Goal: Task Accomplishment & Management: Manage account settings

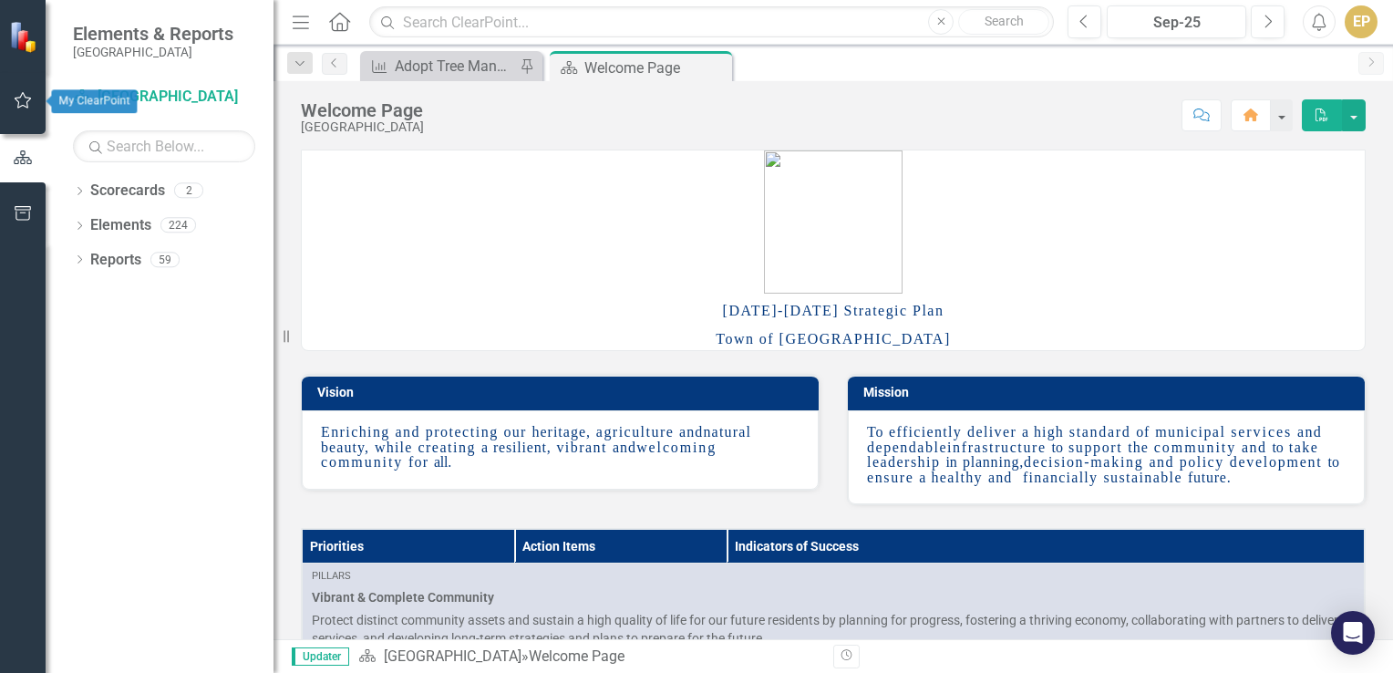
click at [23, 100] on icon "button" at bounding box center [23, 100] width 19 height 15
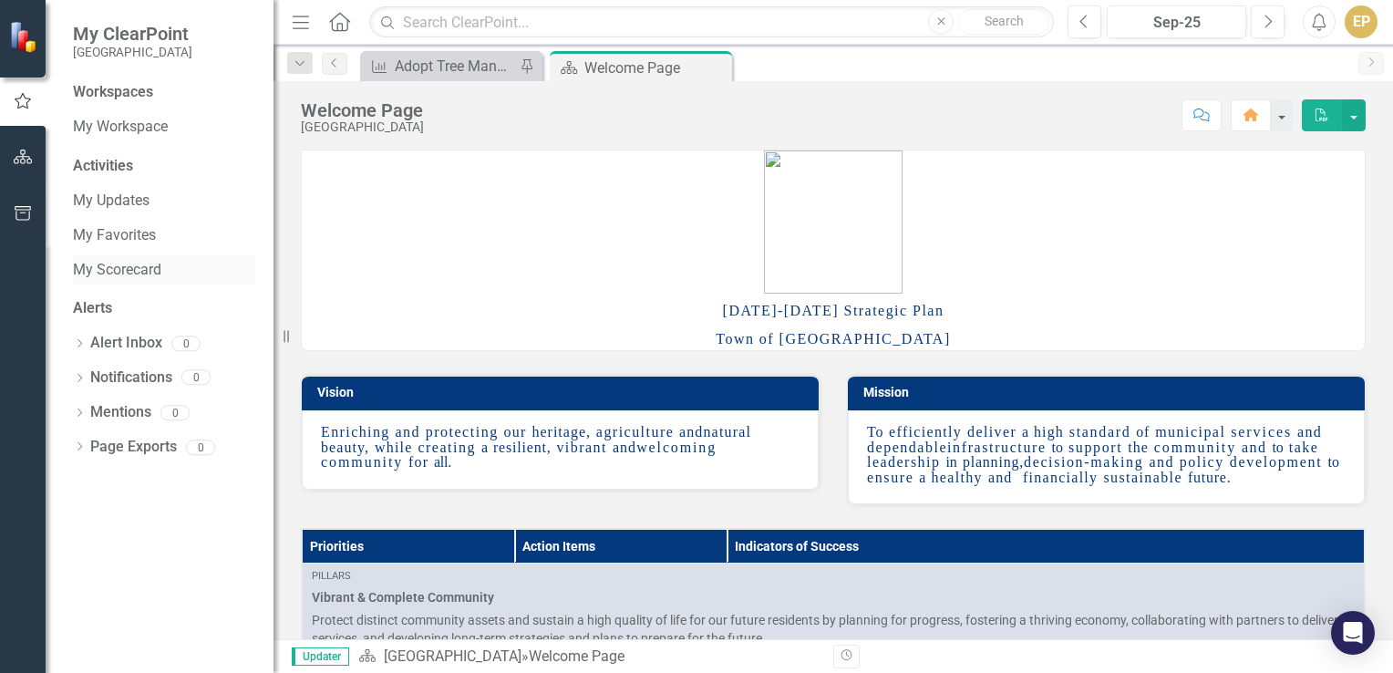
click at [130, 271] on link "My Scorecard" at bounding box center [164, 270] width 182 height 21
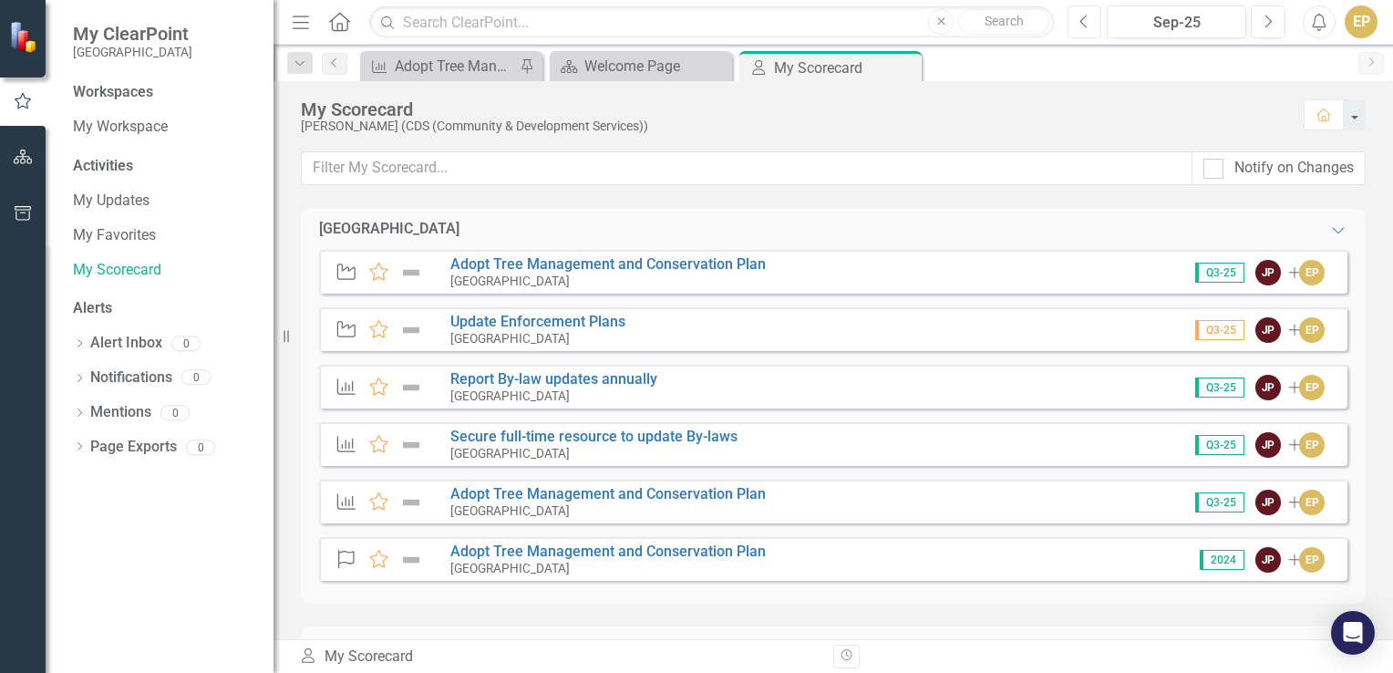
click at [1083, 24] on icon "button" at bounding box center [1083, 21] width 7 height 13
click at [1277, 24] on button "Next" at bounding box center [1268, 21] width 34 height 33
click at [486, 259] on link "Adopt Tree Management and Conservation Plan" at bounding box center [607, 263] width 315 height 17
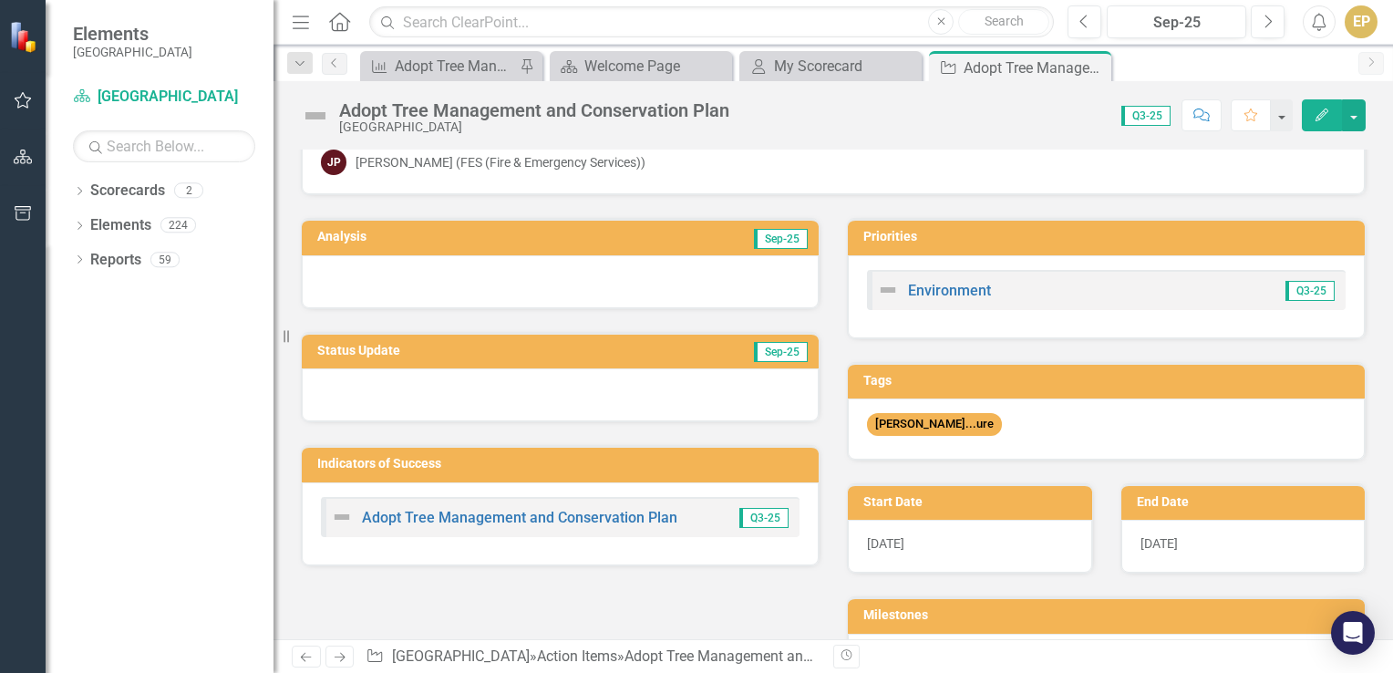
scroll to position [91, 0]
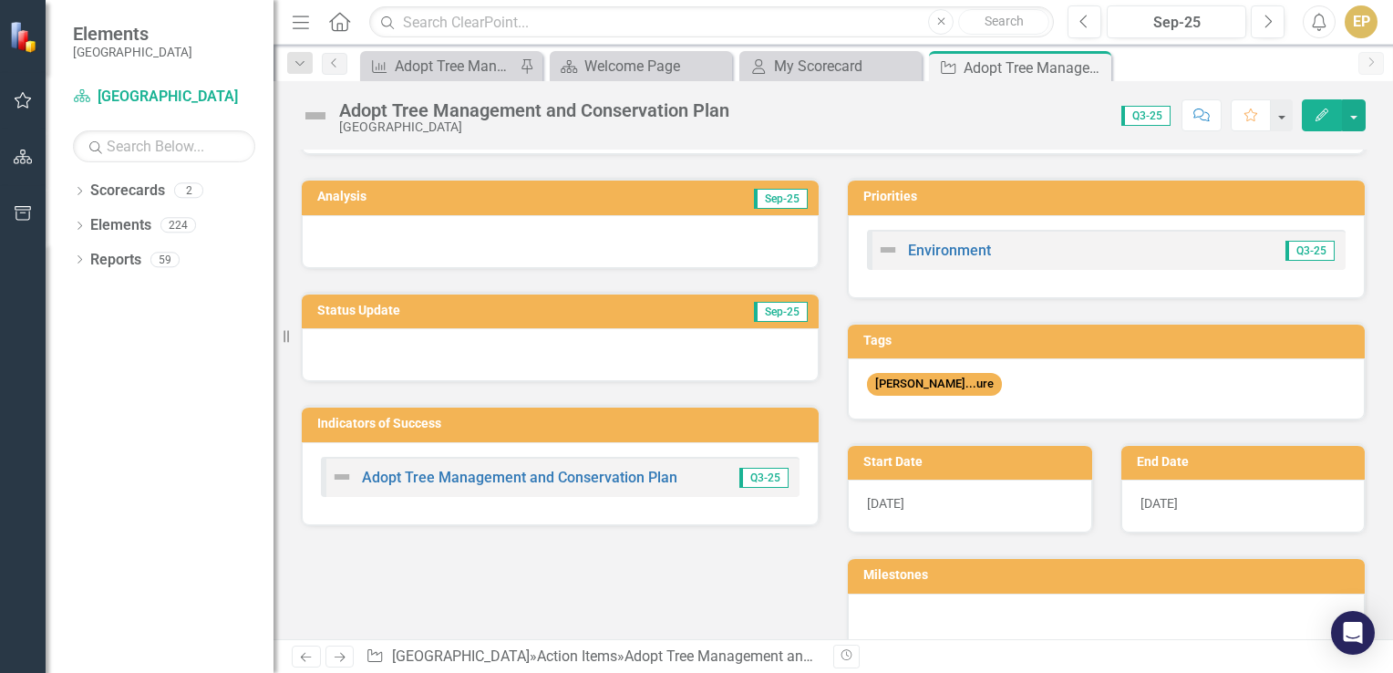
click at [393, 359] on div at bounding box center [560, 354] width 517 height 53
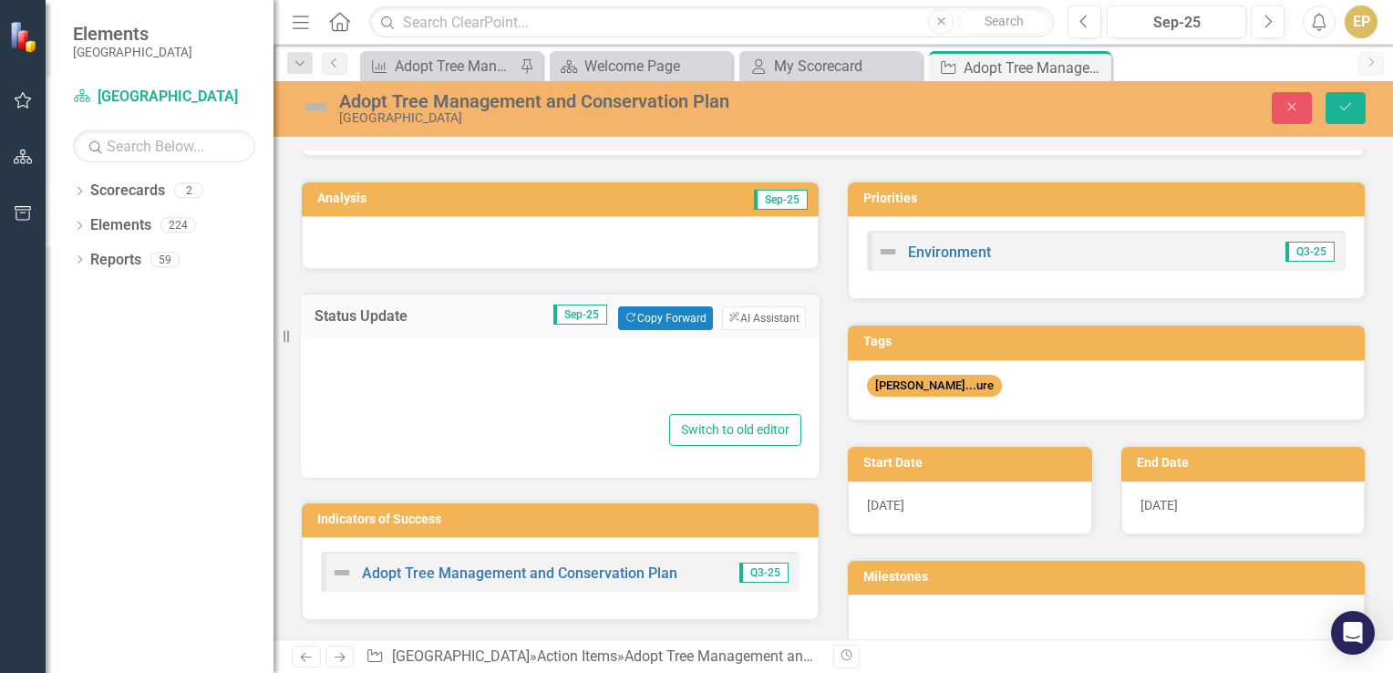
click at [374, 361] on div at bounding box center [560, 380] width 482 height 58
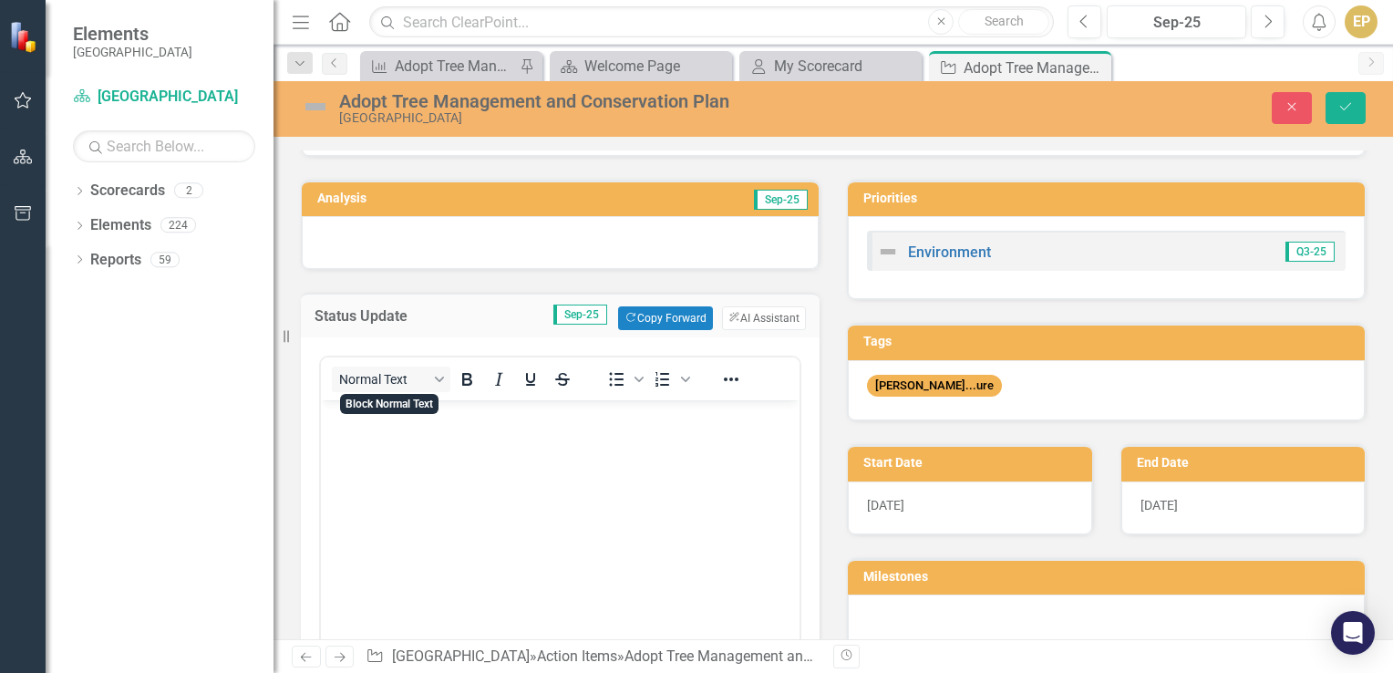
scroll to position [0, 0]
click at [370, 438] on body "Rich Text Area. Press ALT-0 for help." at bounding box center [560, 536] width 479 height 273
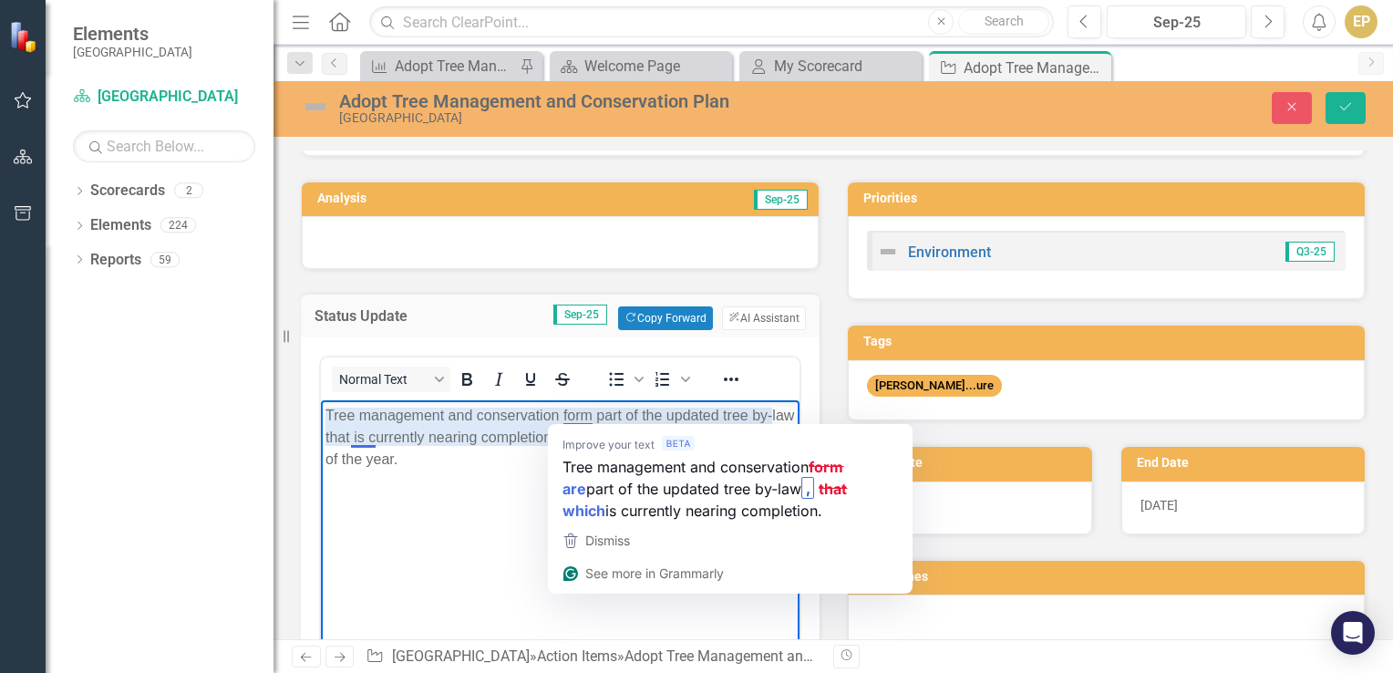
click at [495, 448] on p "Tree management and conservation form part of the updated tree by-law that is c…" at bounding box center [559, 438] width 469 height 66
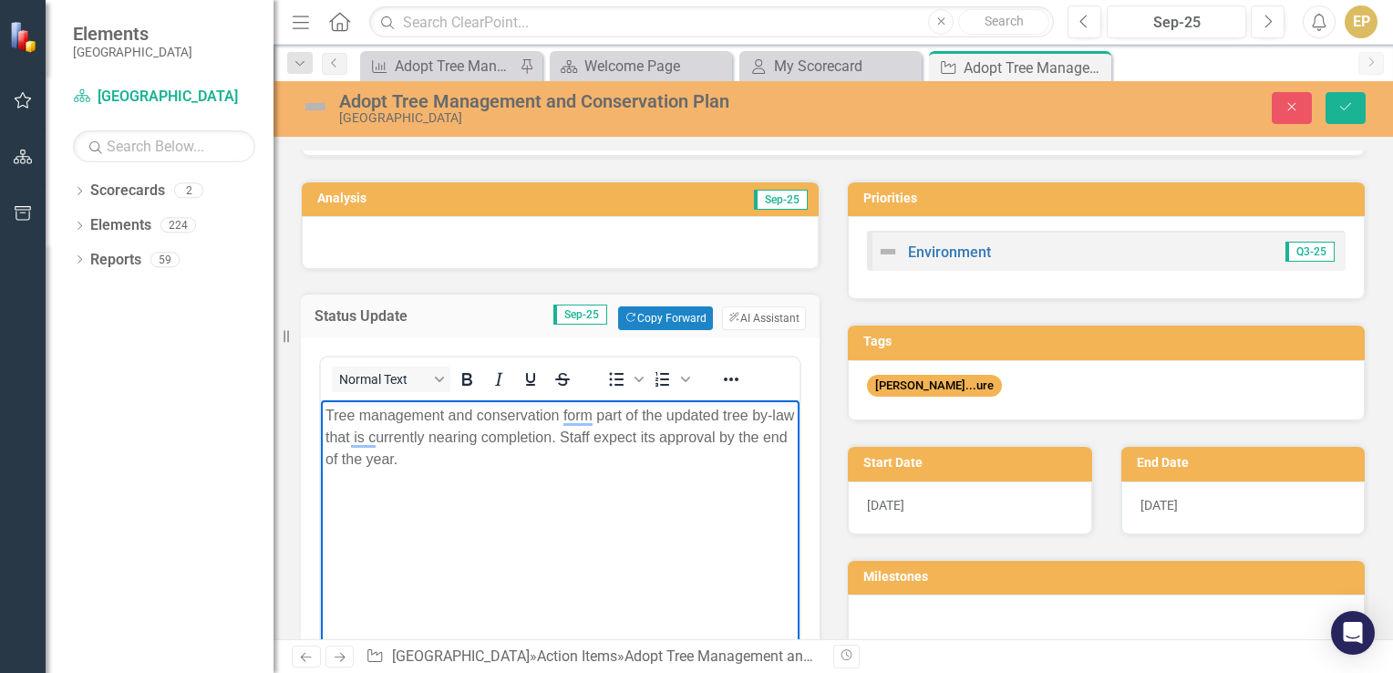
click at [708, 460] on p "Tree management and conservation form part of the updated tree by-law that is c…" at bounding box center [559, 438] width 469 height 66
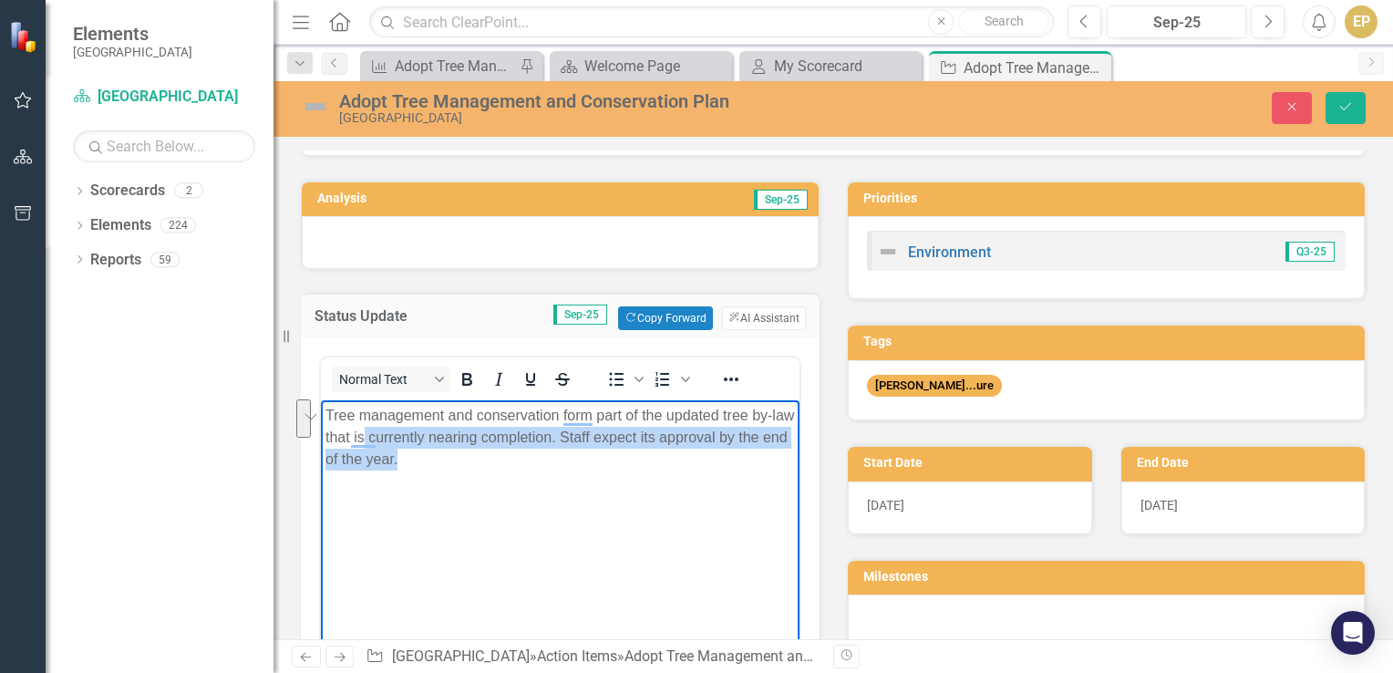
drag, startPoint x: 438, startPoint y: 457, endPoint x: 387, endPoint y: 444, distance: 51.7
click at [387, 444] on p "Tree management and conservation form part of the updated tree by-law that is c…" at bounding box center [559, 438] width 469 height 66
click at [464, 476] on body "Tree management and conservation form part of the updated tree by-law that is c…" at bounding box center [560, 536] width 479 height 273
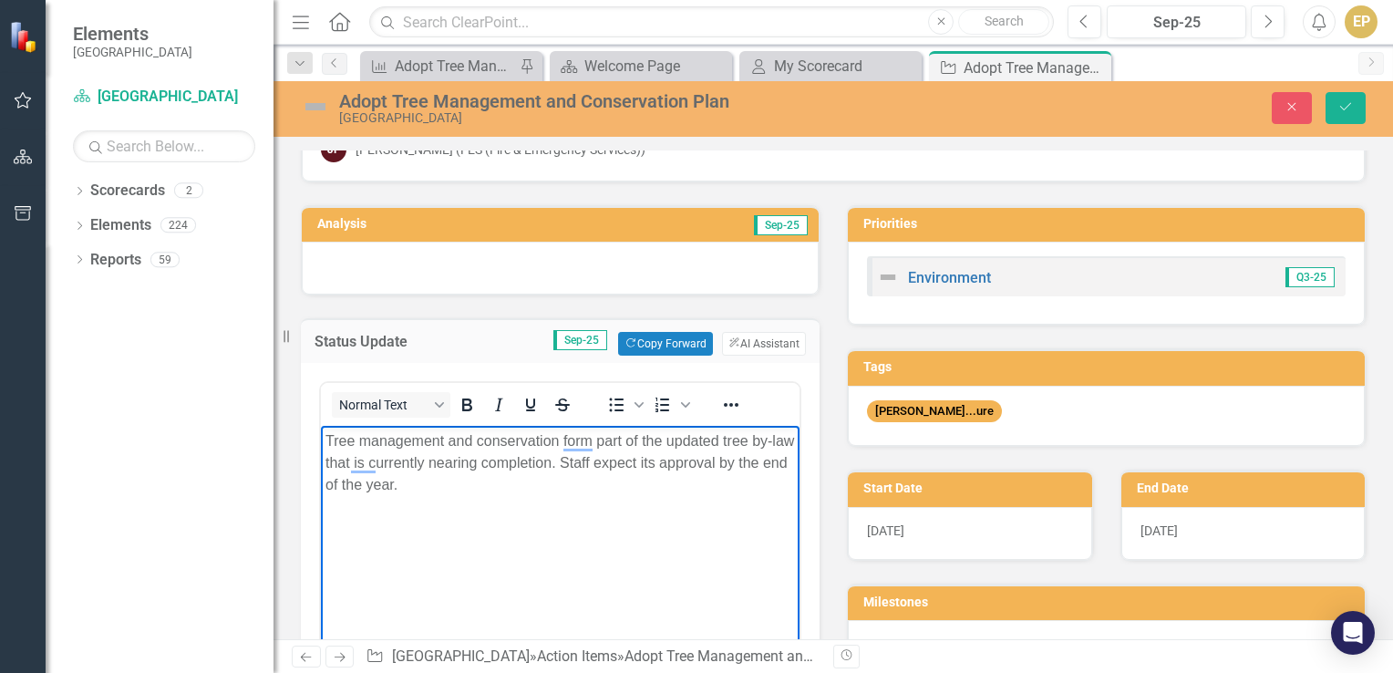
scroll to position [38, 0]
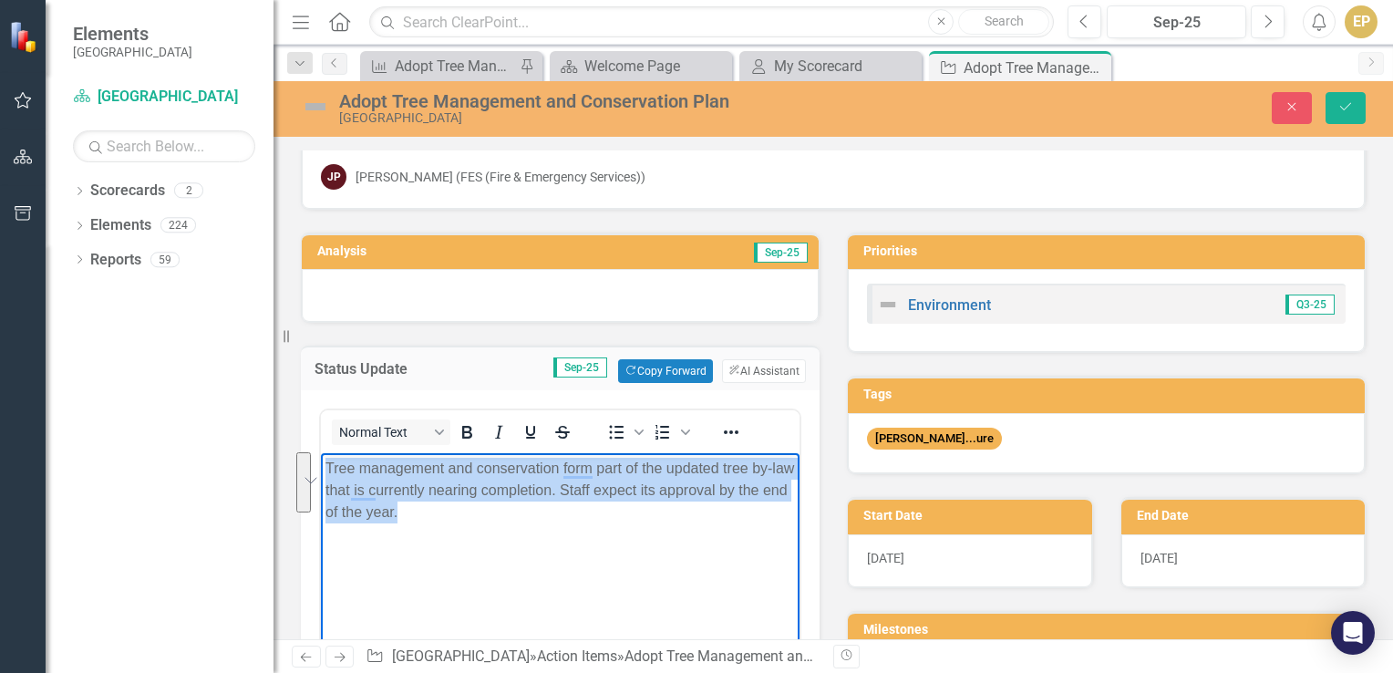
drag, startPoint x: 440, startPoint y: 513, endPoint x: 629, endPoint y: 912, distance: 441.6
click at [321, 469] on html "Tree management and conservation form part of the updated tree by-law that is c…" at bounding box center [560, 589] width 479 height 273
copy p "Tree management and conservation form part of the updated tree by-law that is c…"
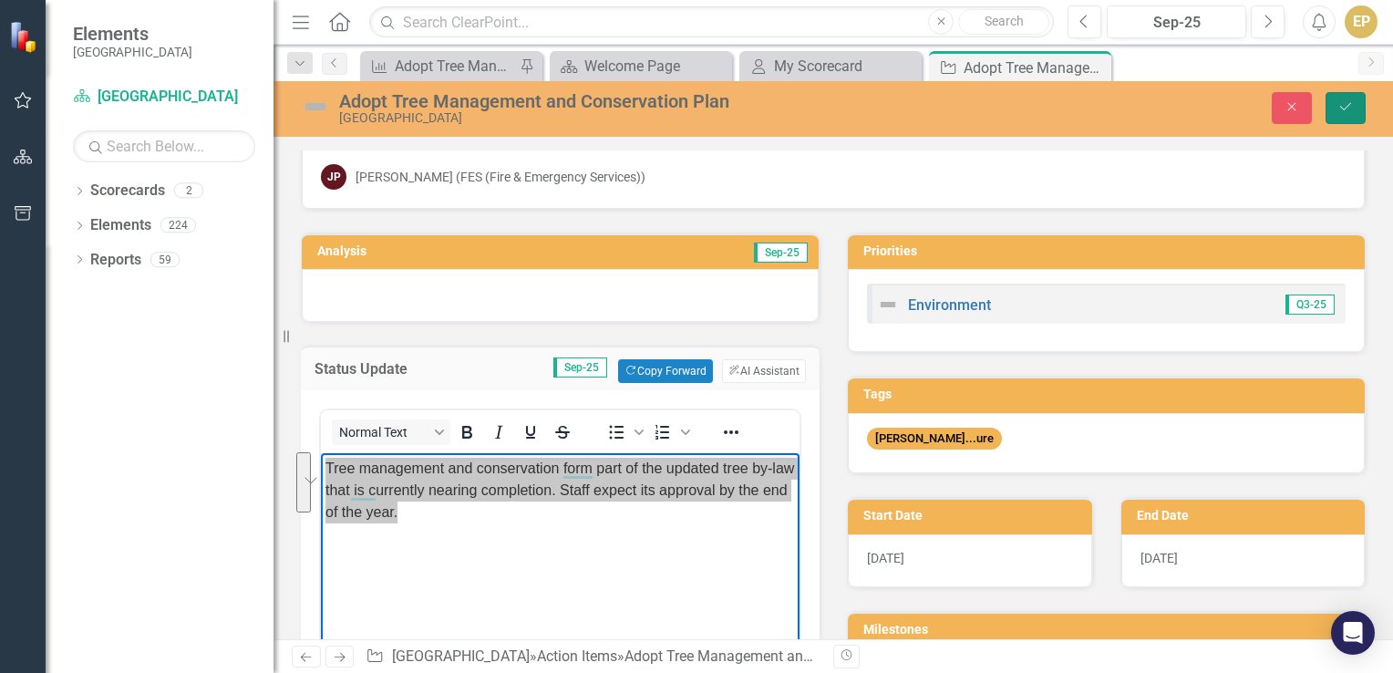
click at [1351, 104] on icon "Save" at bounding box center [1345, 106] width 16 height 13
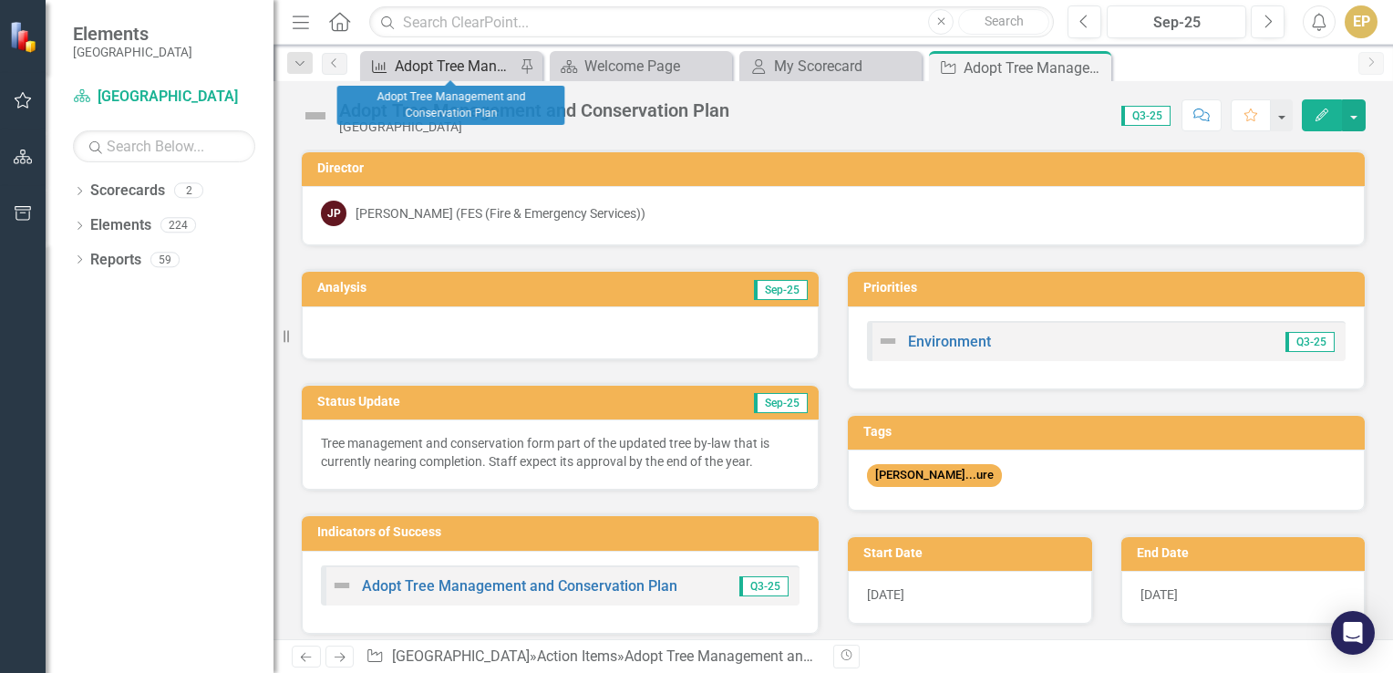
click at [373, 68] on icon "Indicator of Success" at bounding box center [379, 66] width 18 height 15
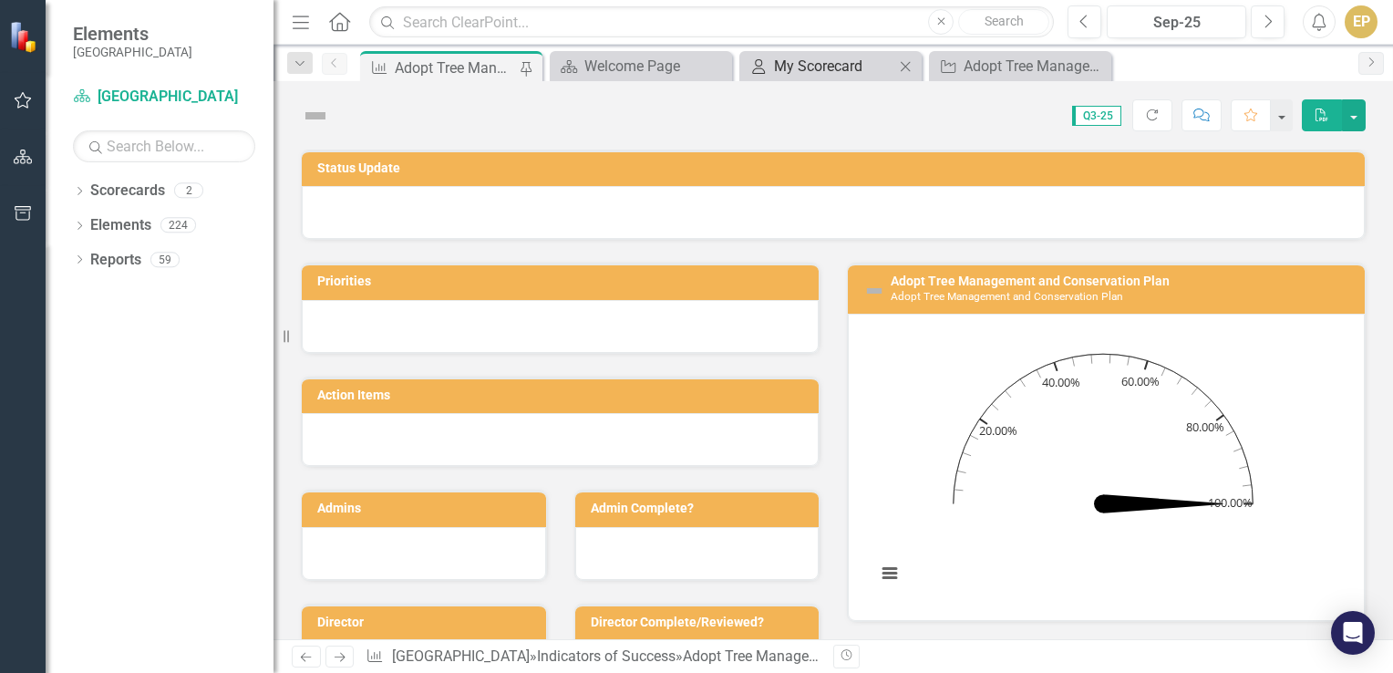
click at [825, 71] on div "My Scorecard" at bounding box center [834, 66] width 120 height 23
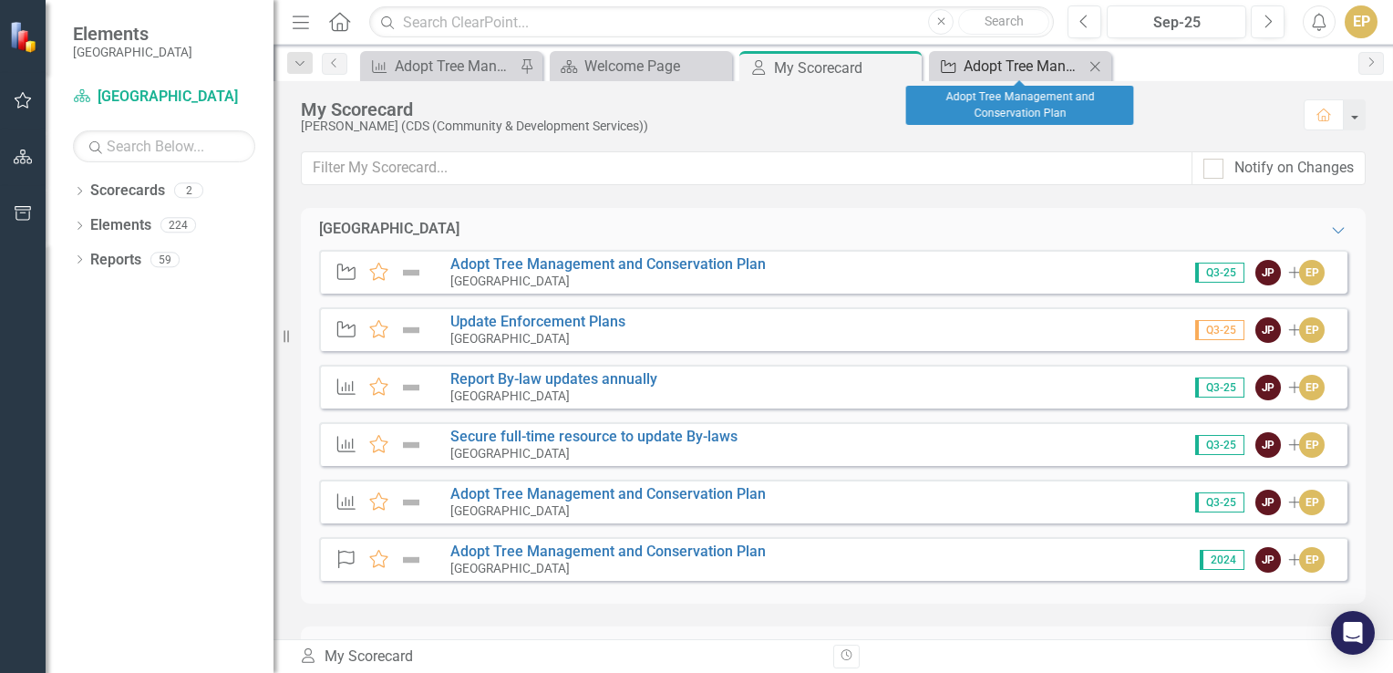
click at [1023, 67] on div "Adopt Tree Management and Conservation Plan" at bounding box center [1023, 66] width 120 height 23
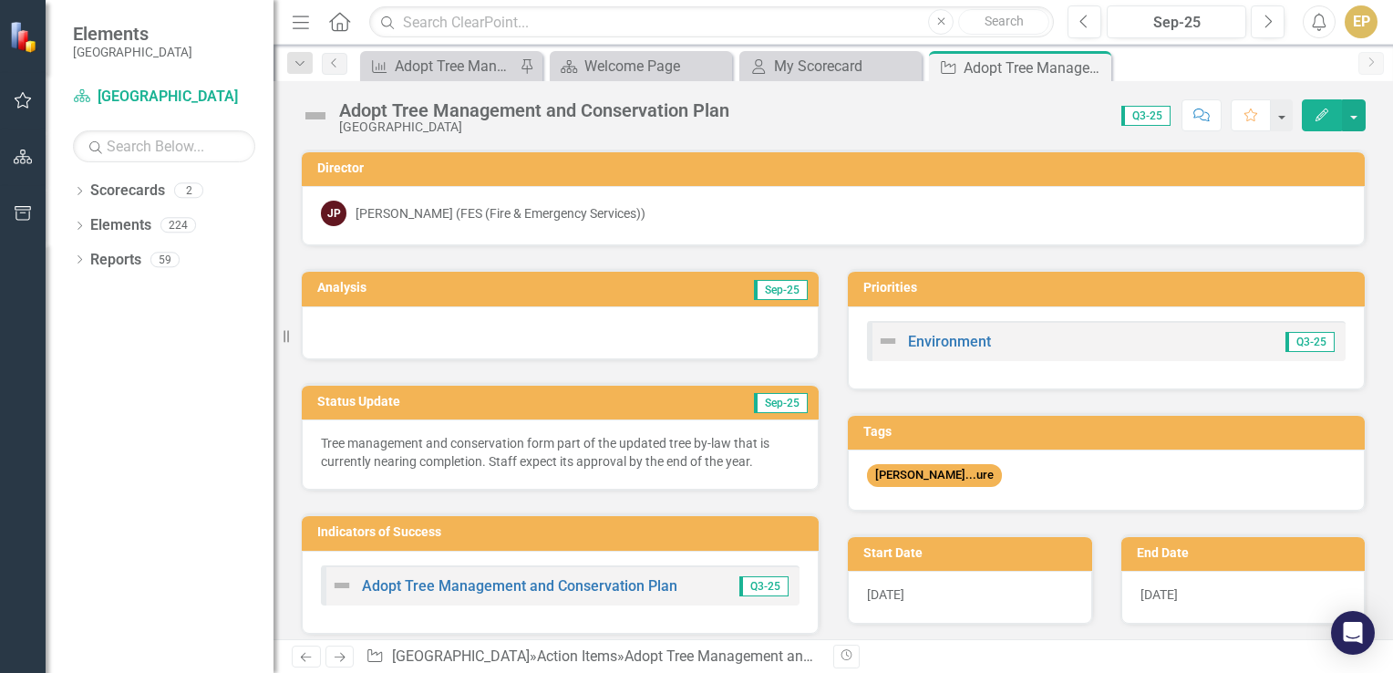
click at [318, 115] on img at bounding box center [315, 115] width 29 height 29
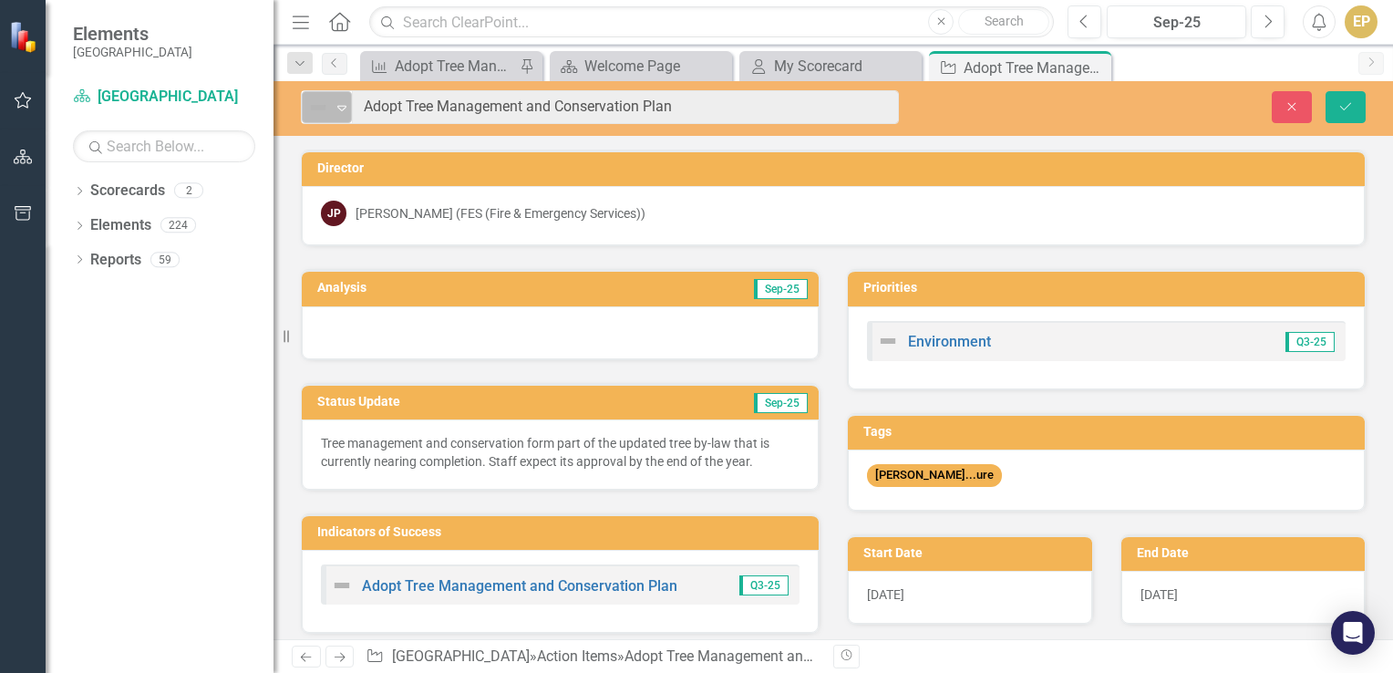
click at [335, 114] on div "Expand" at bounding box center [342, 107] width 18 height 30
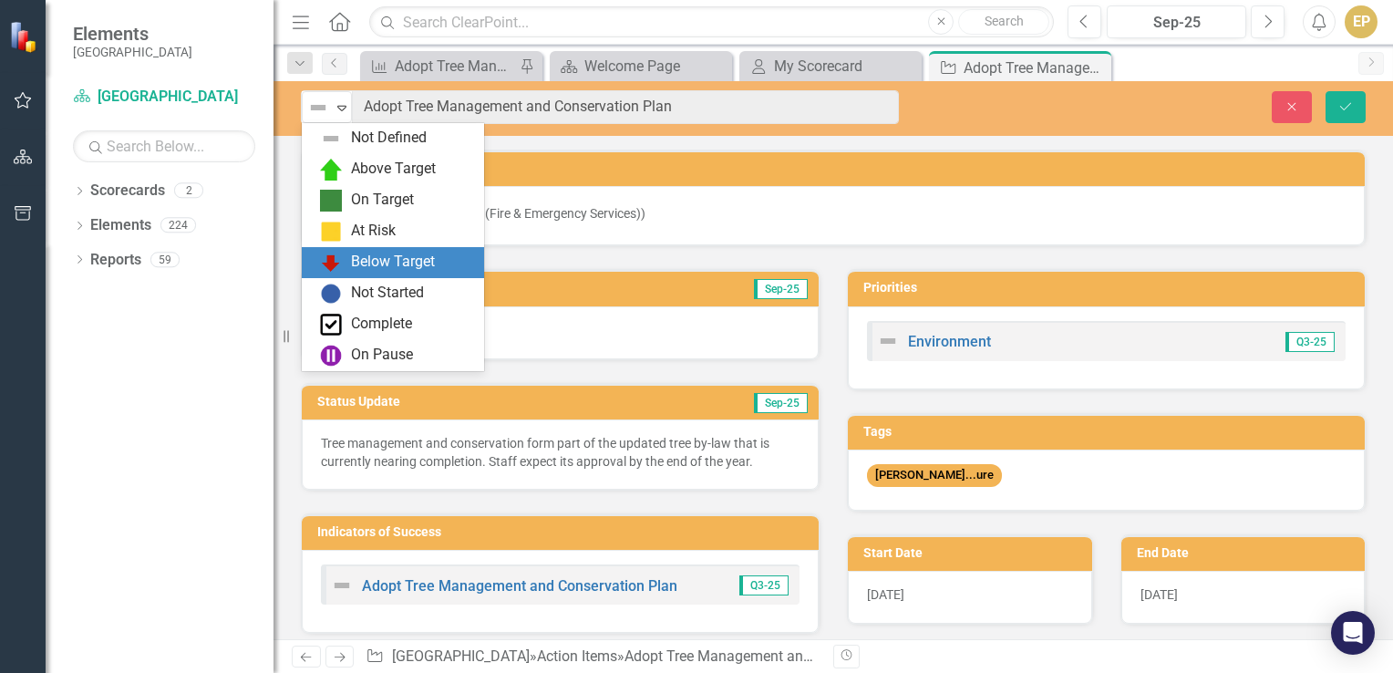
click at [376, 255] on div "Below Target" at bounding box center [393, 262] width 84 height 21
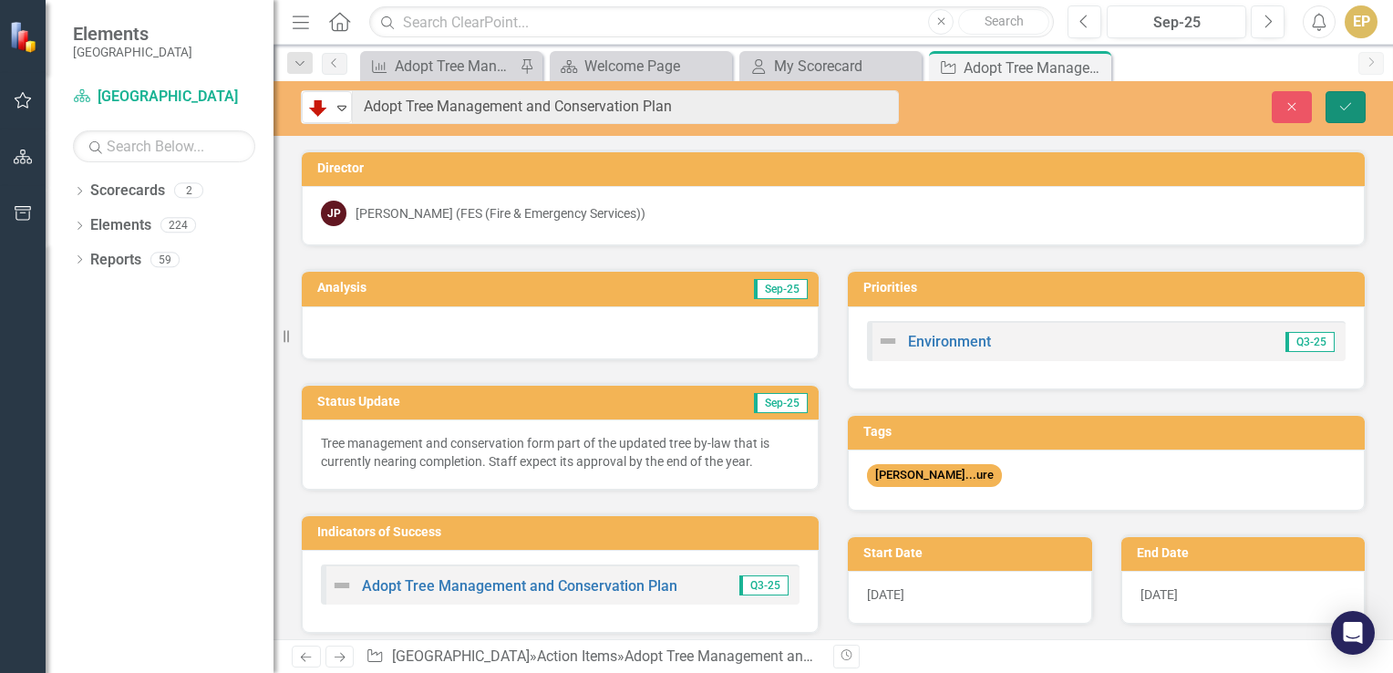
click at [1345, 112] on button "Save" at bounding box center [1345, 107] width 40 height 32
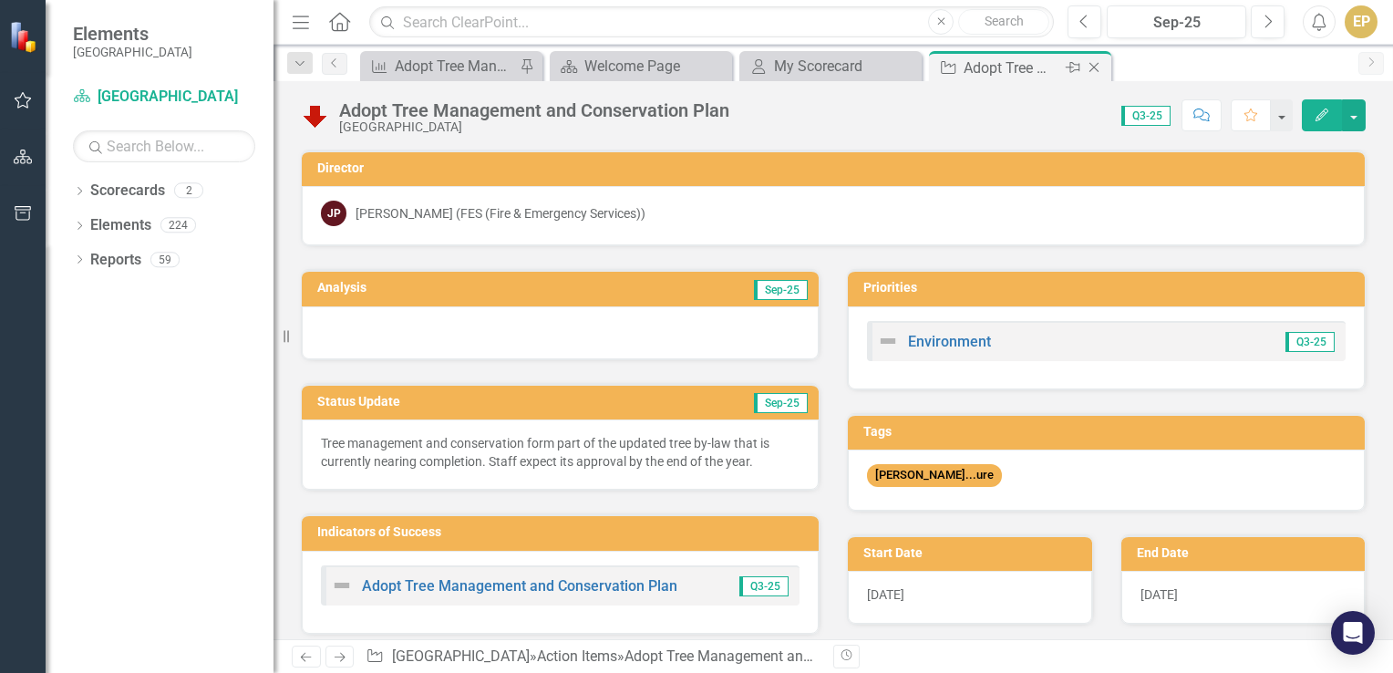
click at [1096, 65] on icon at bounding box center [1094, 68] width 10 height 10
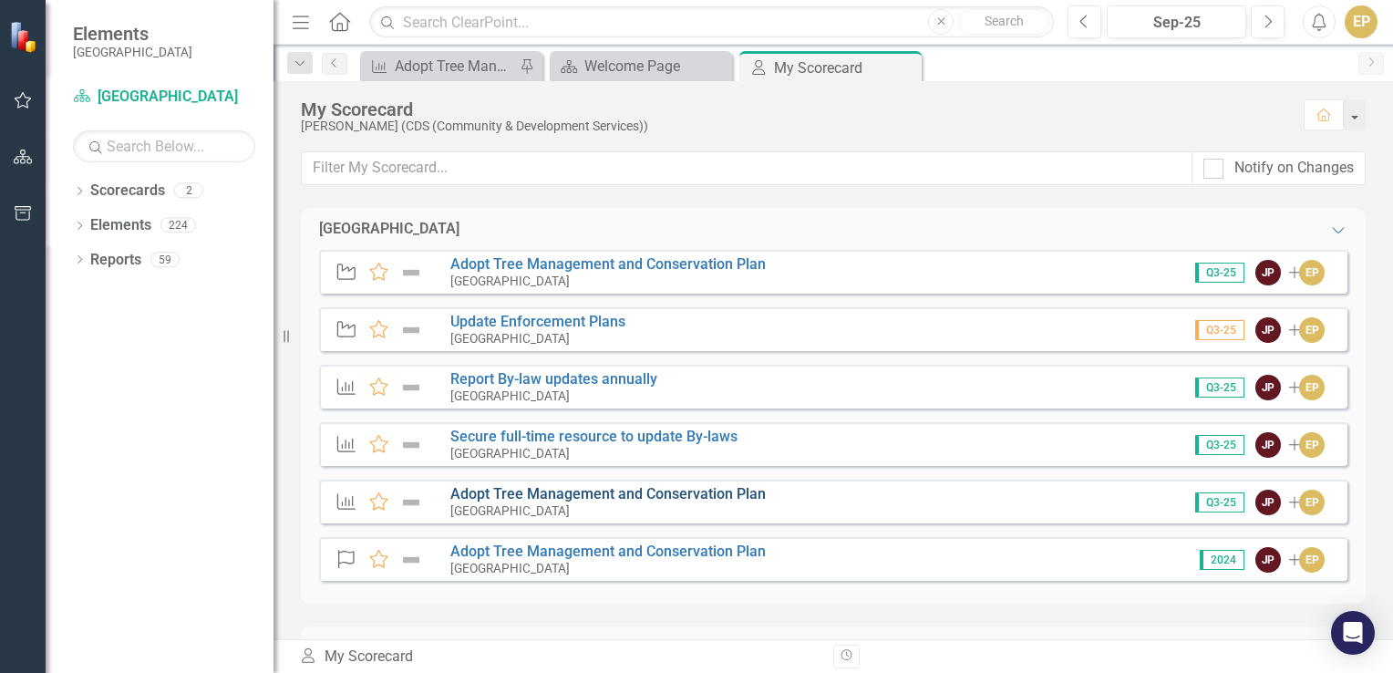
click at [495, 492] on link "Adopt Tree Management and Conservation Plan" at bounding box center [607, 493] width 315 height 17
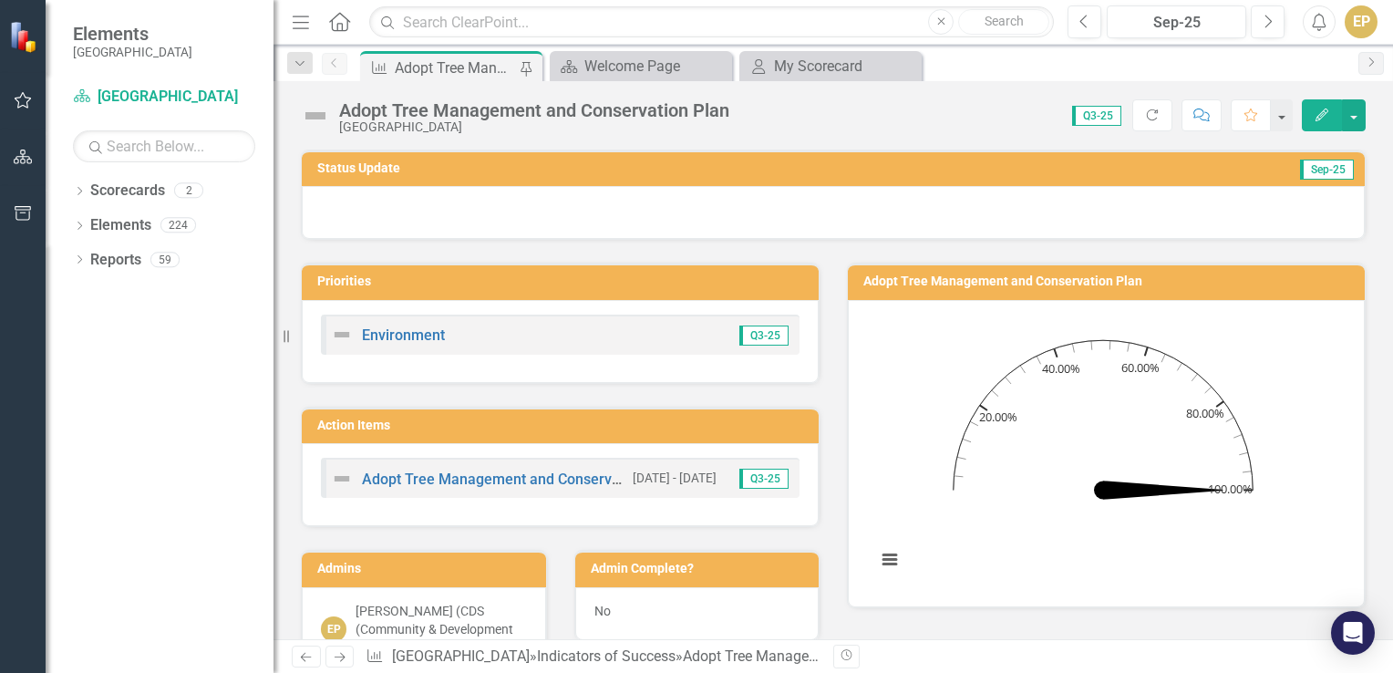
click at [365, 203] on div at bounding box center [833, 212] width 1063 height 53
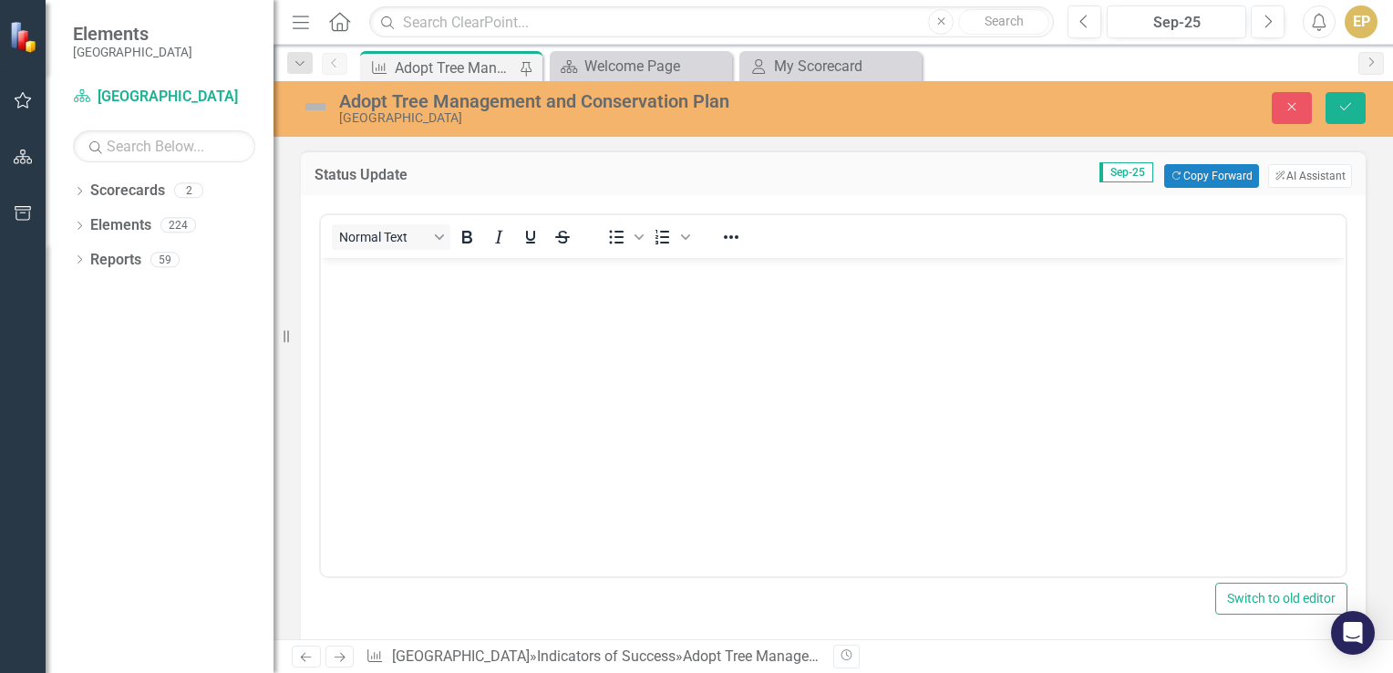
click at [374, 297] on body "Rich Text Area. Press ALT-0 for help." at bounding box center [833, 394] width 1025 height 273
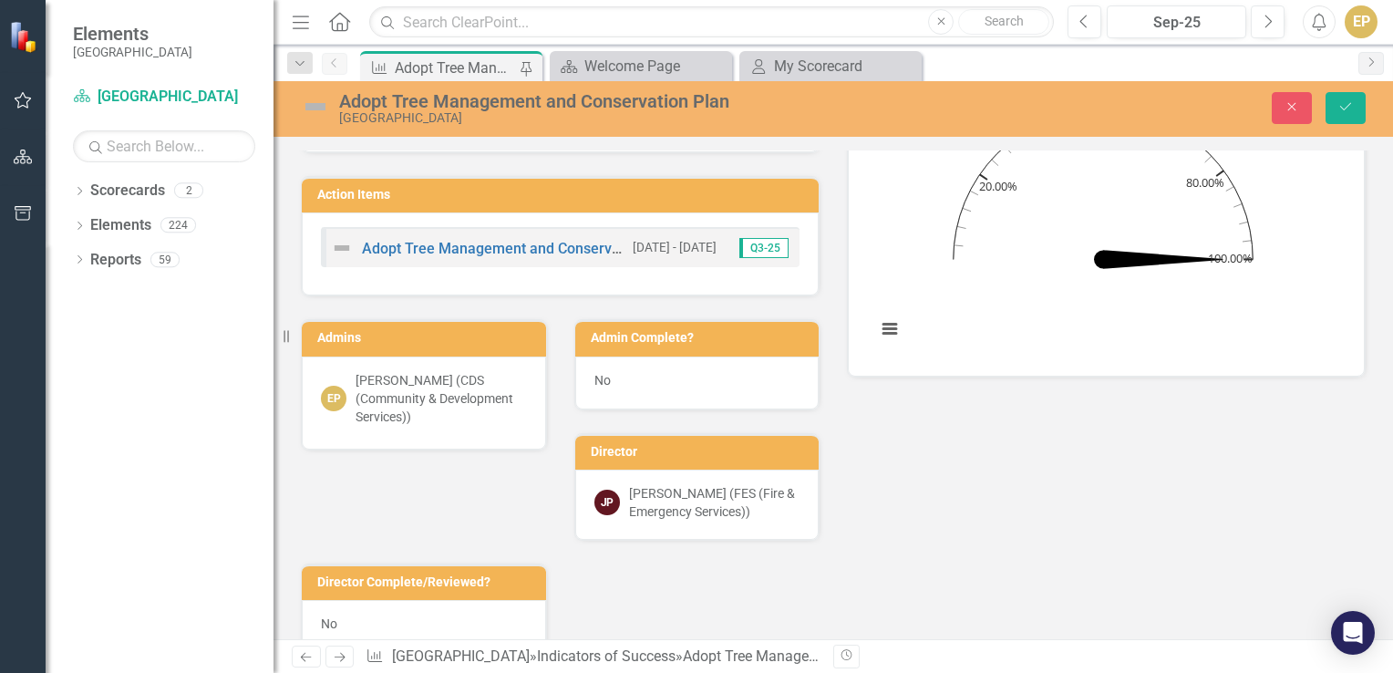
scroll to position [638, 0]
click at [641, 374] on div "No" at bounding box center [697, 381] width 244 height 53
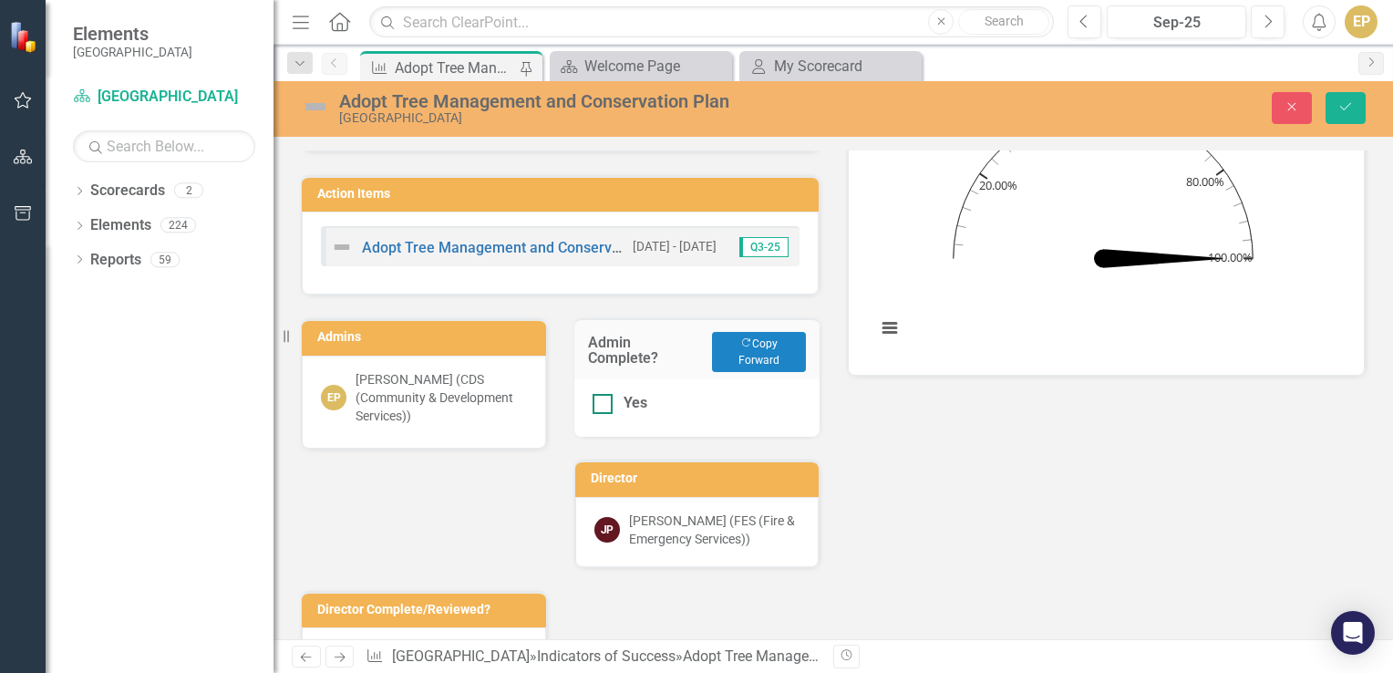
click at [592, 407] on div at bounding box center [602, 404] width 20 height 20
click at [592, 406] on input "Yes" at bounding box center [598, 400] width 12 height 12
checkbox input "true"
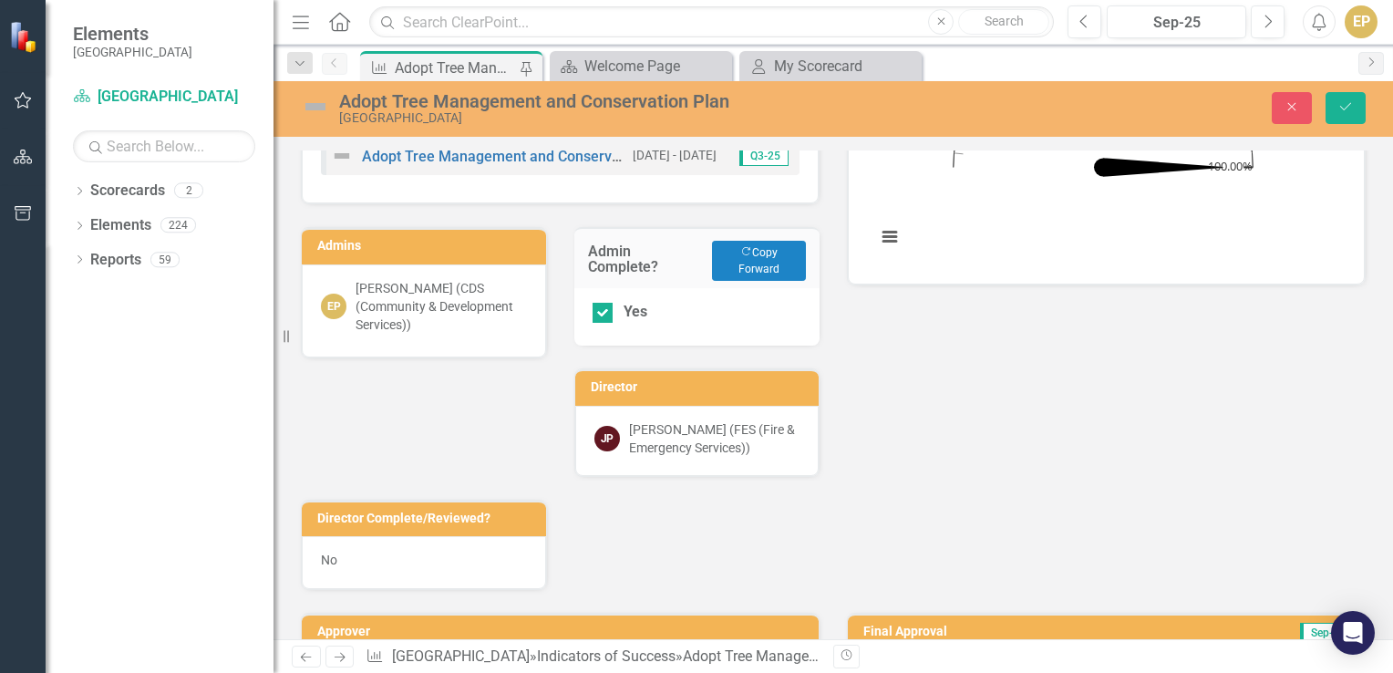
scroll to position [820, 0]
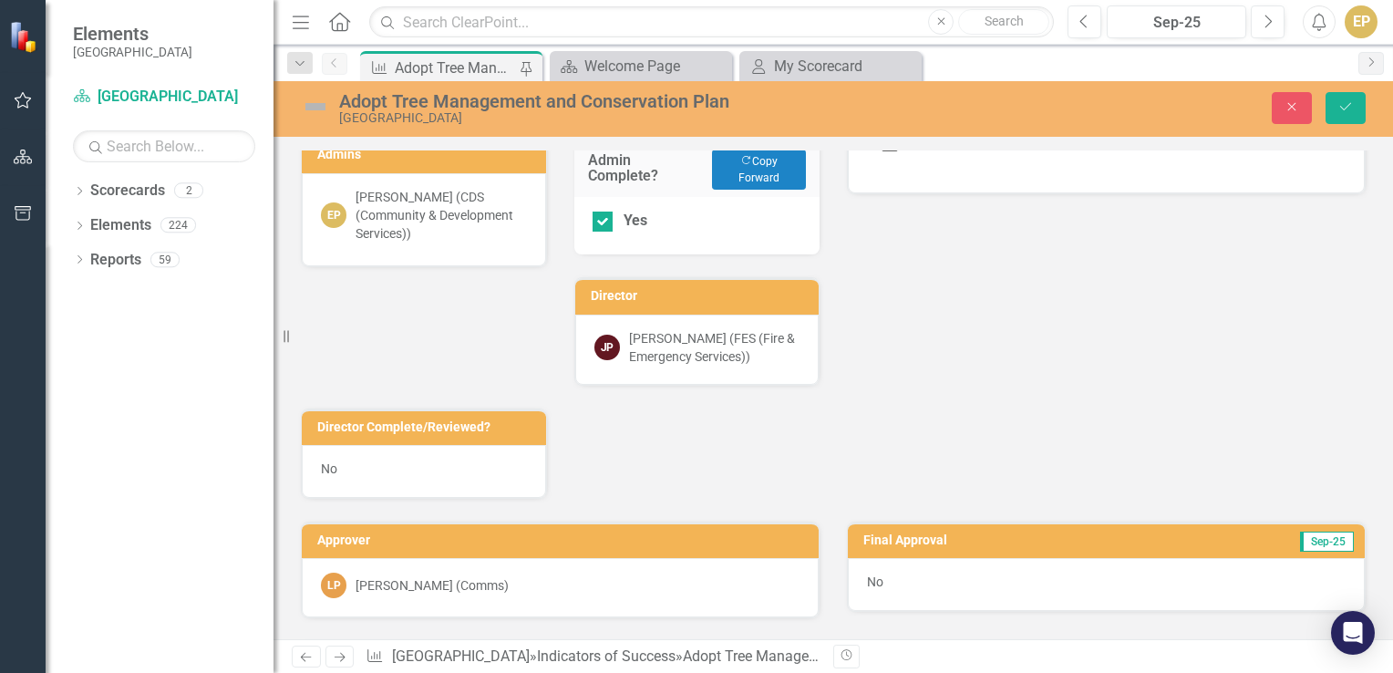
click at [403, 459] on div "No" at bounding box center [424, 471] width 244 height 53
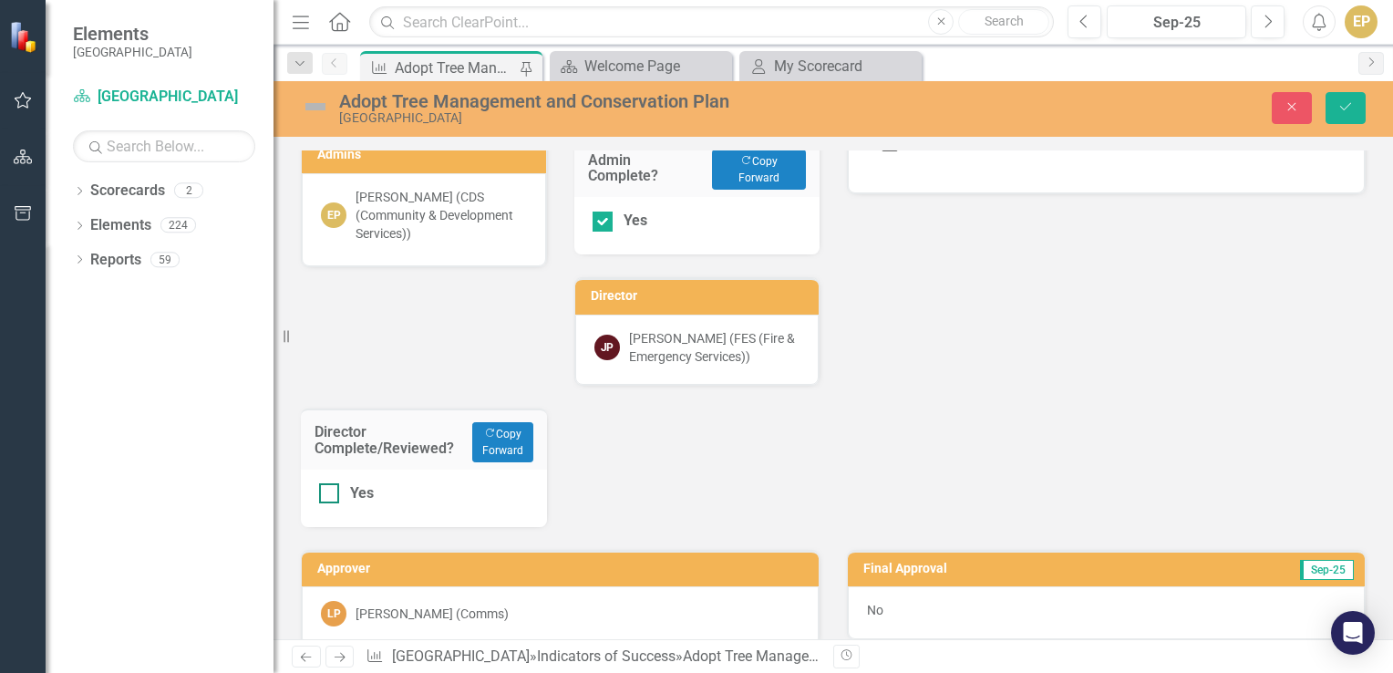
click at [322, 483] on input "Yes" at bounding box center [325, 489] width 12 height 12
checkbox input "true"
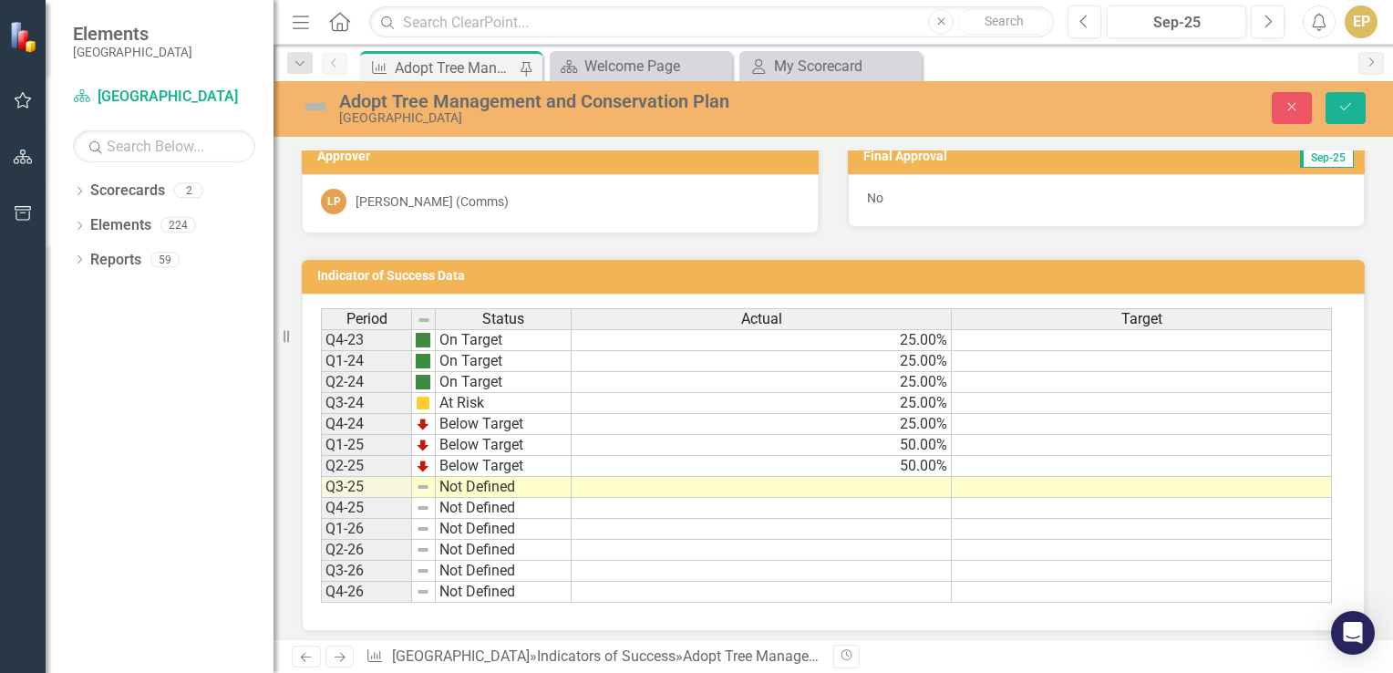
scroll to position [1234, 0]
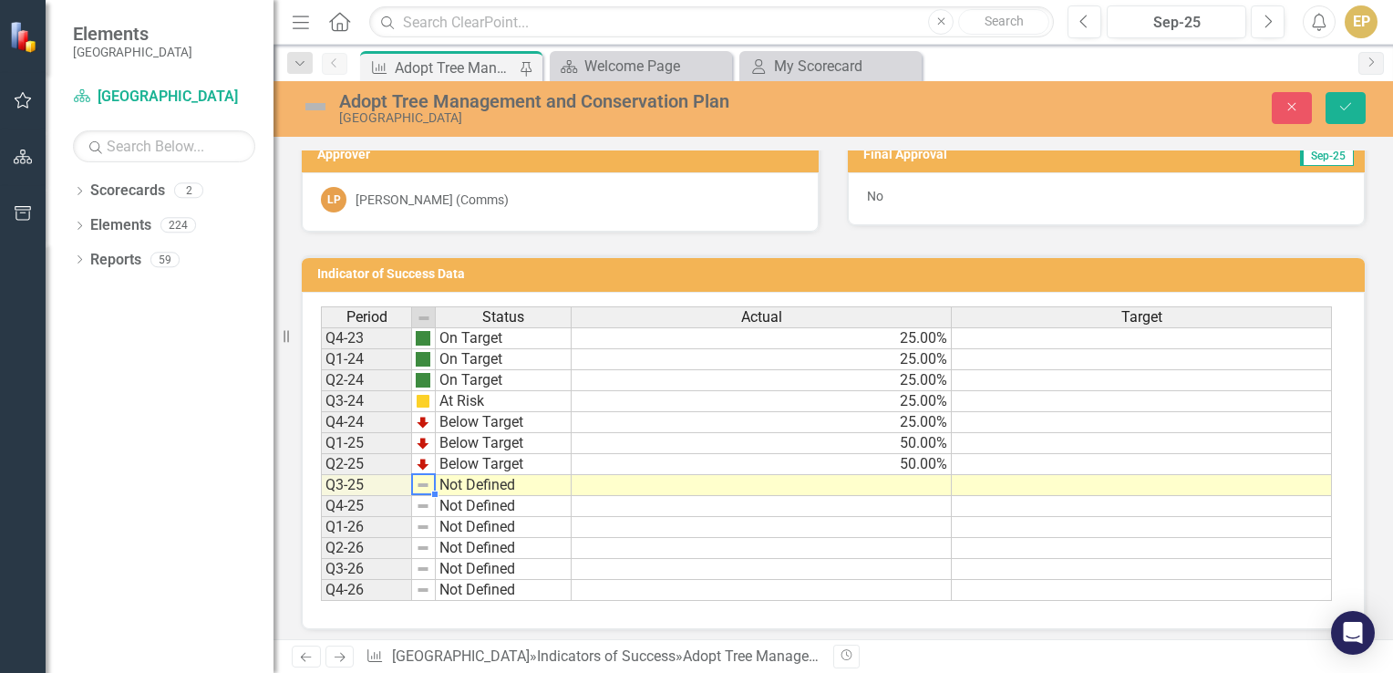
click at [423, 479] on img at bounding box center [423, 485] width 15 height 15
click at [426, 475] on td at bounding box center [424, 485] width 24 height 21
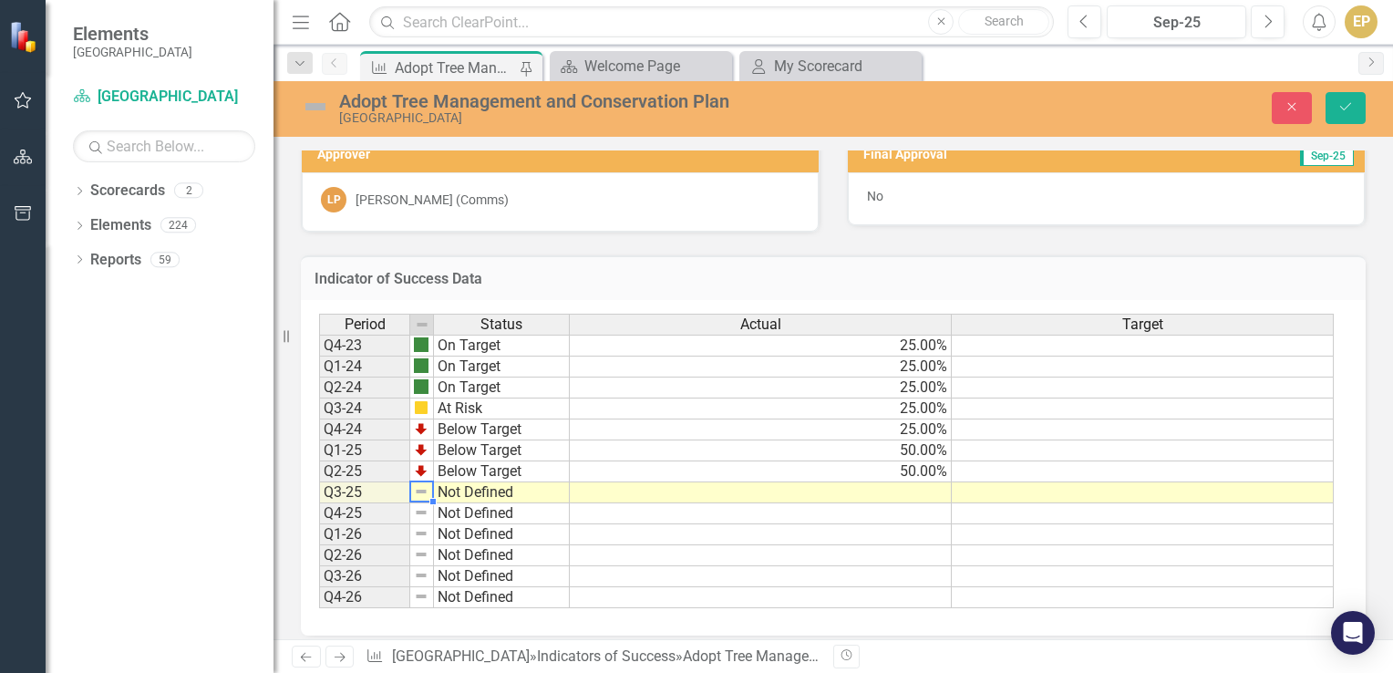
click at [603, 486] on td at bounding box center [761, 492] width 382 height 21
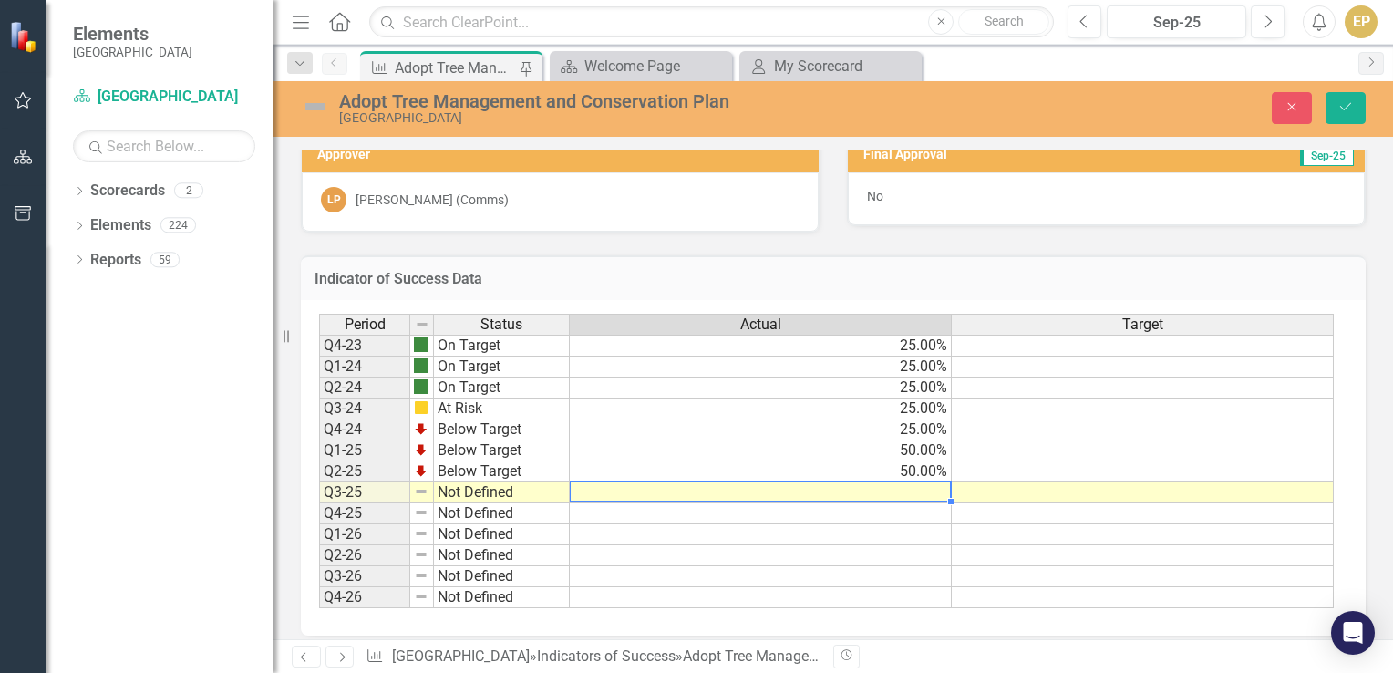
click at [603, 486] on td at bounding box center [761, 492] width 382 height 21
click at [464, 489] on td "Not Defined" at bounding box center [502, 492] width 136 height 21
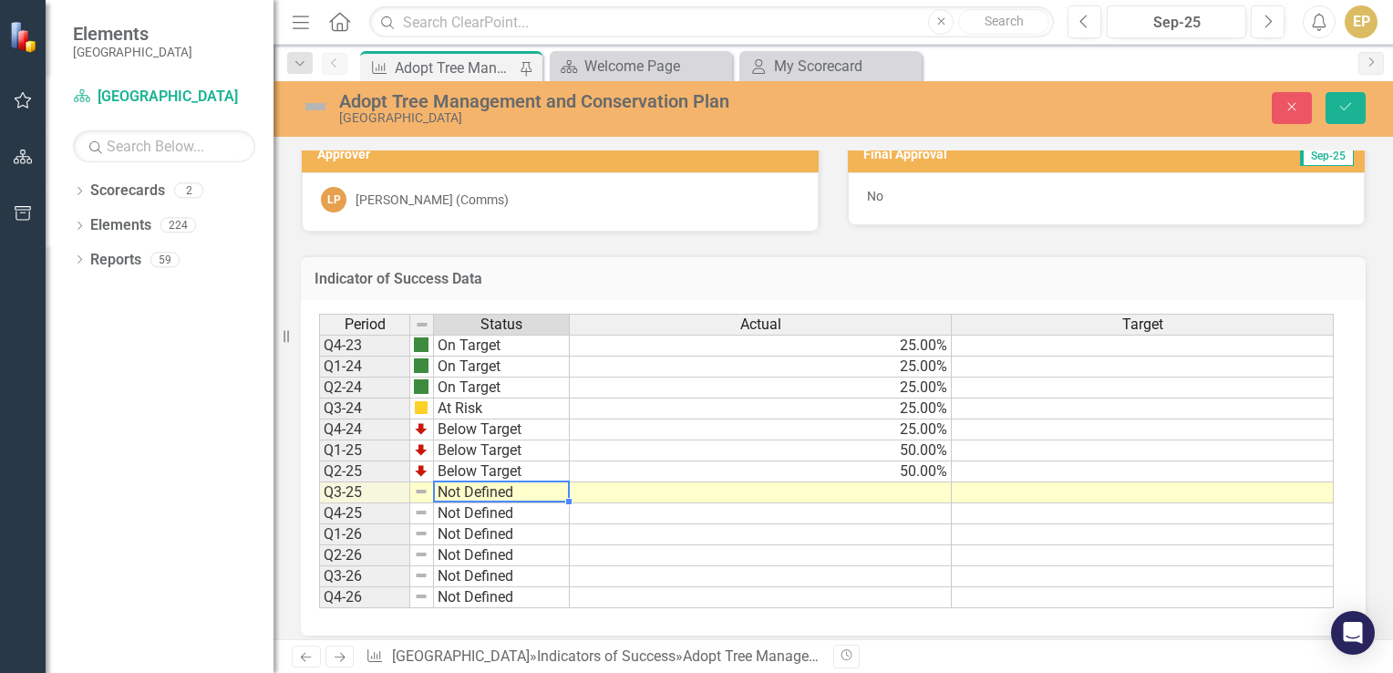
click at [464, 489] on td "Not Defined" at bounding box center [502, 492] width 136 height 21
click at [460, 483] on td "Not Defined" at bounding box center [502, 492] width 136 height 21
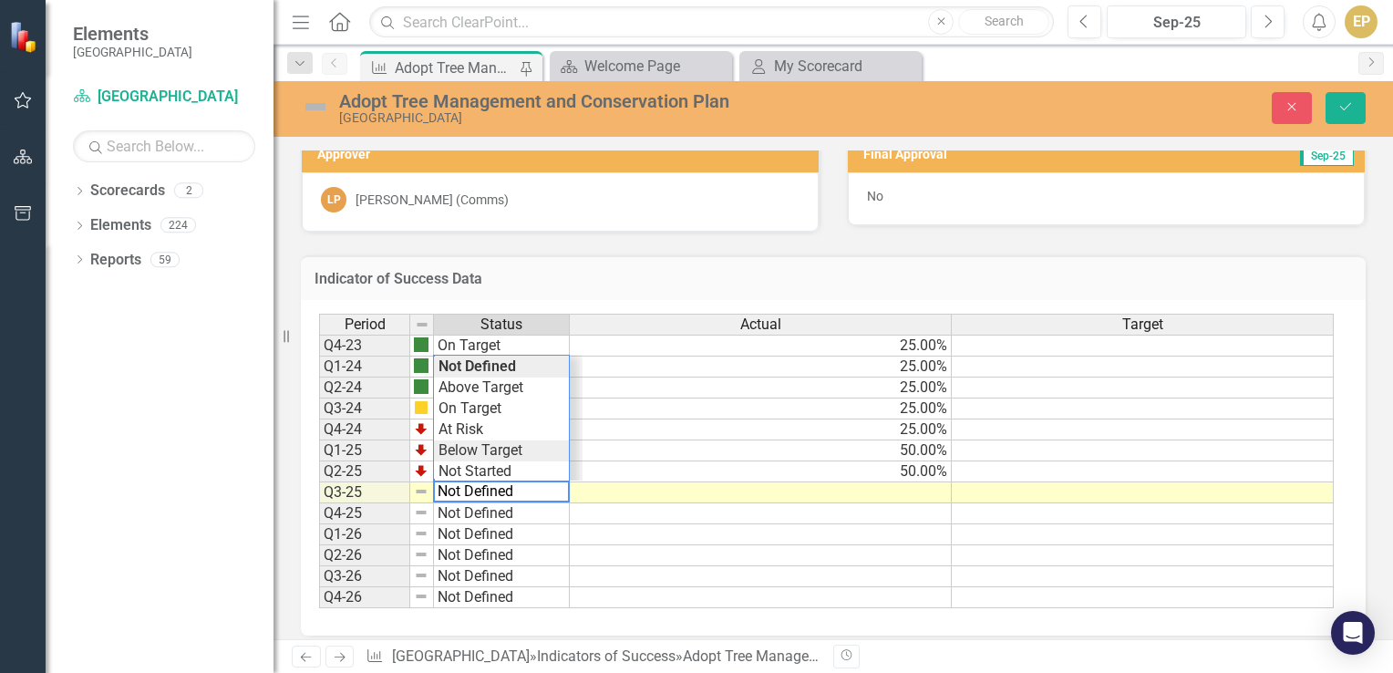
type textarea "Below Target"
click at [506, 436] on div "Period Status Actual Target Q4-23 On Target 25.00% Q1-24 On Target 25.00% Q2-24…" at bounding box center [826, 461] width 1015 height 295
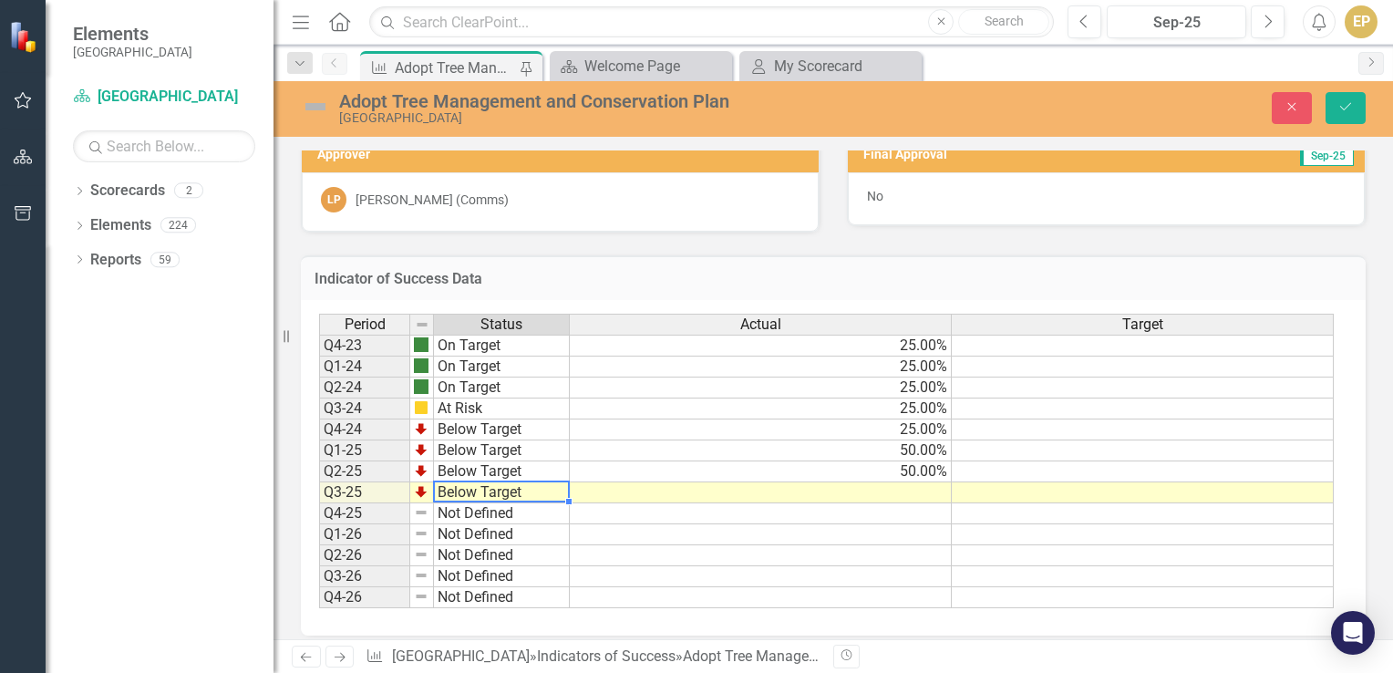
click at [619, 490] on td at bounding box center [761, 492] width 382 height 21
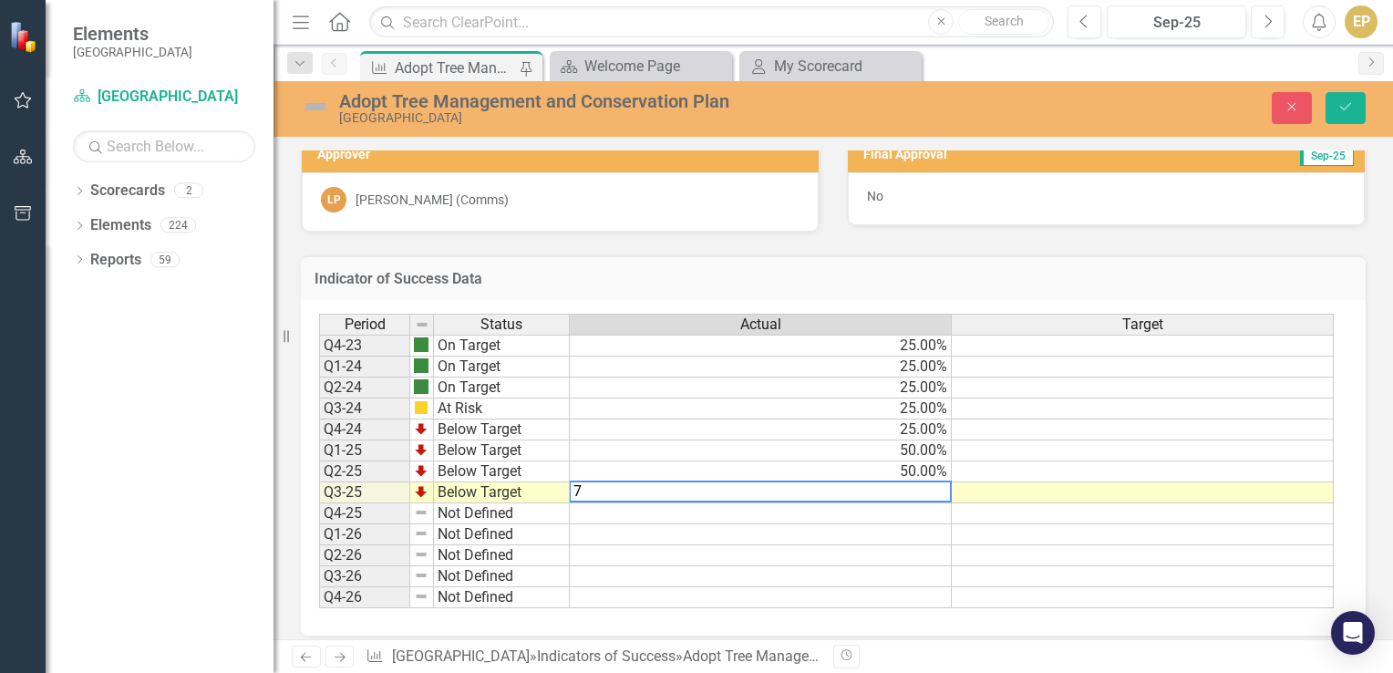
type textarea "75"
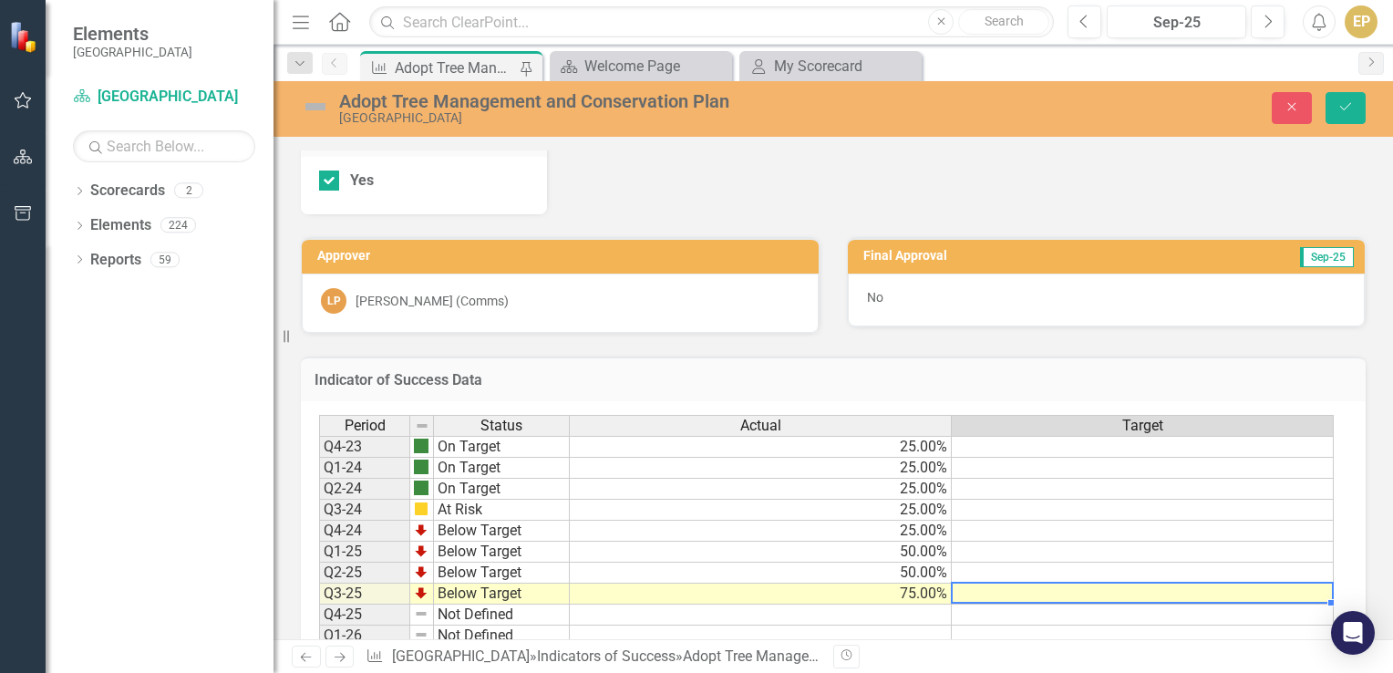
scroll to position [784, 0]
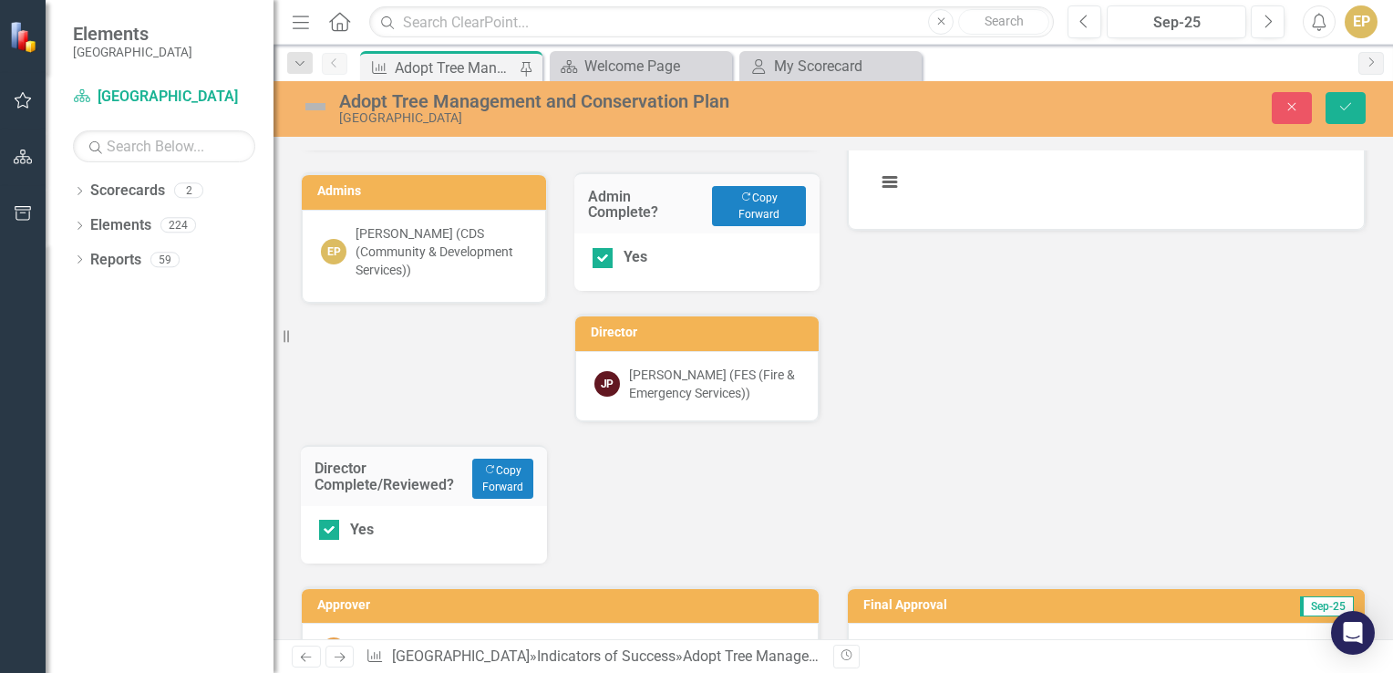
click at [325, 108] on img at bounding box center [315, 106] width 29 height 29
click at [314, 110] on img at bounding box center [315, 106] width 29 height 29
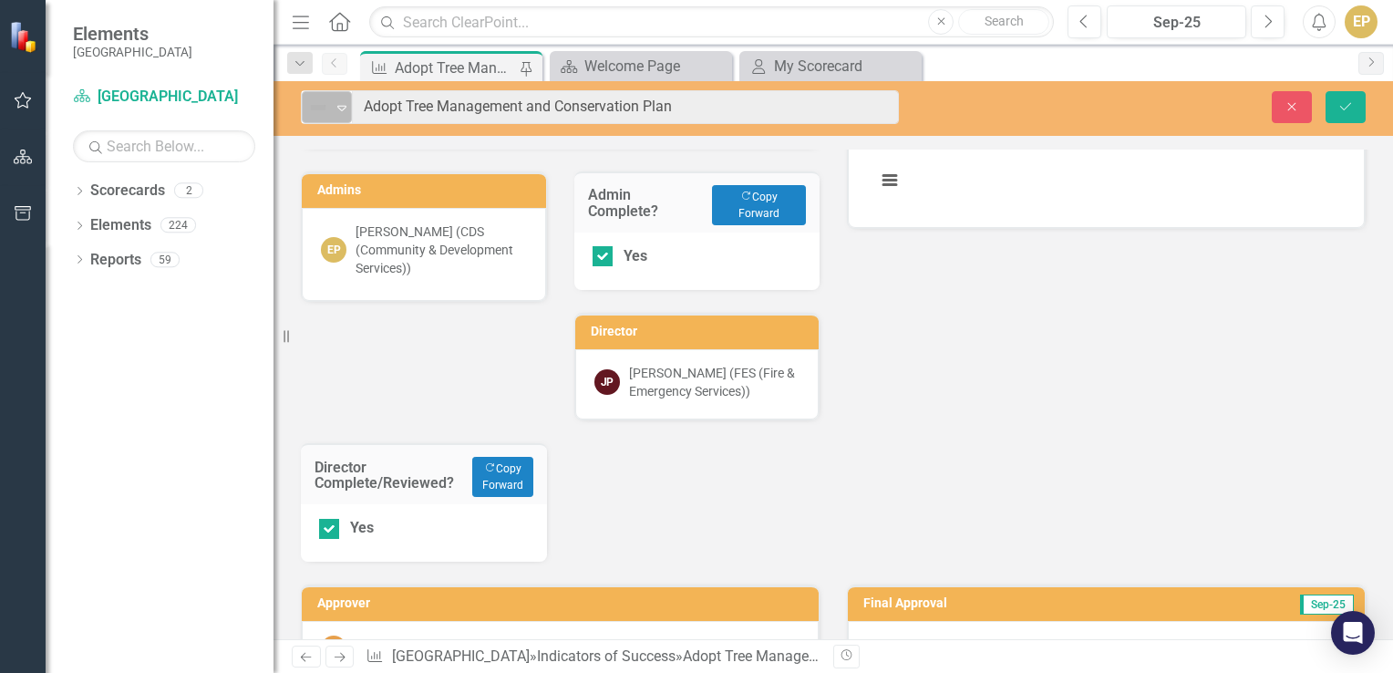
click at [338, 101] on icon "Expand" at bounding box center [342, 107] width 18 height 15
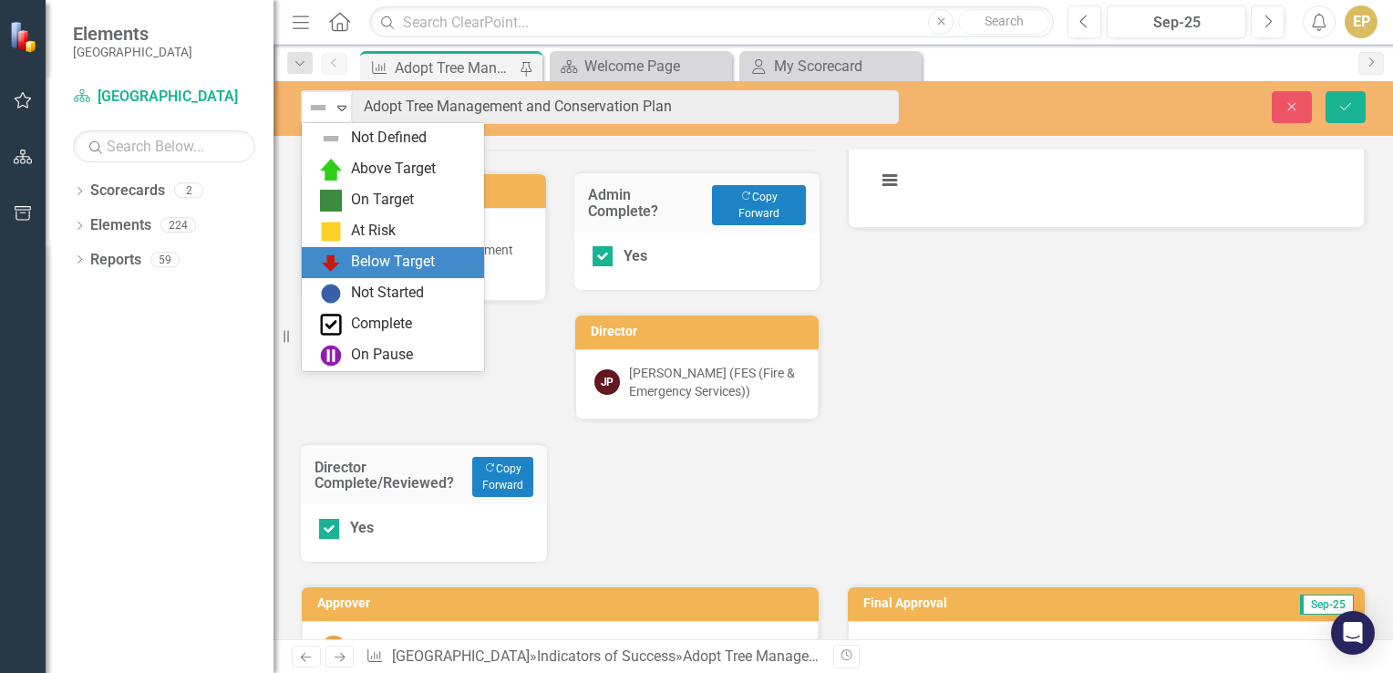
click at [388, 270] on div "Below Target" at bounding box center [393, 262] width 84 height 21
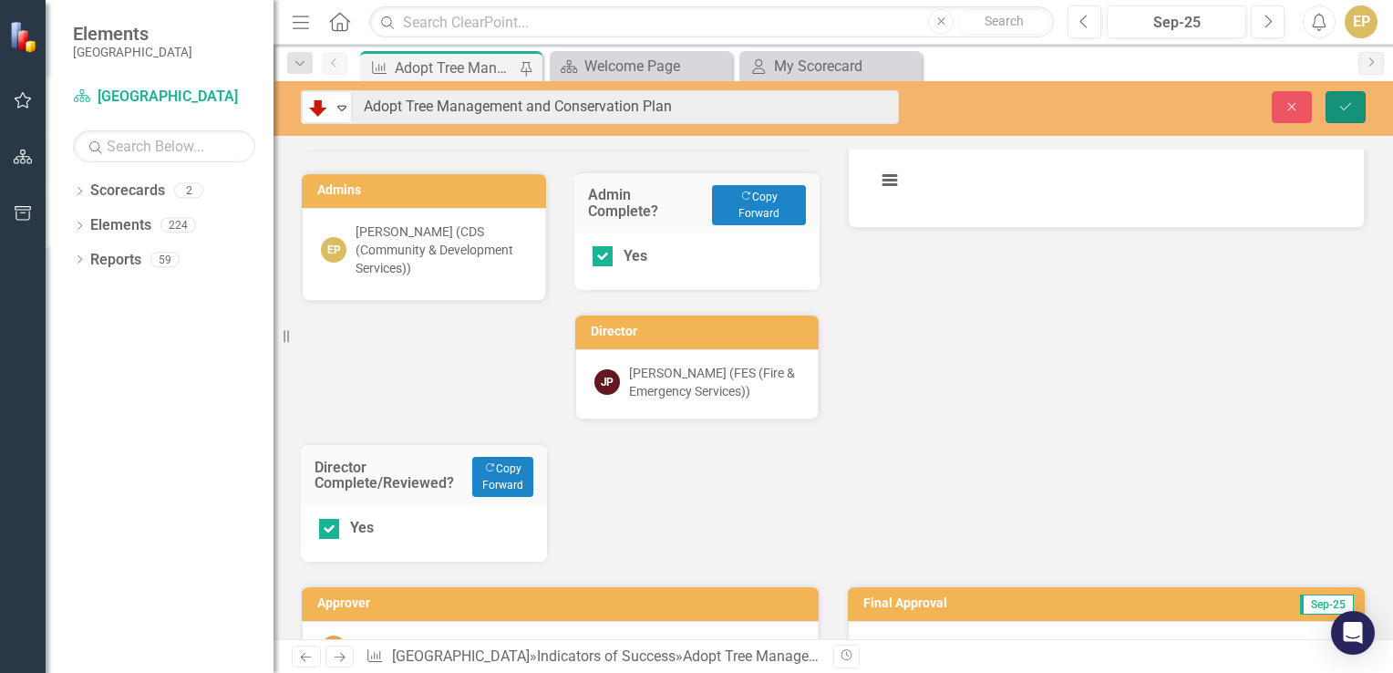
click at [1347, 114] on button "Save" at bounding box center [1345, 107] width 40 height 32
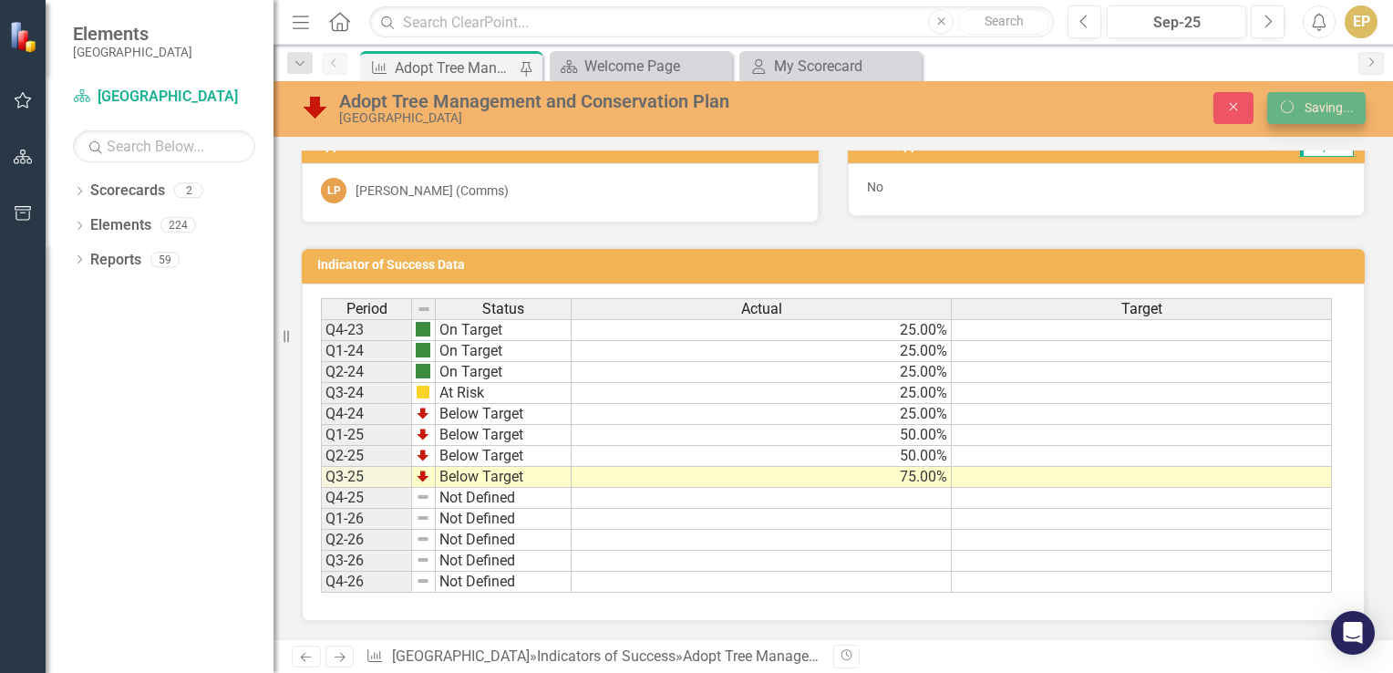
scroll to position [379, 0]
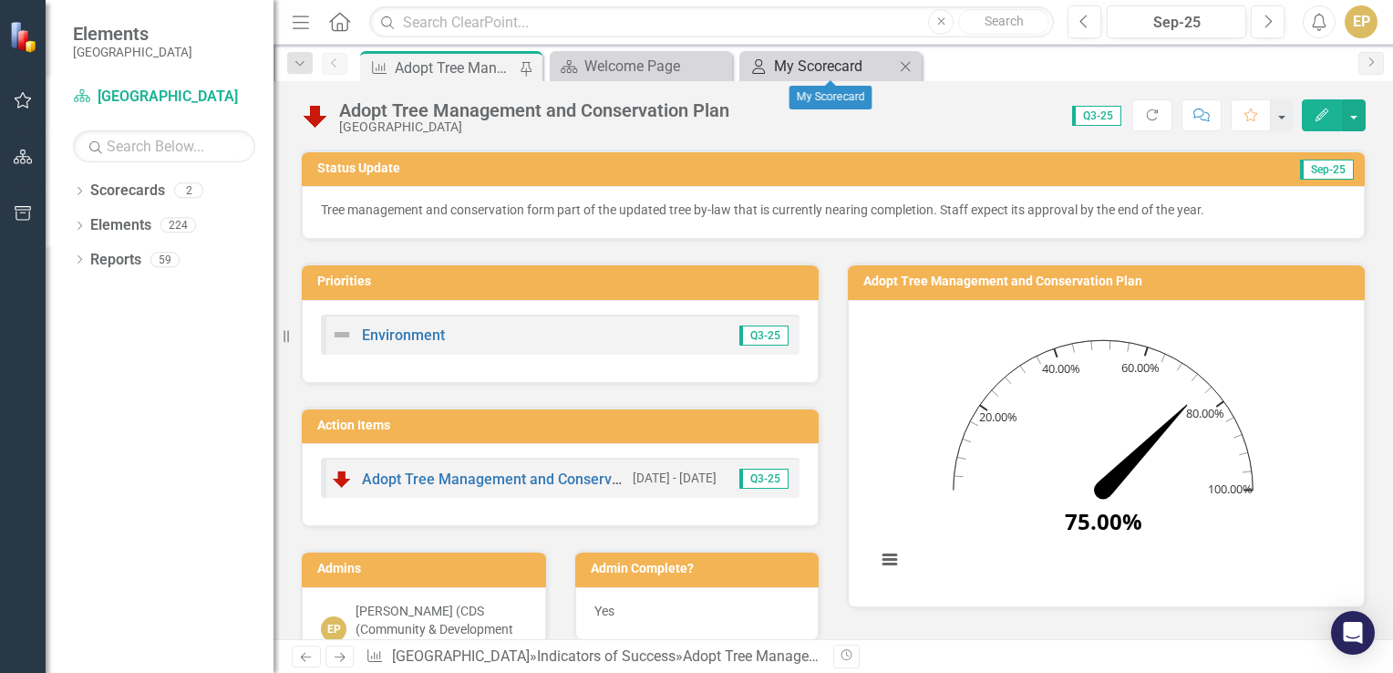
click at [777, 65] on div "My Scorecard" at bounding box center [834, 66] width 120 height 23
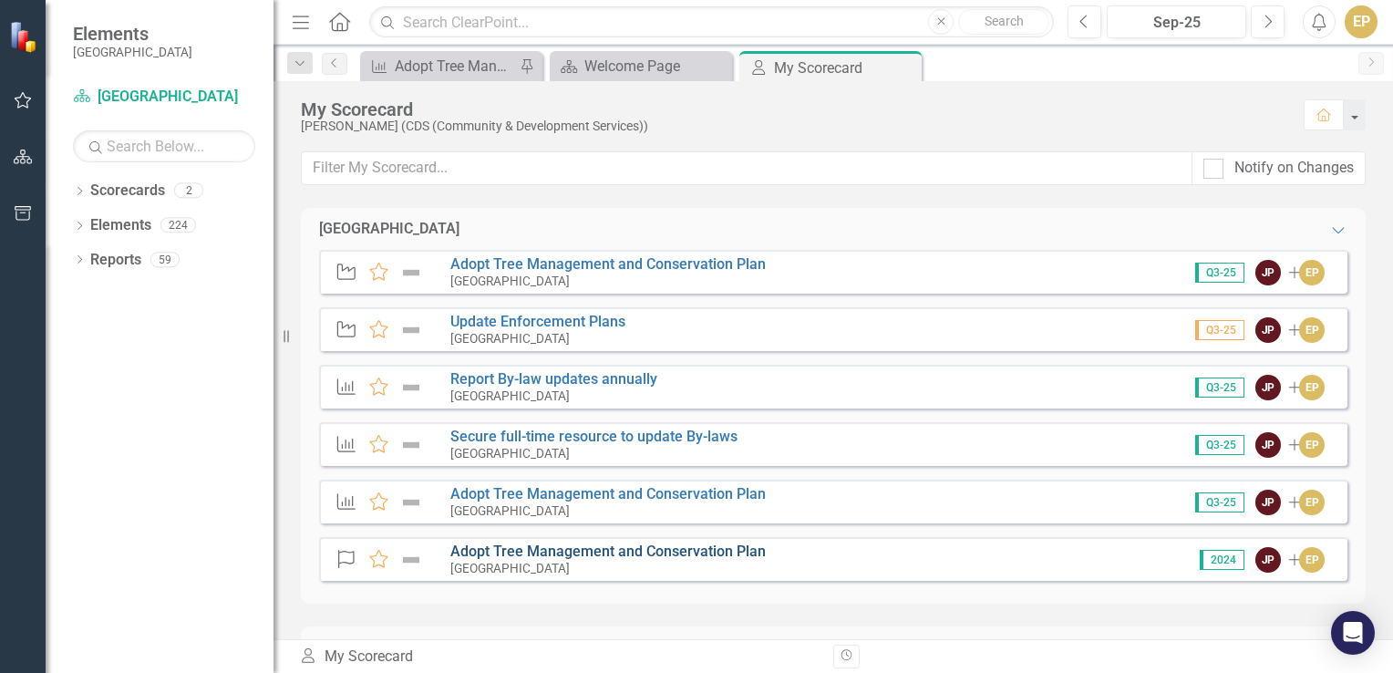
click at [500, 553] on link "Adopt Tree Management and Conservation Plan" at bounding box center [607, 550] width 315 height 17
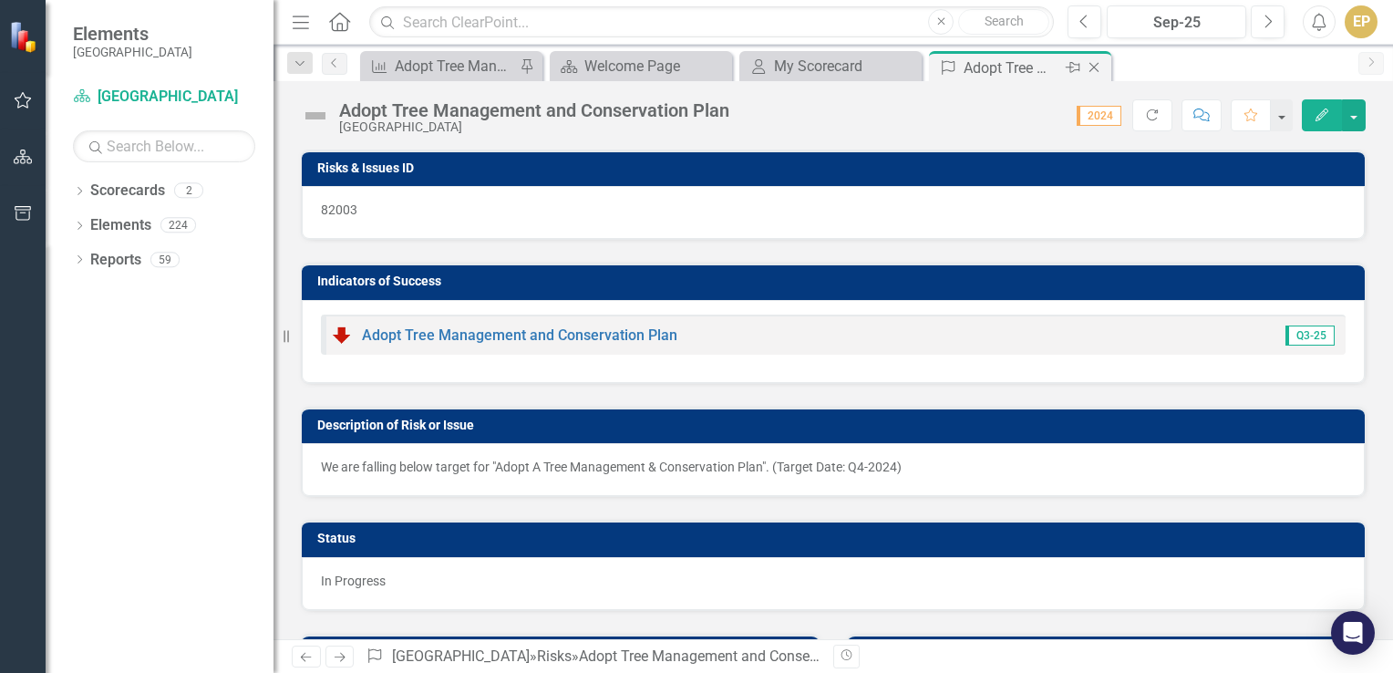
click at [1101, 70] on icon "Close" at bounding box center [1094, 67] width 18 height 15
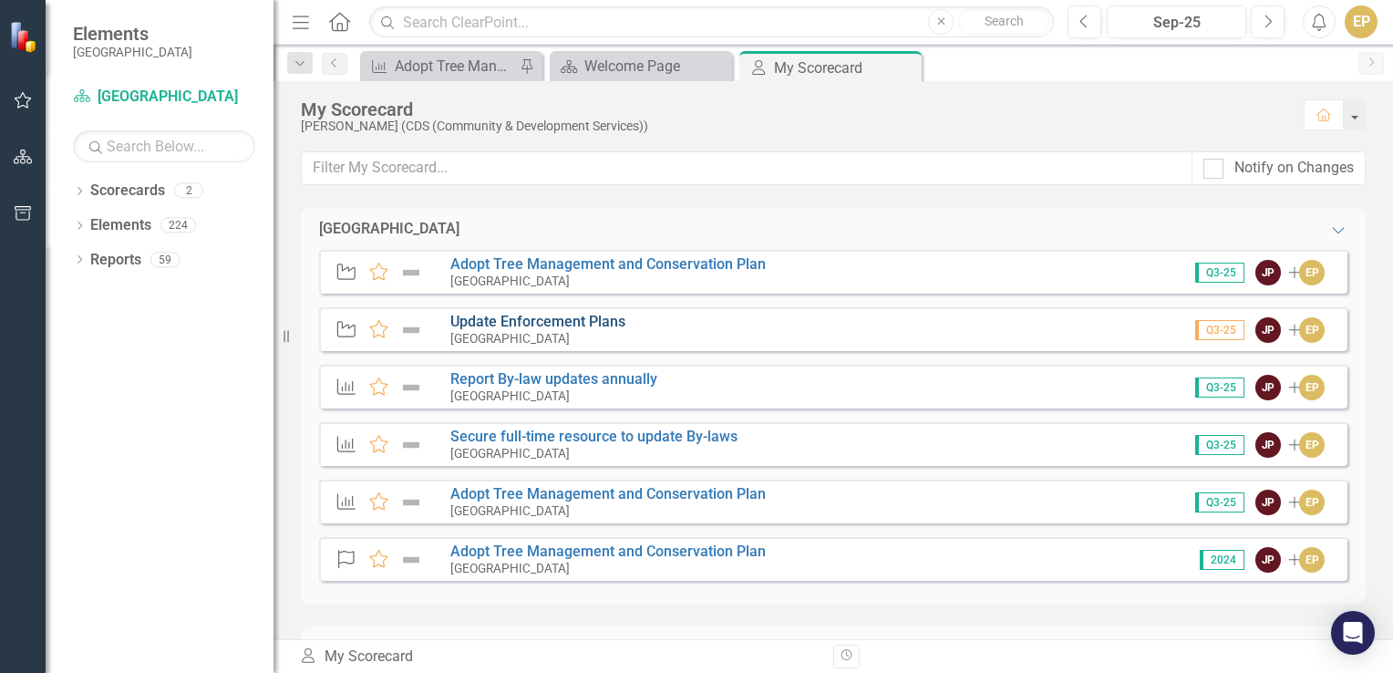
click at [504, 320] on link "Update Enforcement Plans" at bounding box center [537, 321] width 175 height 17
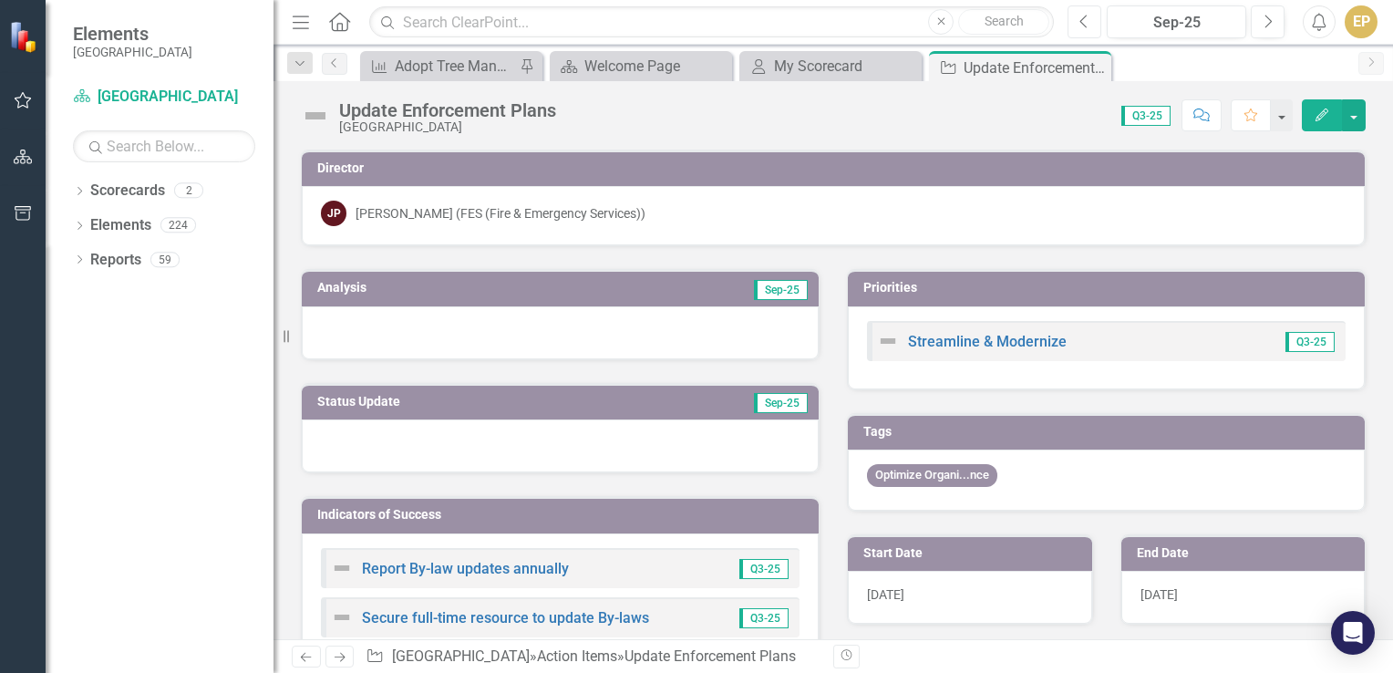
click at [1076, 22] on button "Previous" at bounding box center [1084, 21] width 34 height 33
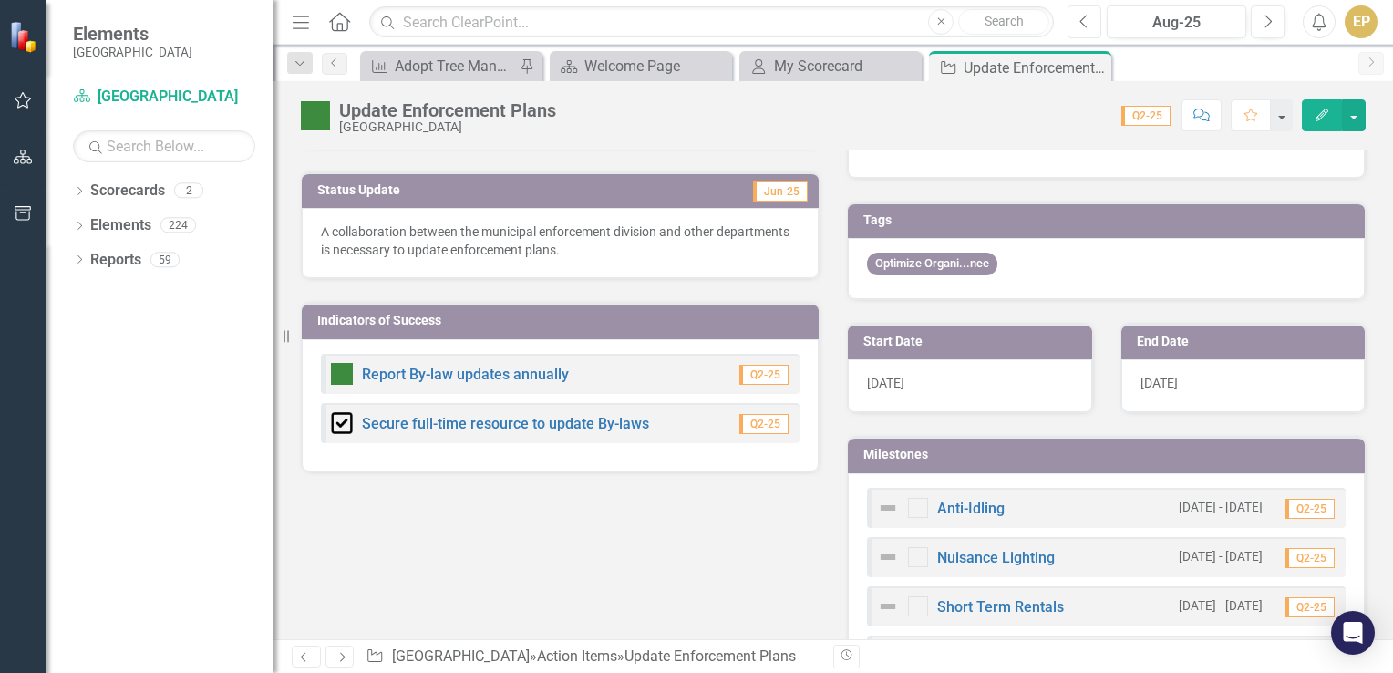
scroll to position [182, 0]
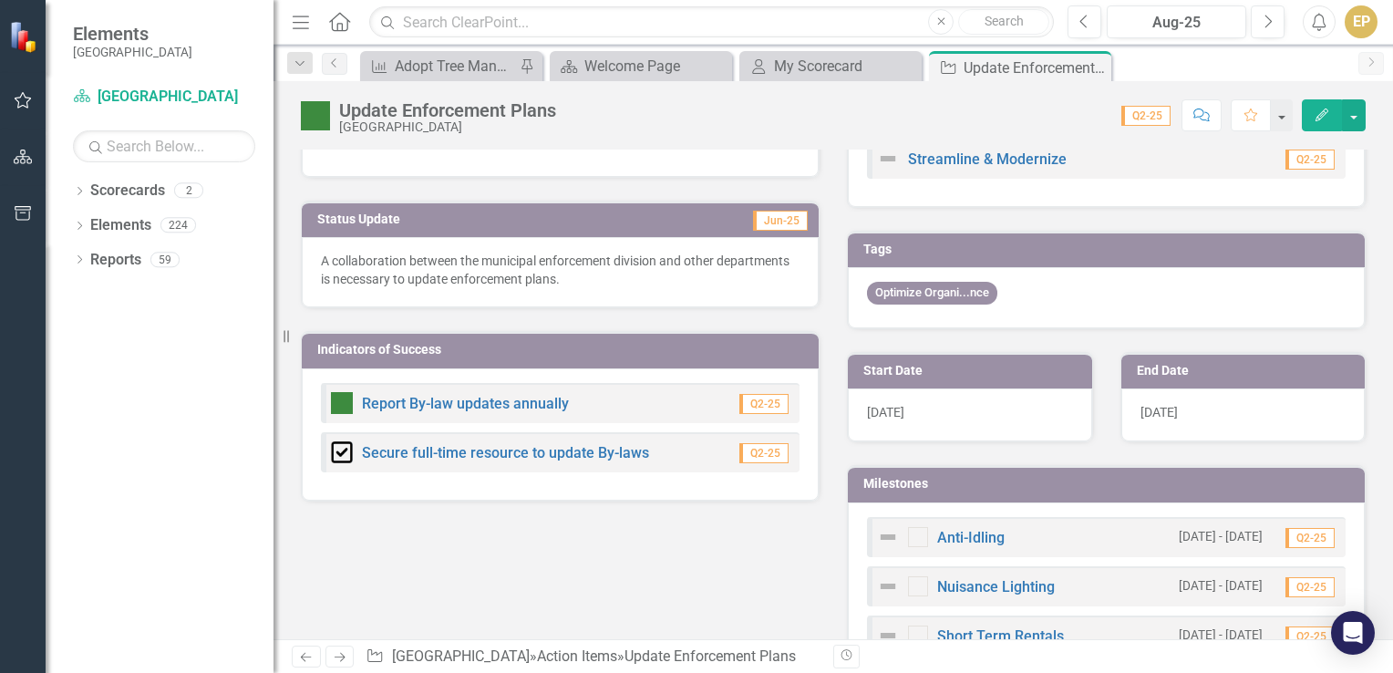
click at [603, 283] on p "A collaboration between the municipal enforcement division and other department…" at bounding box center [560, 270] width 479 height 36
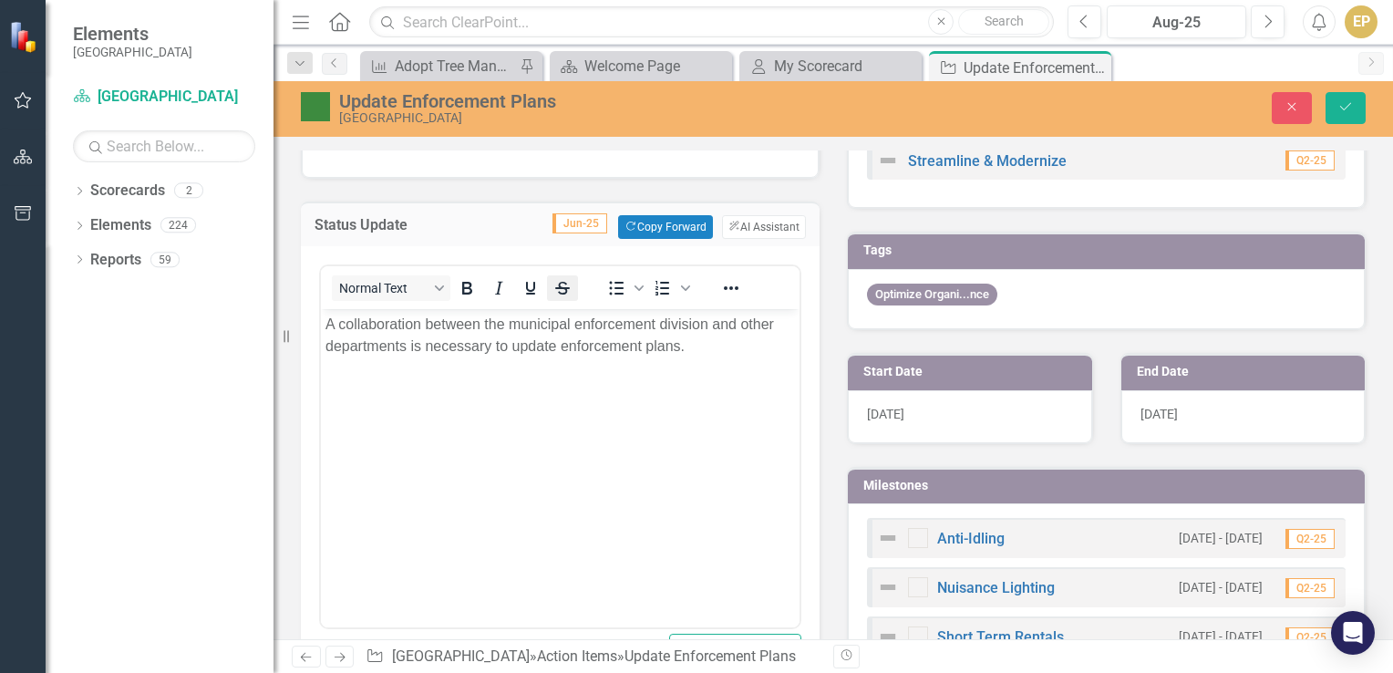
scroll to position [0, 0]
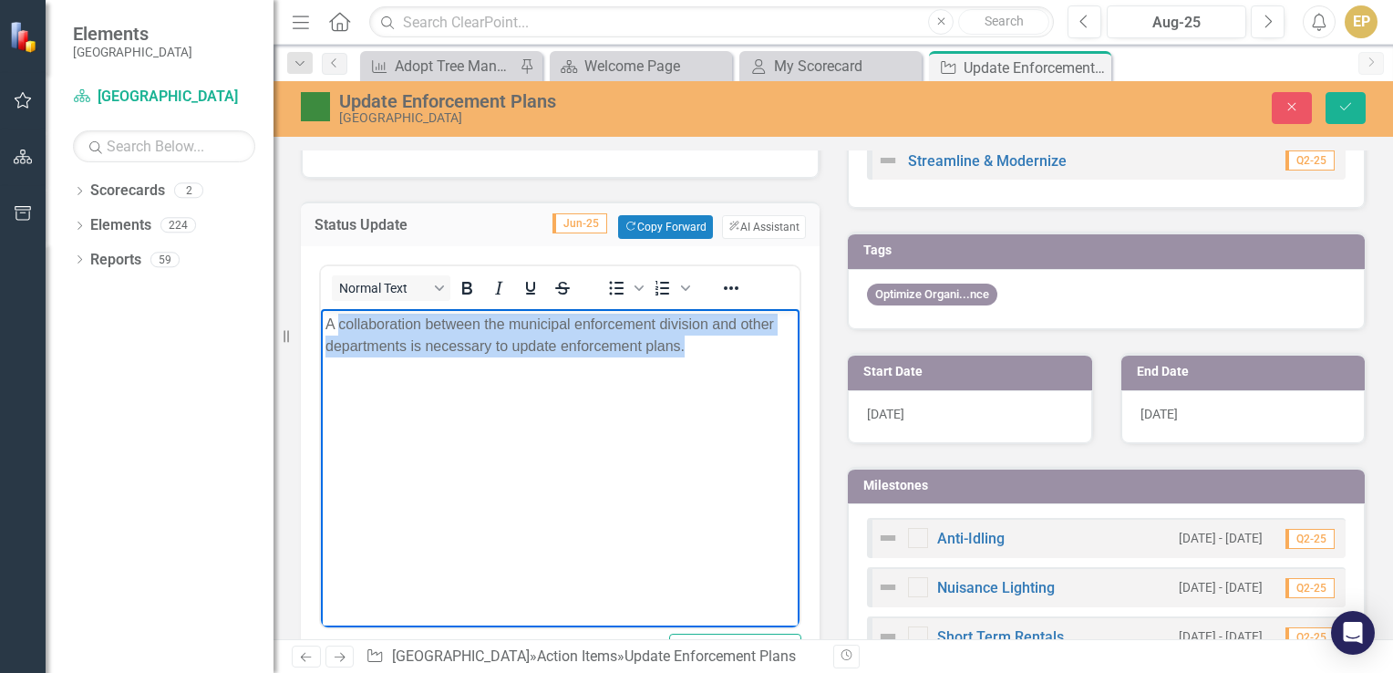
drag, startPoint x: 713, startPoint y: 349, endPoint x: 302, endPoint y: 329, distance: 411.6
click at [321, 329] on html "A collaboration between the municipal enforcement division and other department…" at bounding box center [560, 445] width 479 height 273
copy p "A collaboration between the municipal enforcement division and other department…"
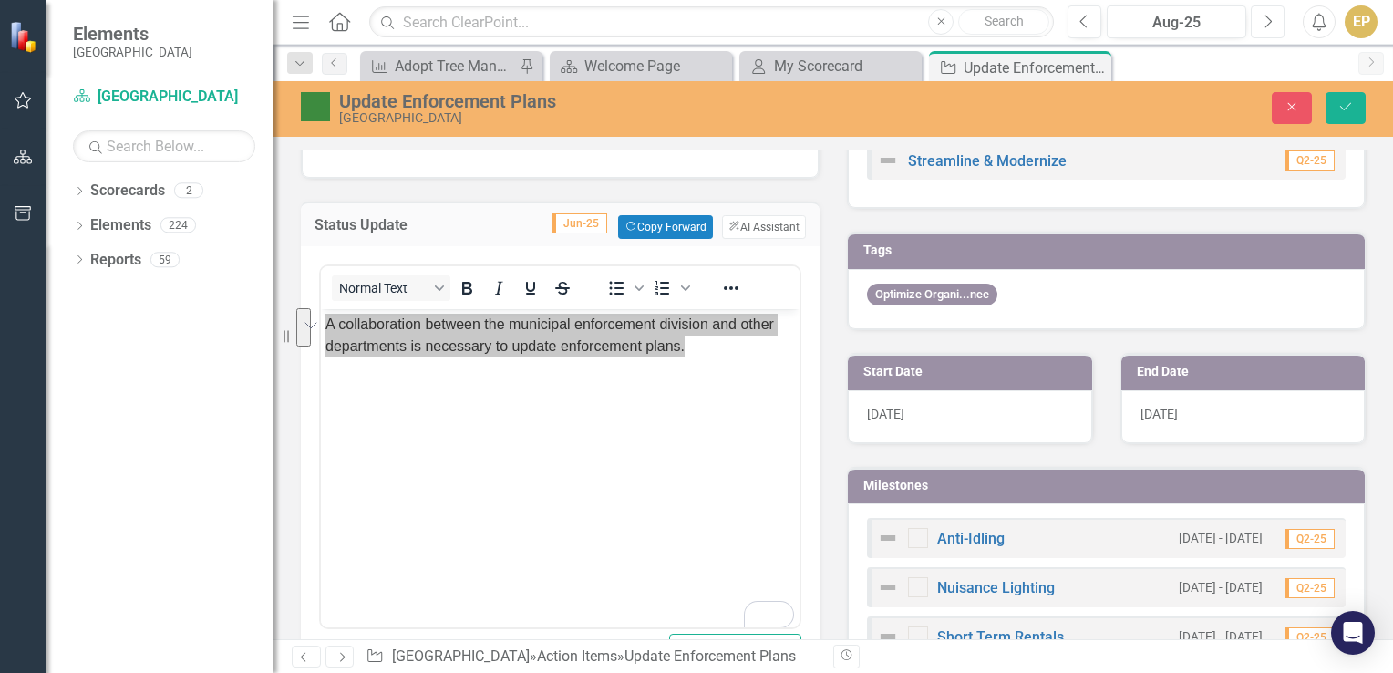
click at [1265, 25] on icon "Next" at bounding box center [1267, 22] width 10 height 16
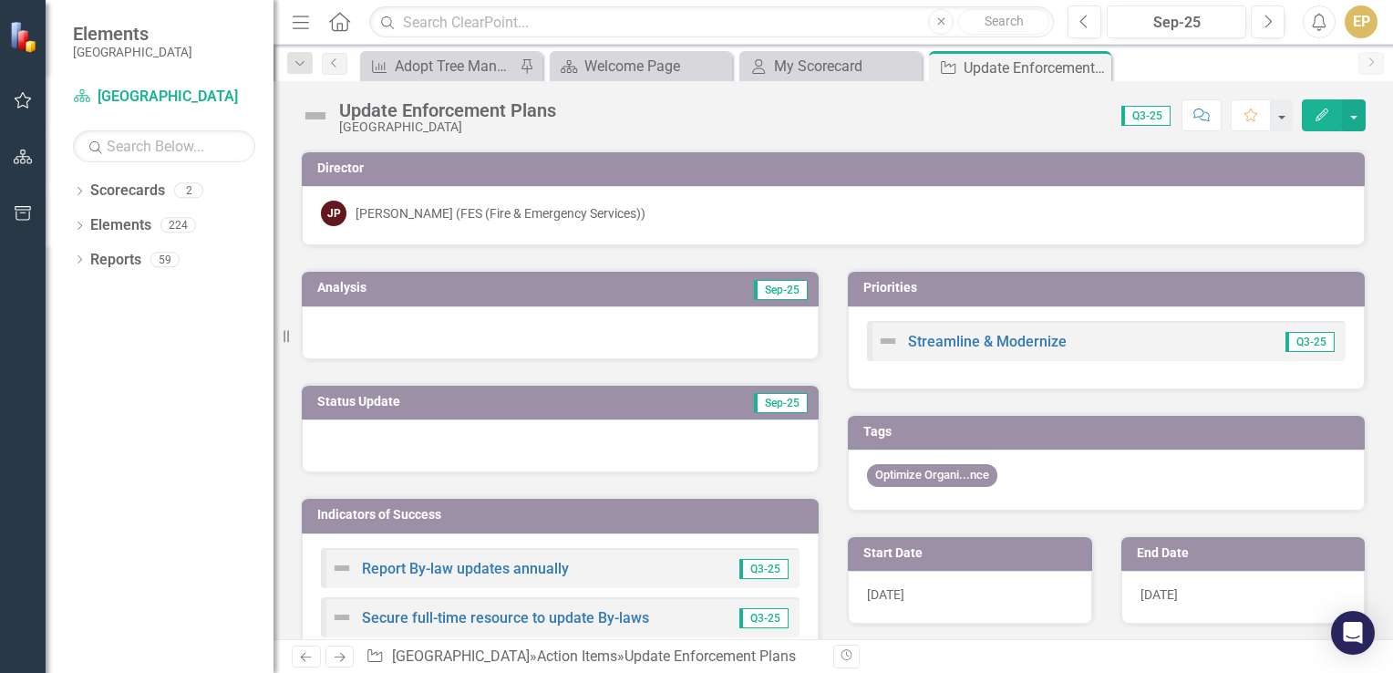
click at [367, 438] on div at bounding box center [560, 445] width 517 height 53
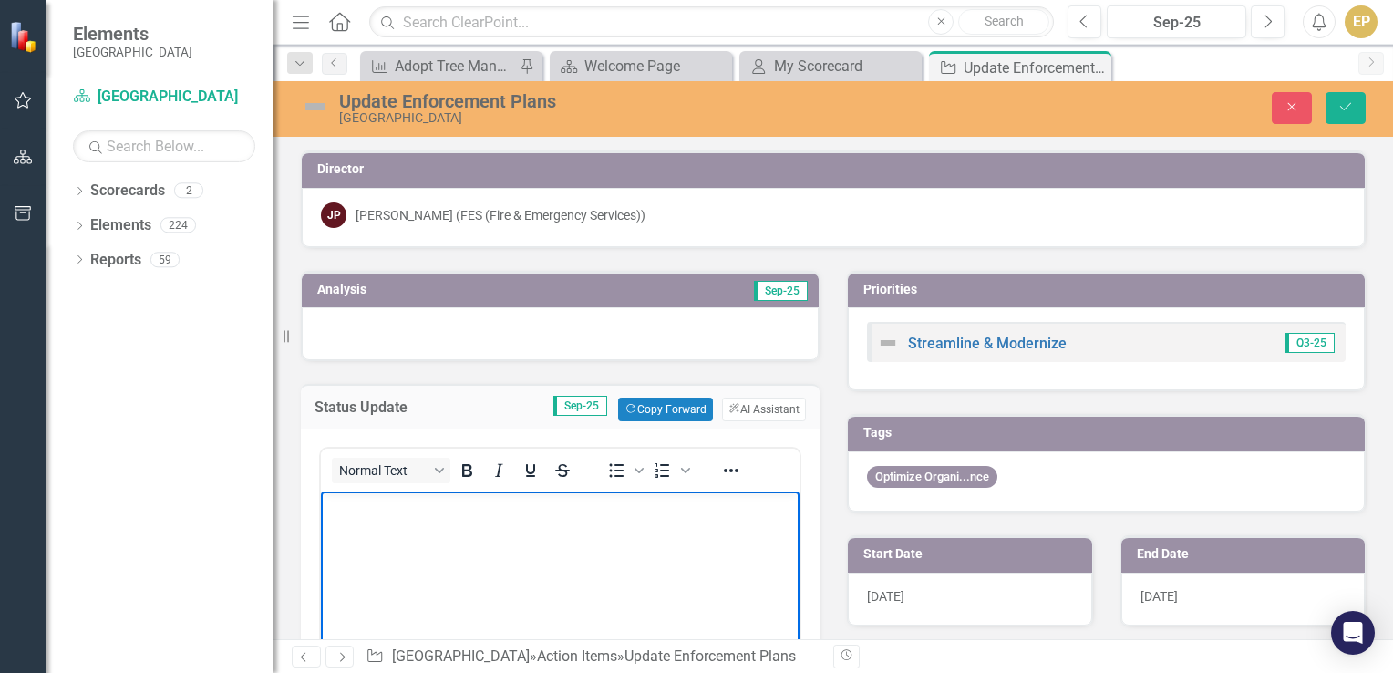
click at [372, 518] on body "Rich Text Area. Press ALT-0 for help." at bounding box center [560, 627] width 479 height 273
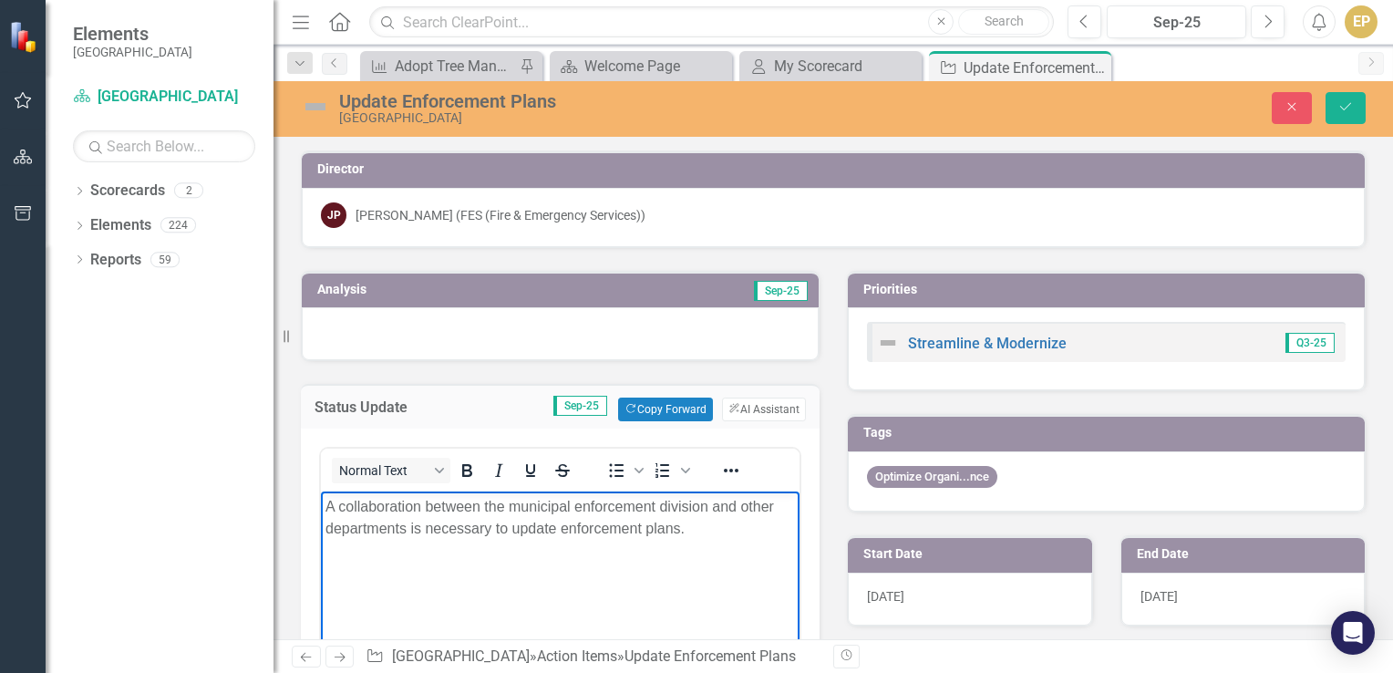
click at [317, 108] on img at bounding box center [315, 106] width 29 height 29
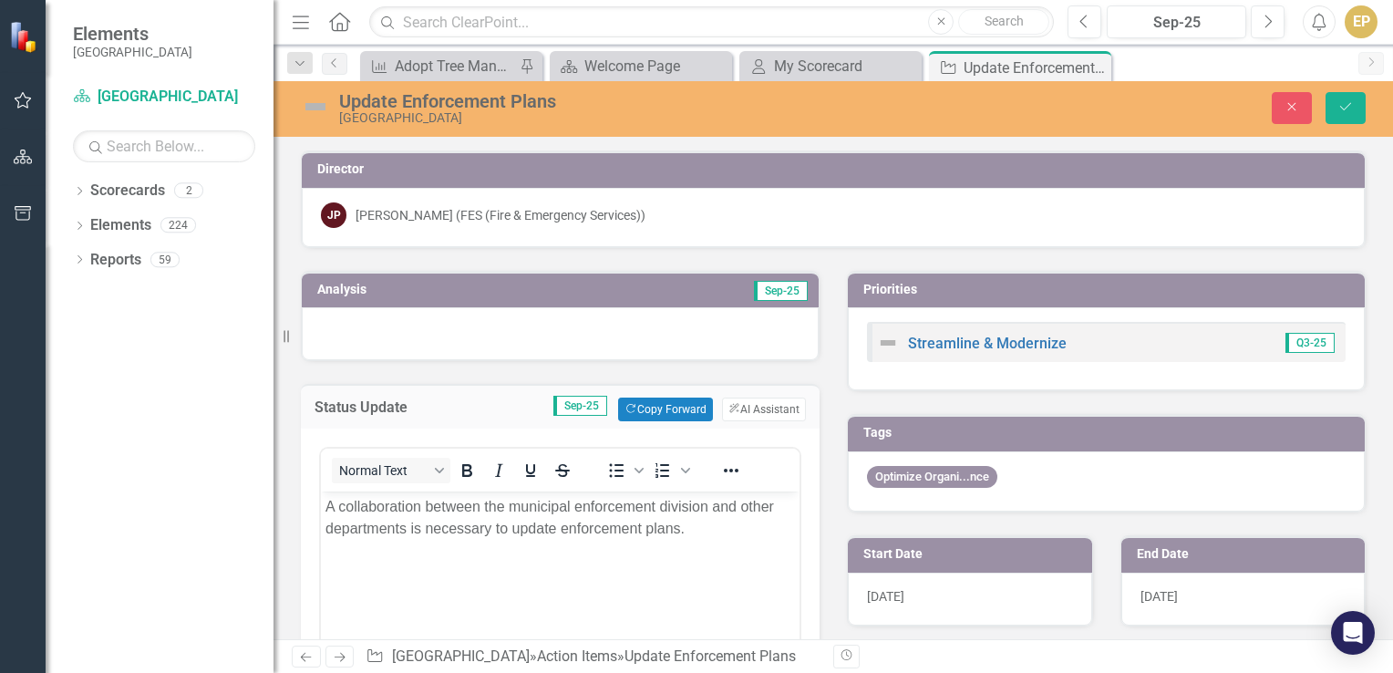
click at [317, 108] on img at bounding box center [315, 106] width 29 height 29
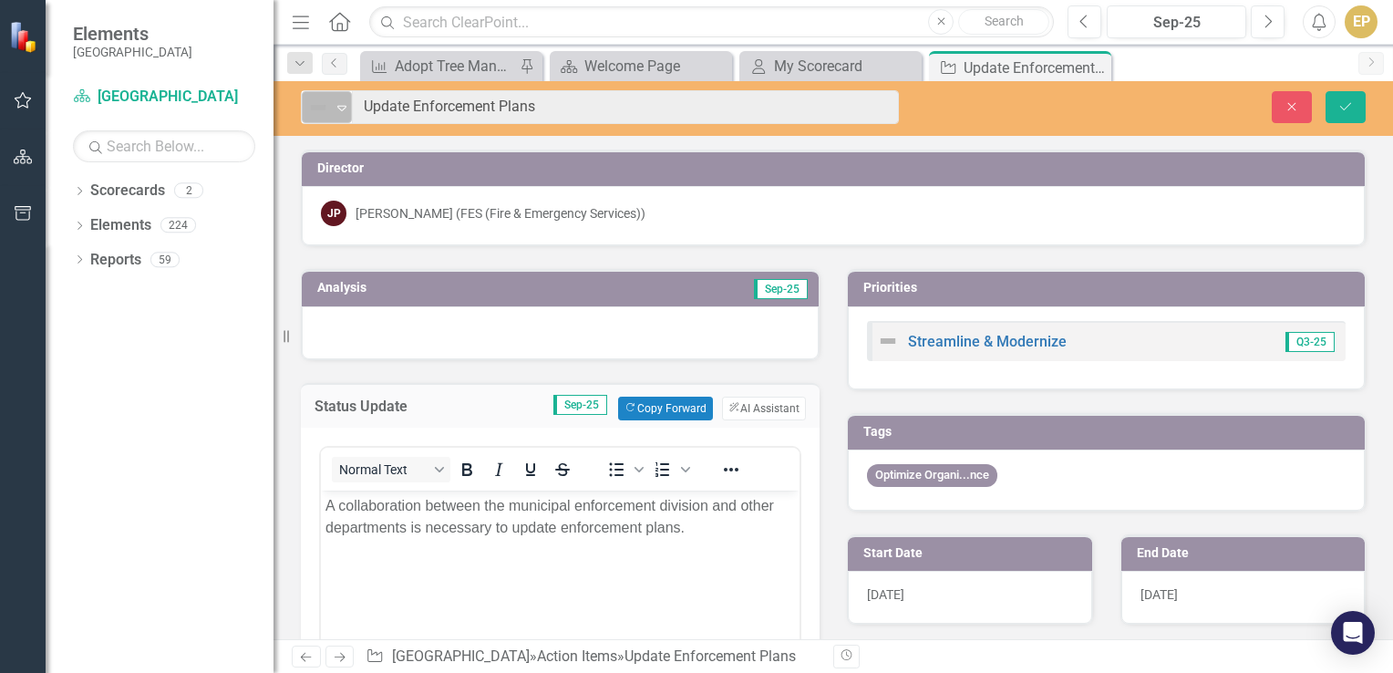
click at [343, 111] on icon "Expand" at bounding box center [342, 107] width 18 height 15
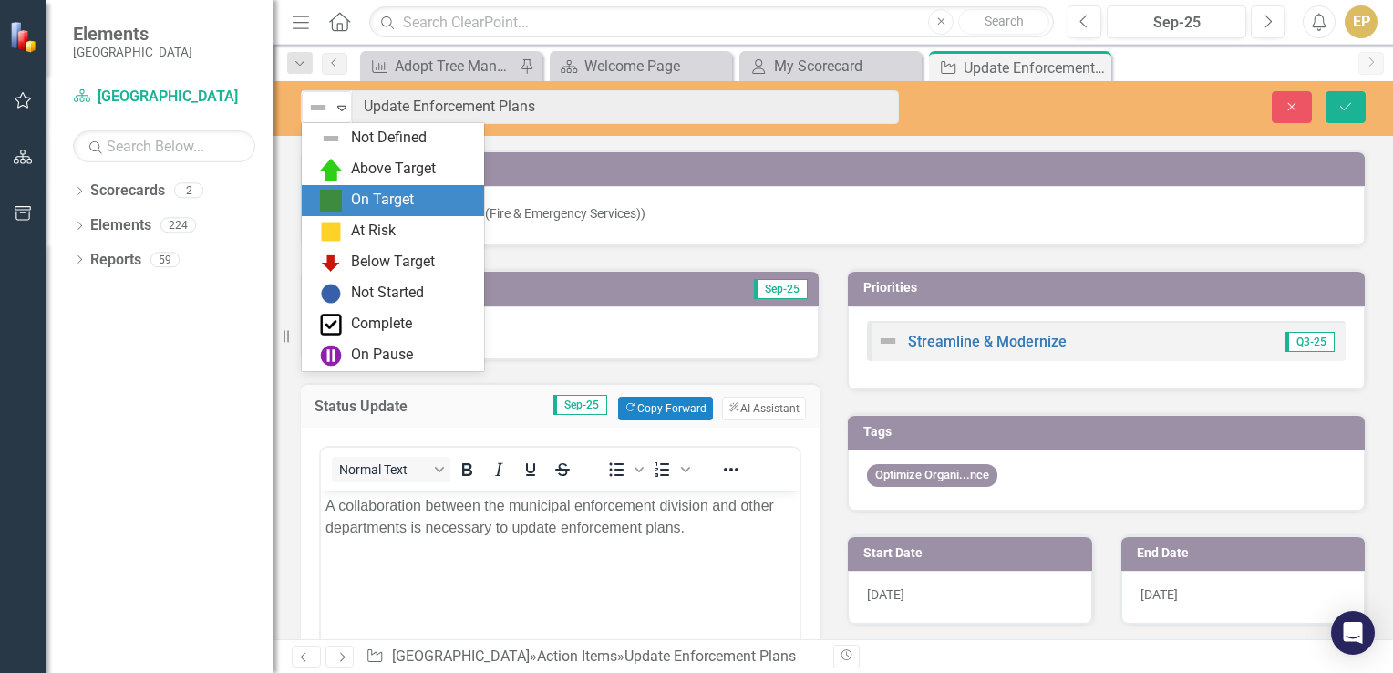
click at [357, 195] on div "On Target" at bounding box center [382, 200] width 63 height 21
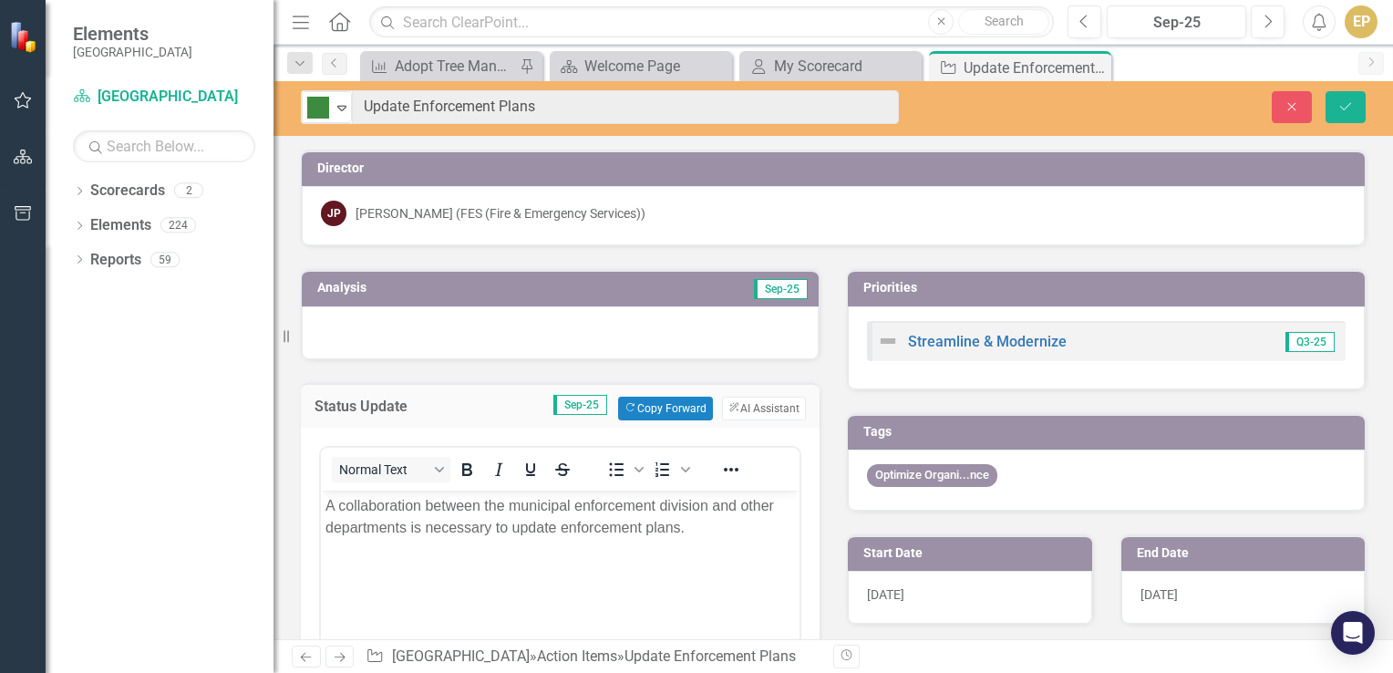
click at [973, 223] on div "JP [PERSON_NAME] (FES (Fire & Emergency Services))" at bounding box center [833, 214] width 1025 height 26
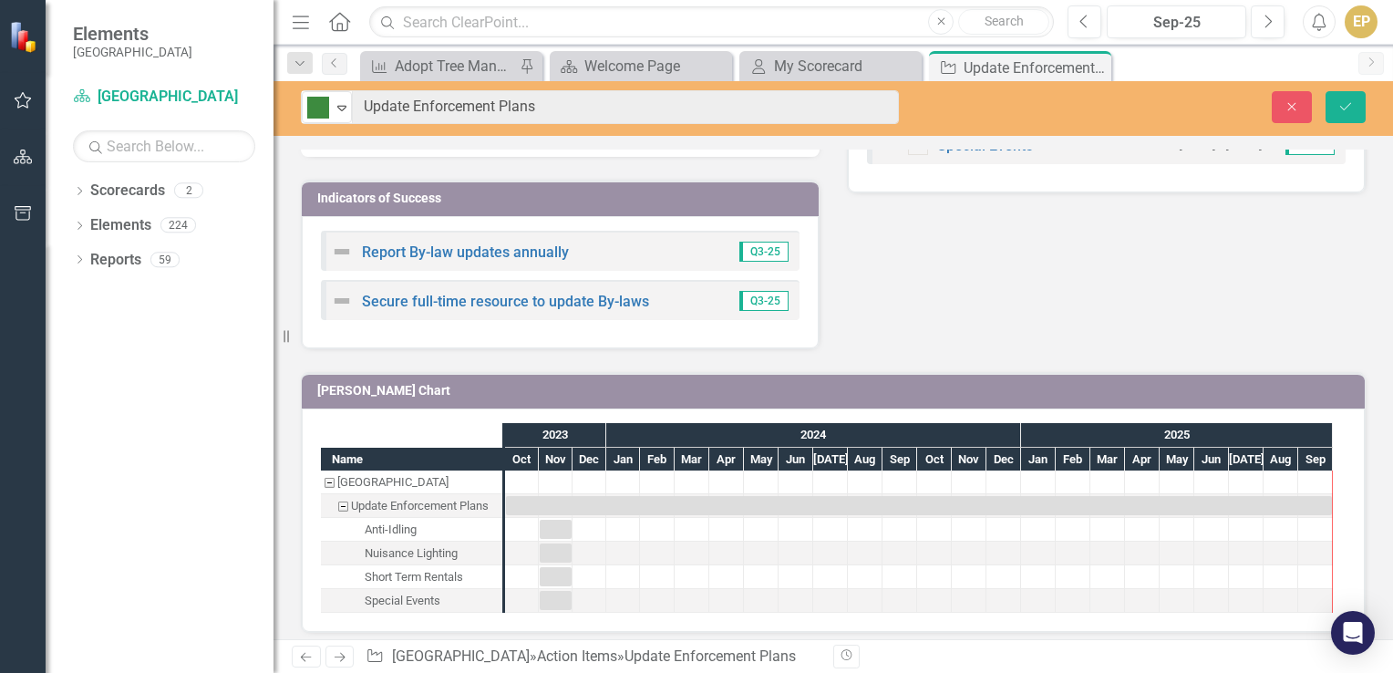
scroll to position [727, 0]
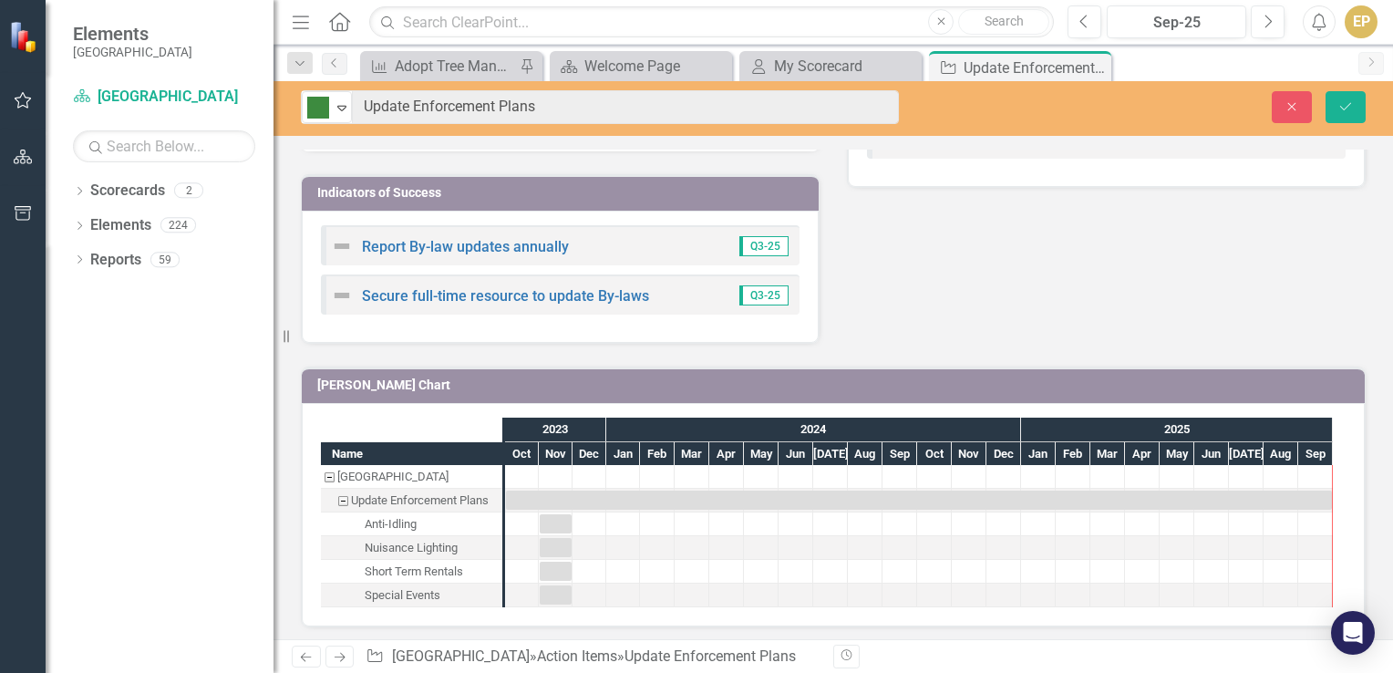
click at [337, 242] on img at bounding box center [342, 246] width 22 height 22
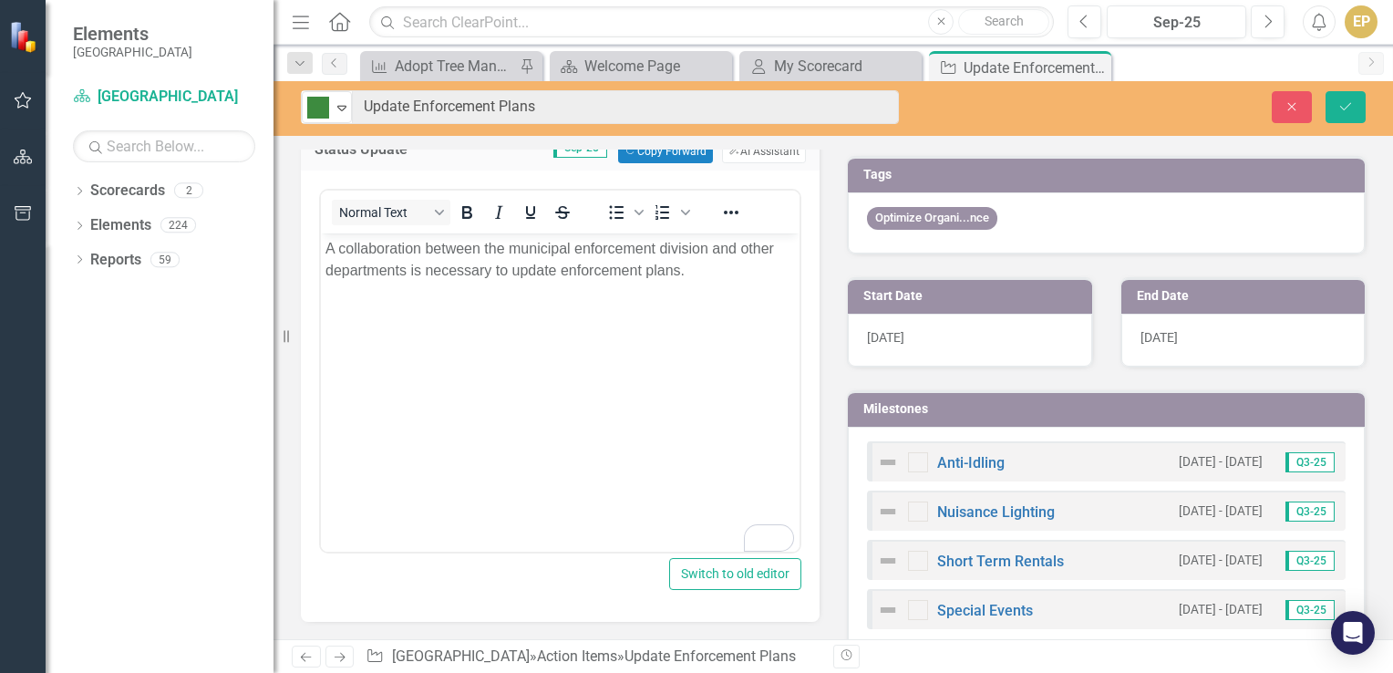
scroll to position [365, 0]
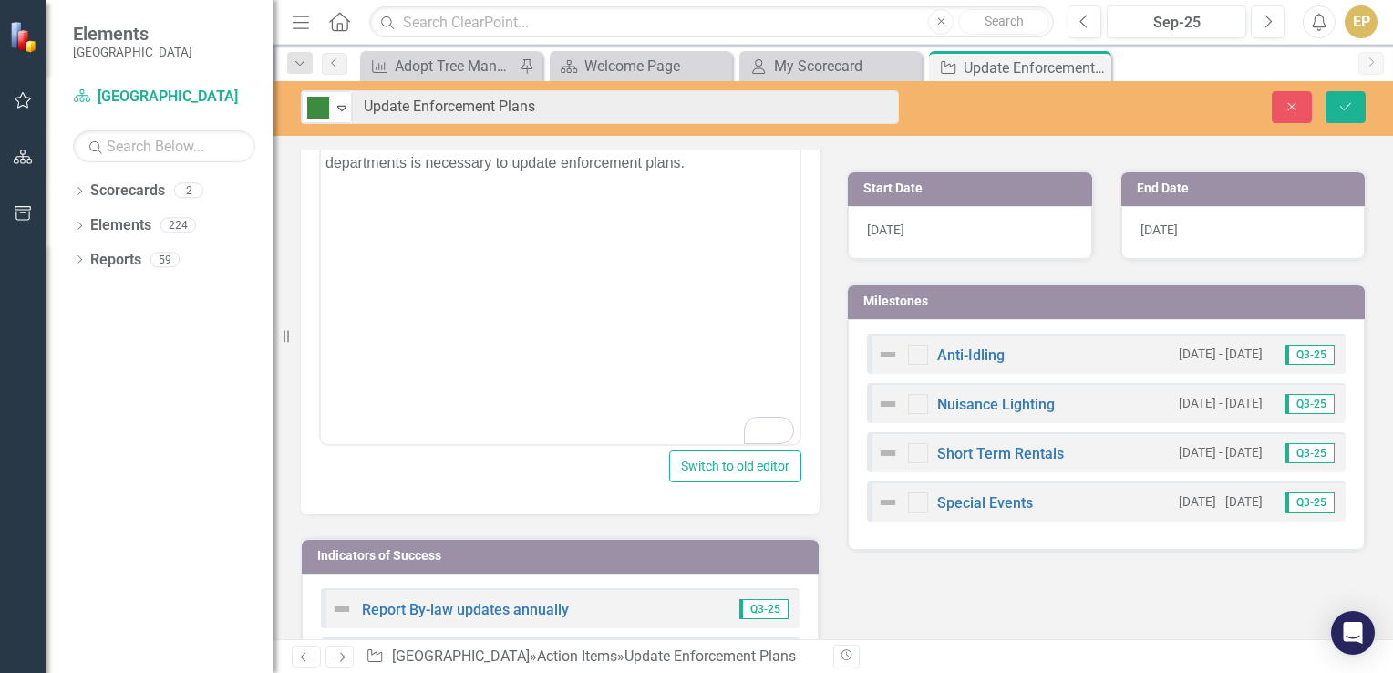
click at [884, 347] on img at bounding box center [888, 355] width 22 height 22
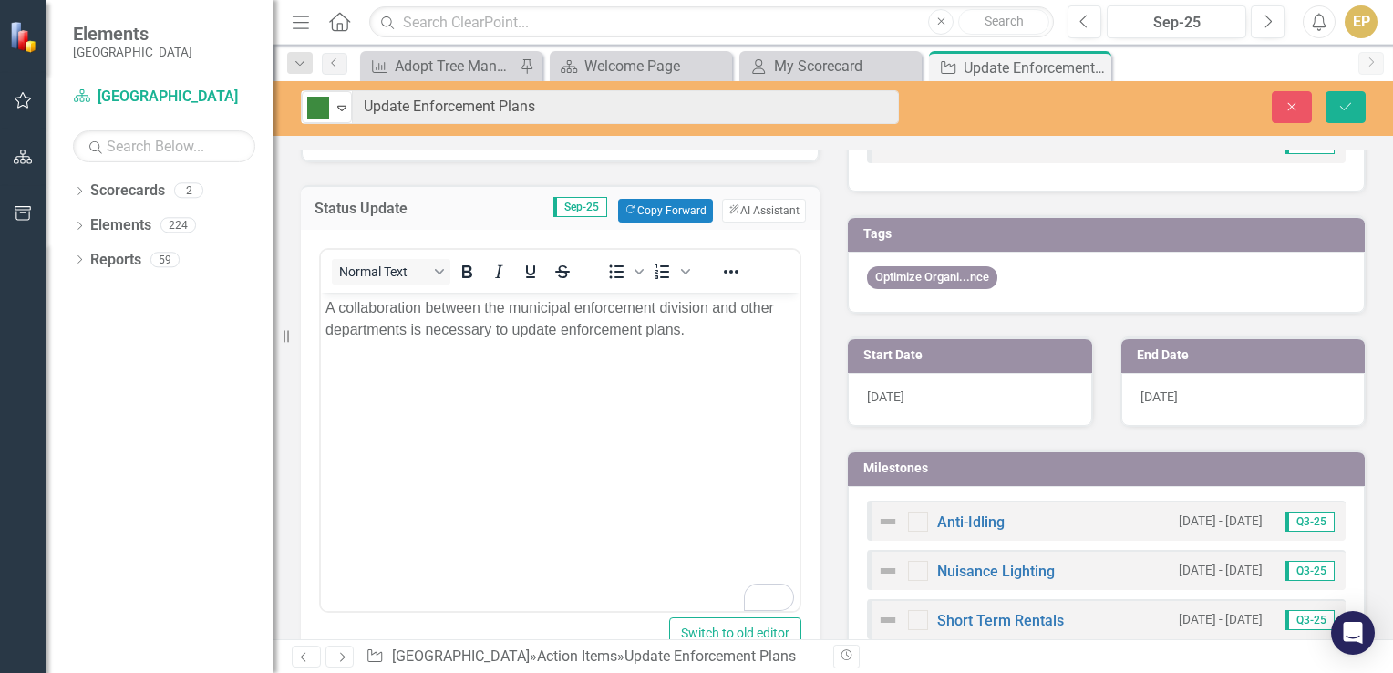
scroll to position [0, 0]
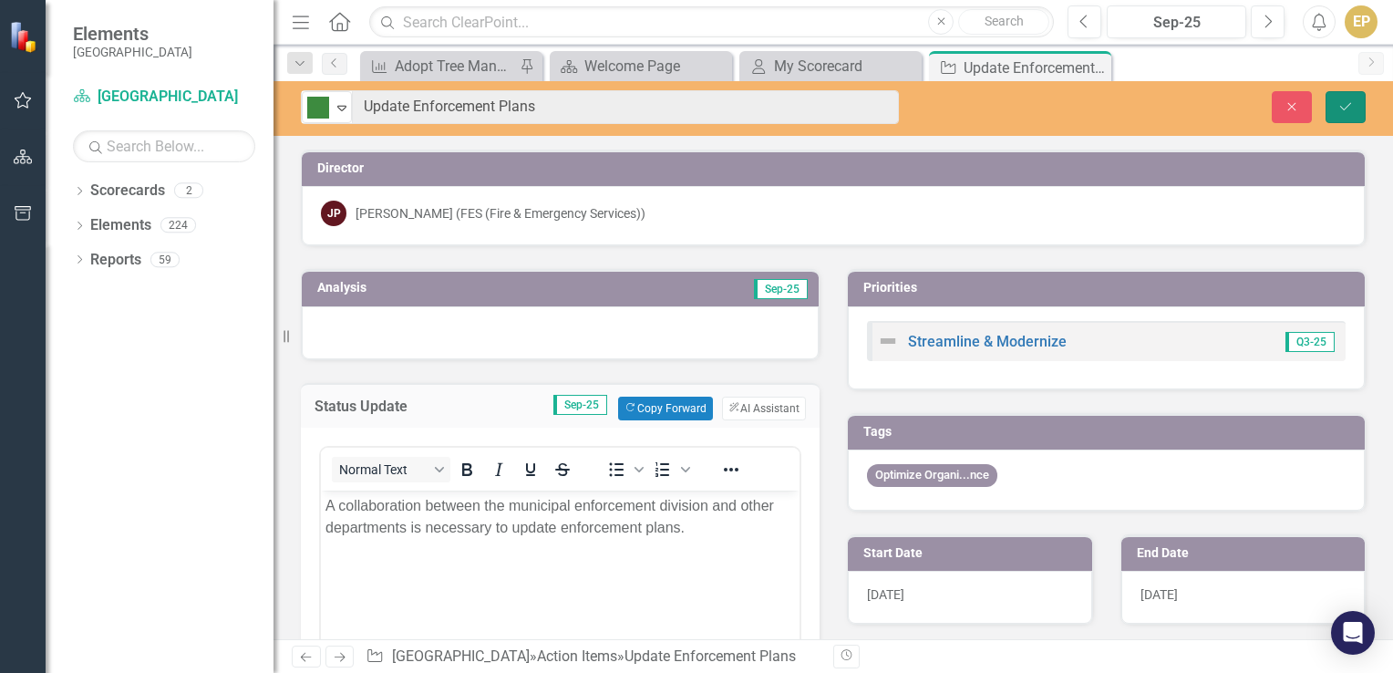
click at [1344, 106] on icon "Save" at bounding box center [1345, 106] width 16 height 13
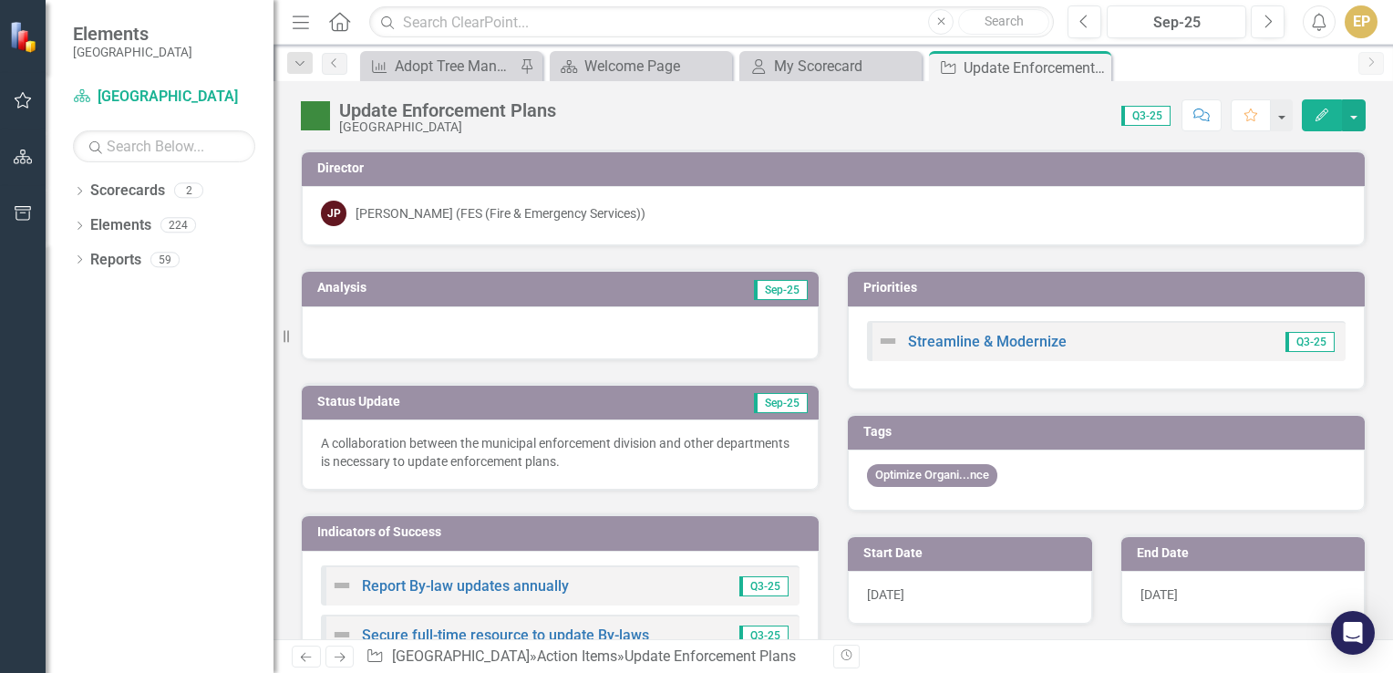
drag, startPoint x: 1096, startPoint y: 68, endPoint x: 1086, endPoint y: 66, distance: 10.4
click at [0, 0] on icon at bounding box center [0, 0] width 0 height 0
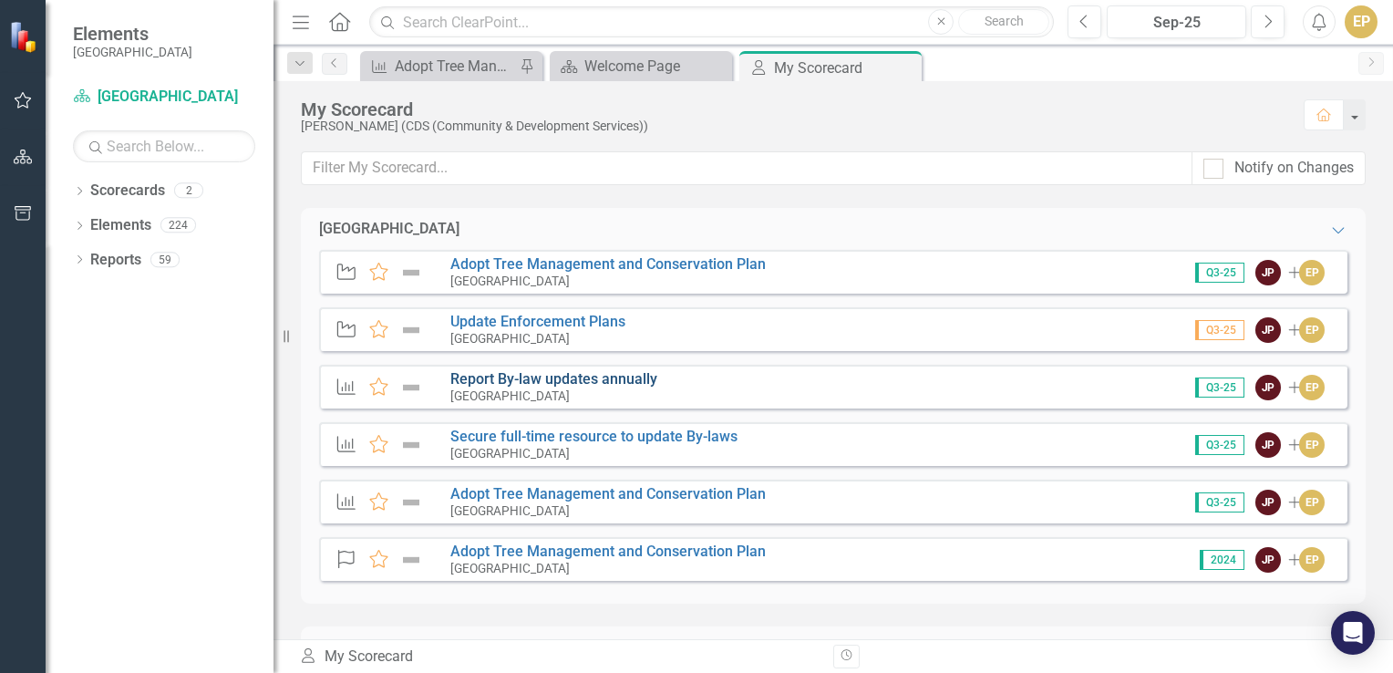
click at [519, 374] on link "Report By-law updates annually" at bounding box center [553, 378] width 207 height 17
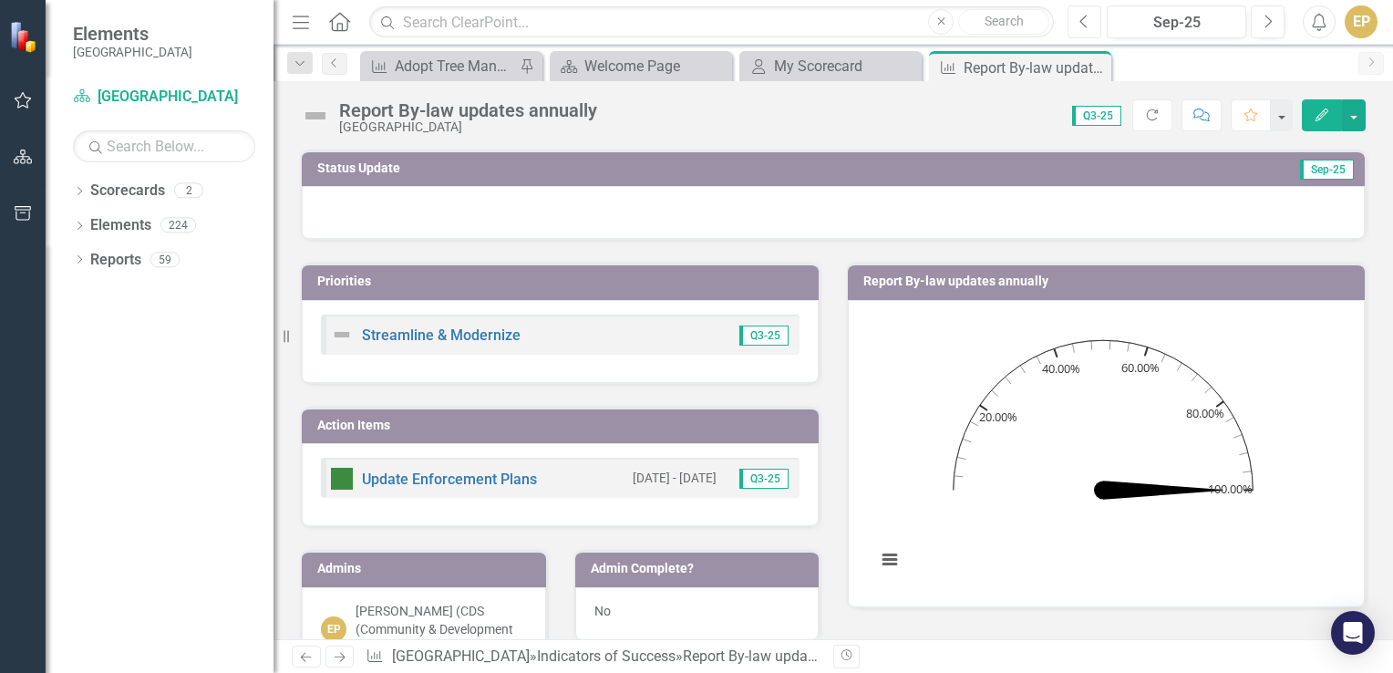
click at [1078, 18] on button "Previous" at bounding box center [1084, 21] width 34 height 33
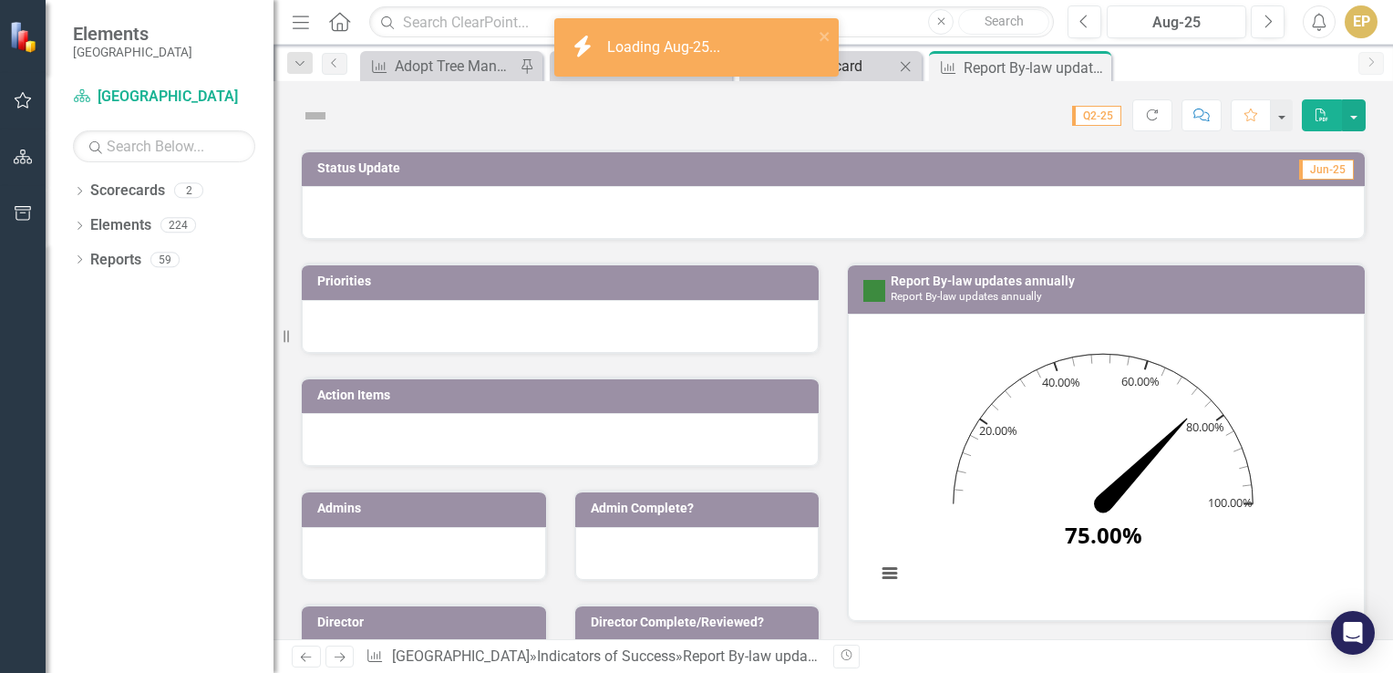
click at [857, 63] on div "My Scorecard" at bounding box center [834, 66] width 120 height 23
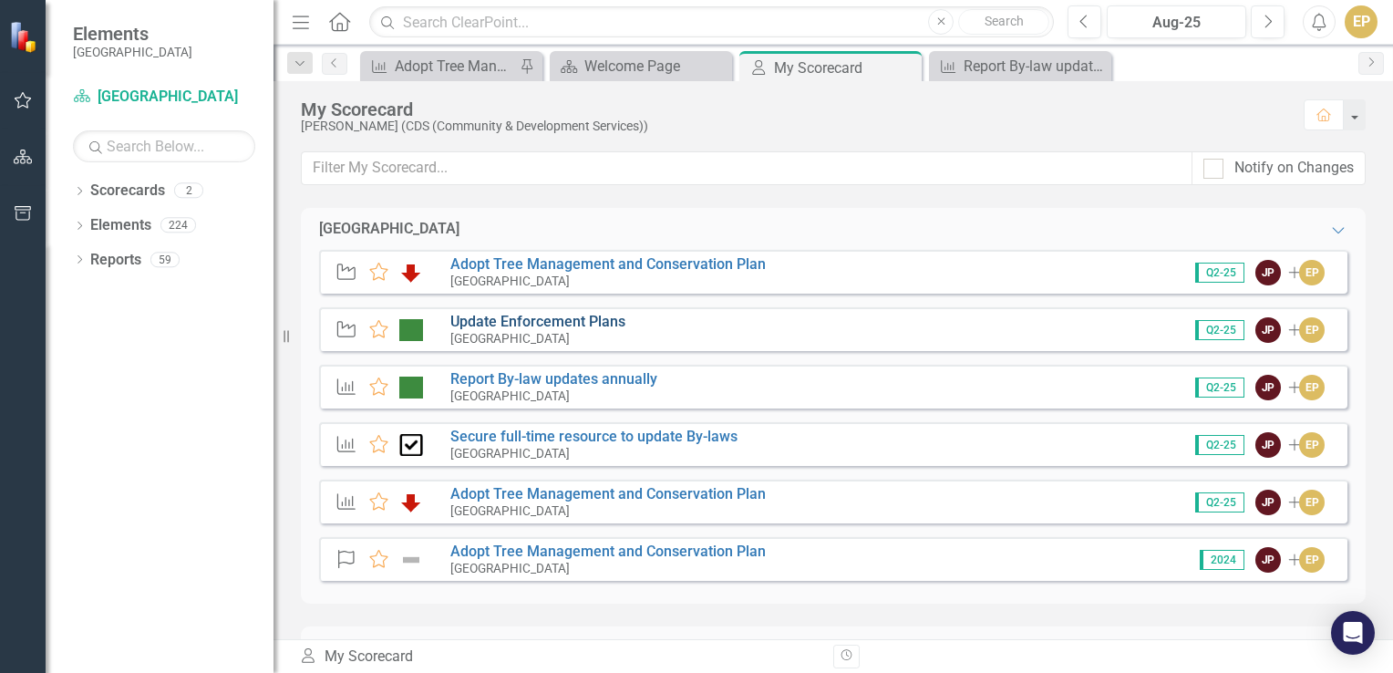
click at [513, 324] on link "Update Enforcement Plans" at bounding box center [537, 321] width 175 height 17
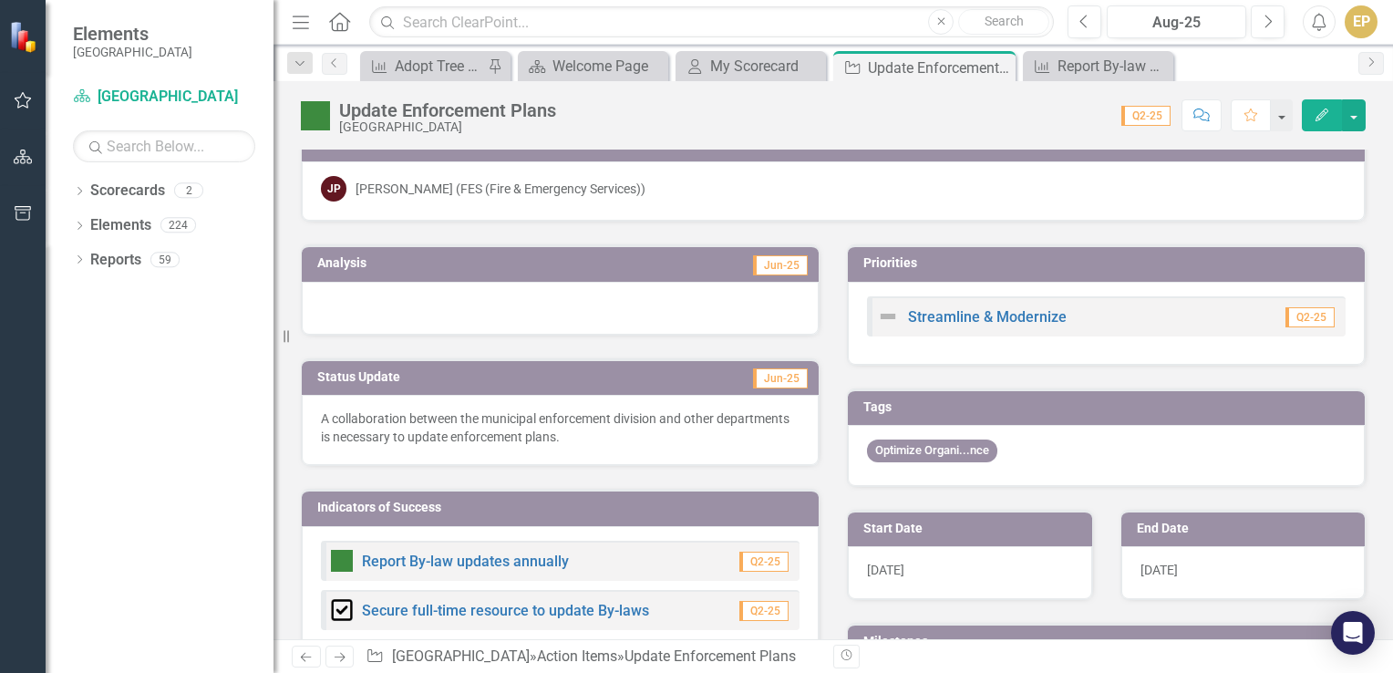
scroll to position [207, 0]
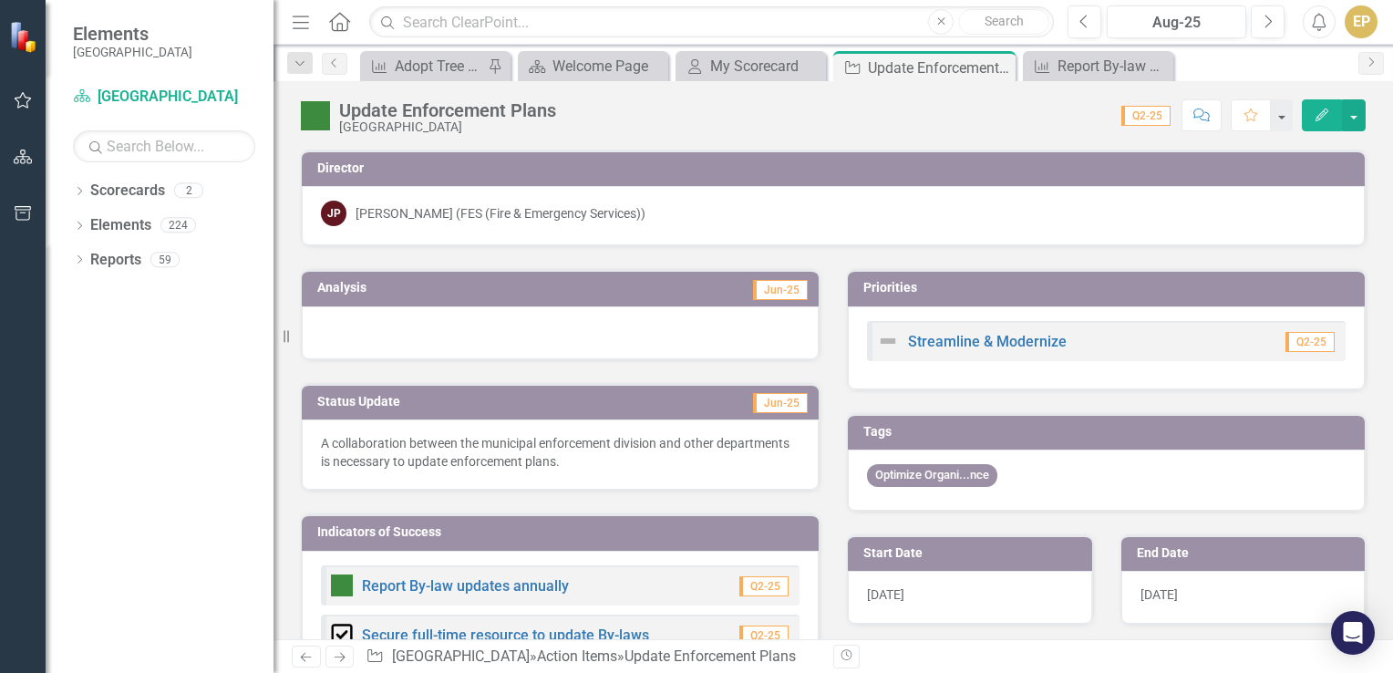
scroll to position [207, 0]
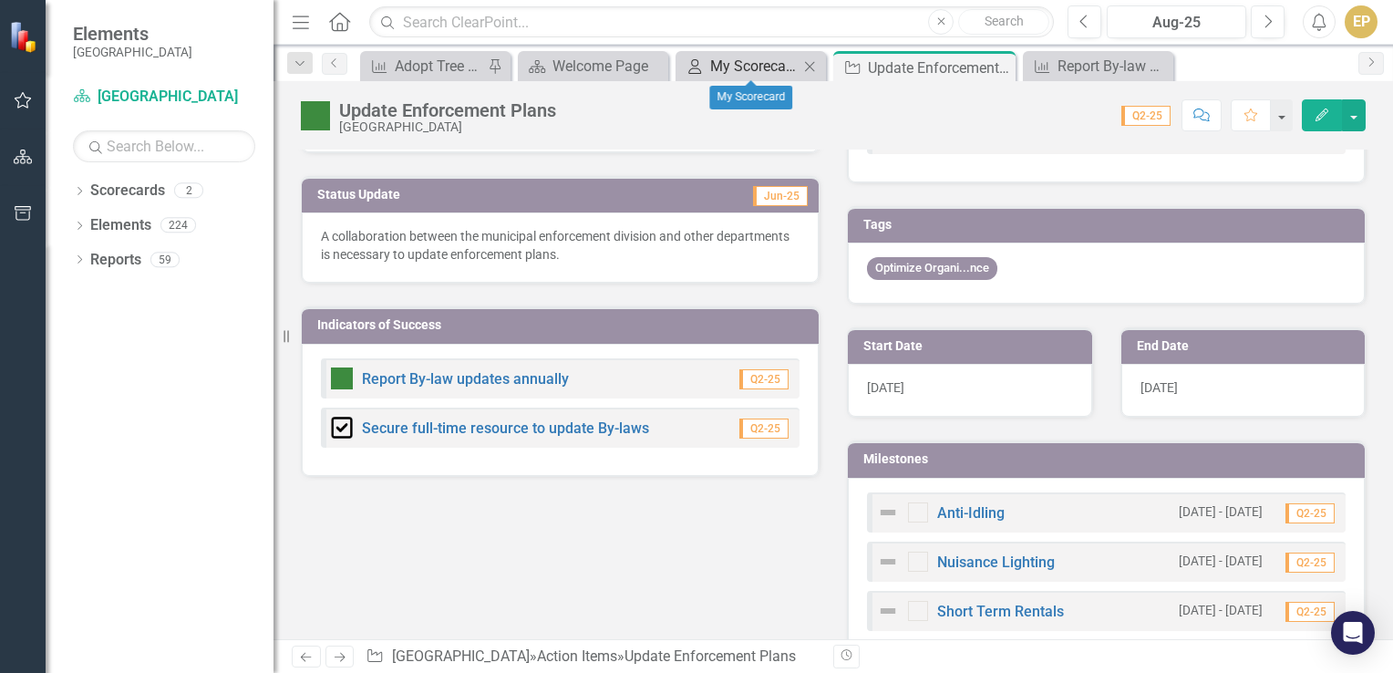
click at [737, 62] on div "My Scorecard" at bounding box center [754, 66] width 88 height 23
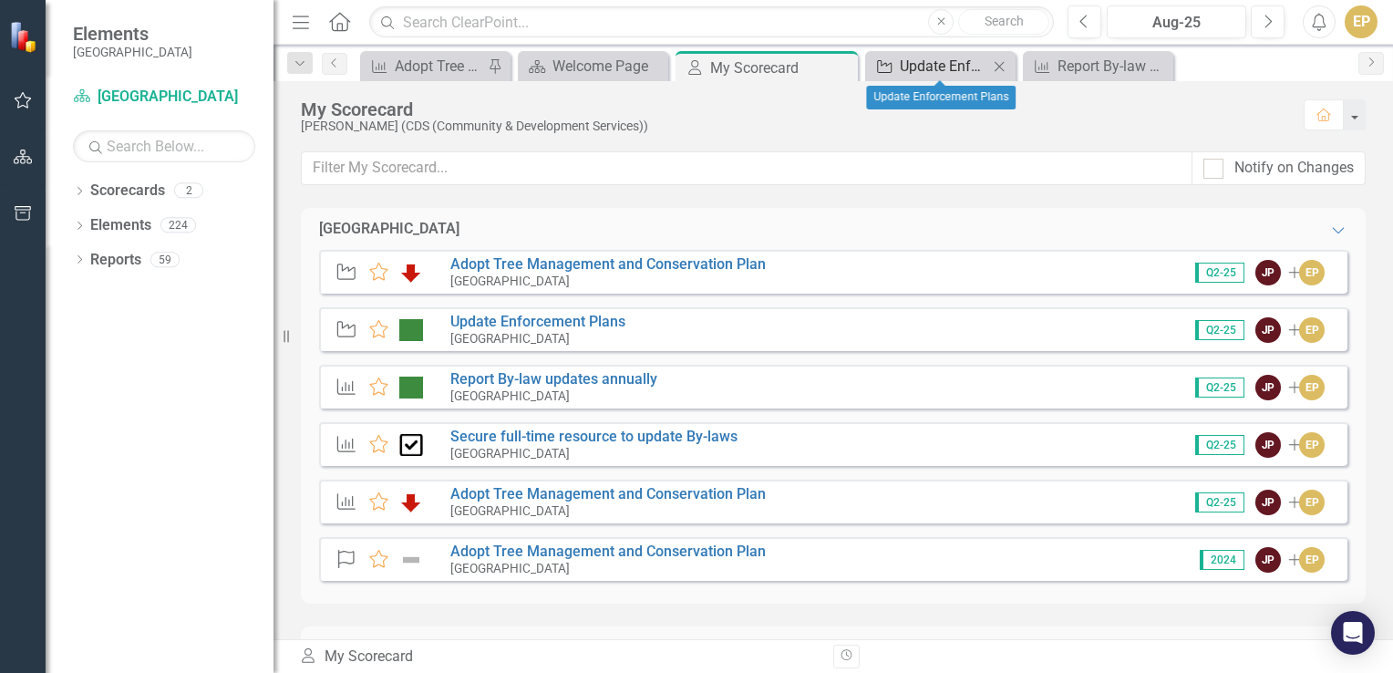
click at [931, 62] on div "Update Enforcement Plans" at bounding box center [944, 66] width 88 height 23
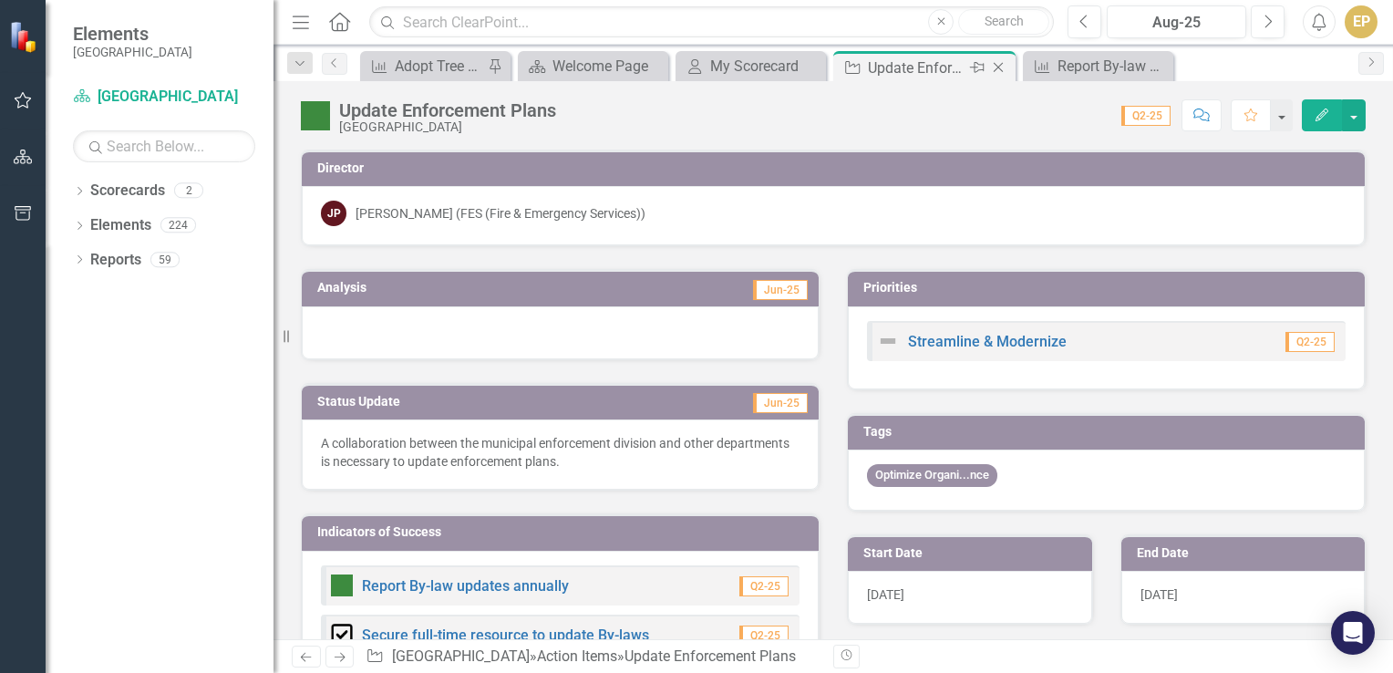
click at [999, 67] on icon "Close" at bounding box center [998, 67] width 18 height 15
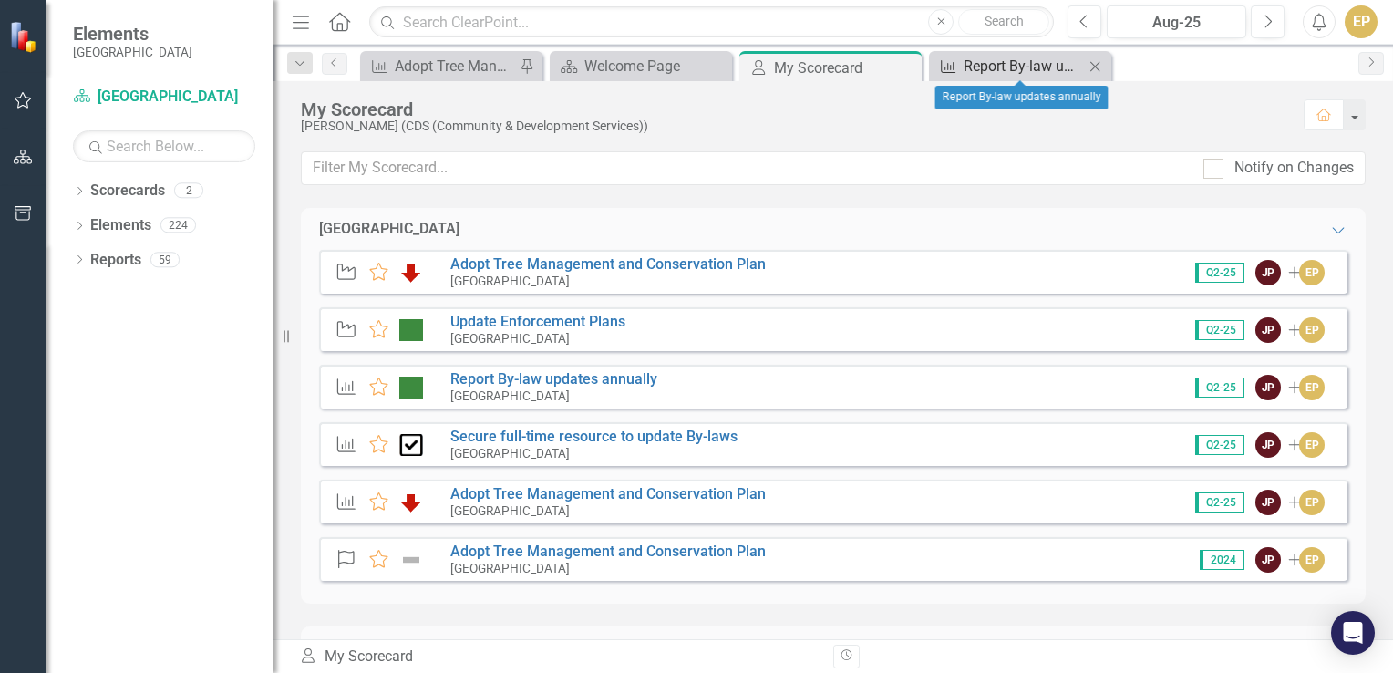
click at [995, 68] on div "Report By-law updates annually" at bounding box center [1023, 66] width 120 height 23
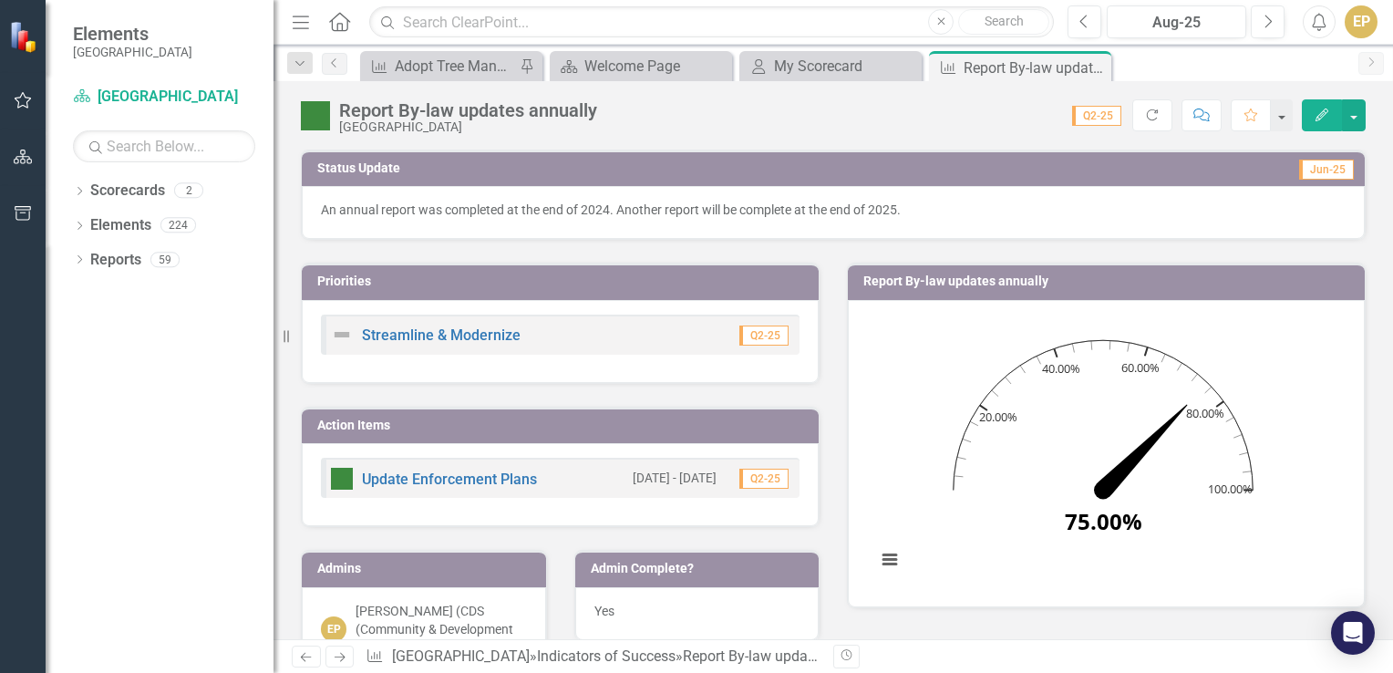
click at [927, 203] on p "An annual report was completed at the end of 2024. Another report will be compl…" at bounding box center [833, 210] width 1025 height 18
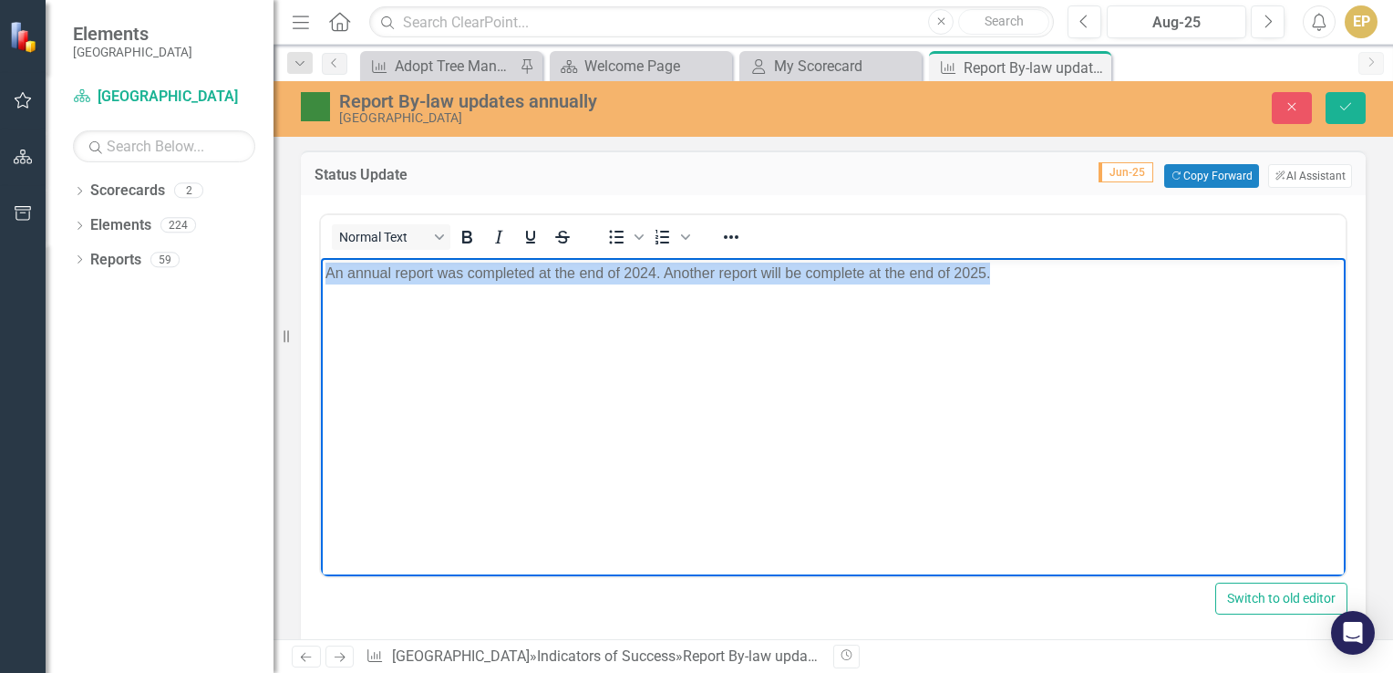
drag, startPoint x: 1007, startPoint y: 275, endPoint x: 250, endPoint y: 262, distance: 757.6
click at [321, 262] on html "An annual report was completed at the end of 2024. Another report will be compl…" at bounding box center [833, 394] width 1025 height 273
copy p "An annual report was completed at the end of 2024. Another report will be compl…"
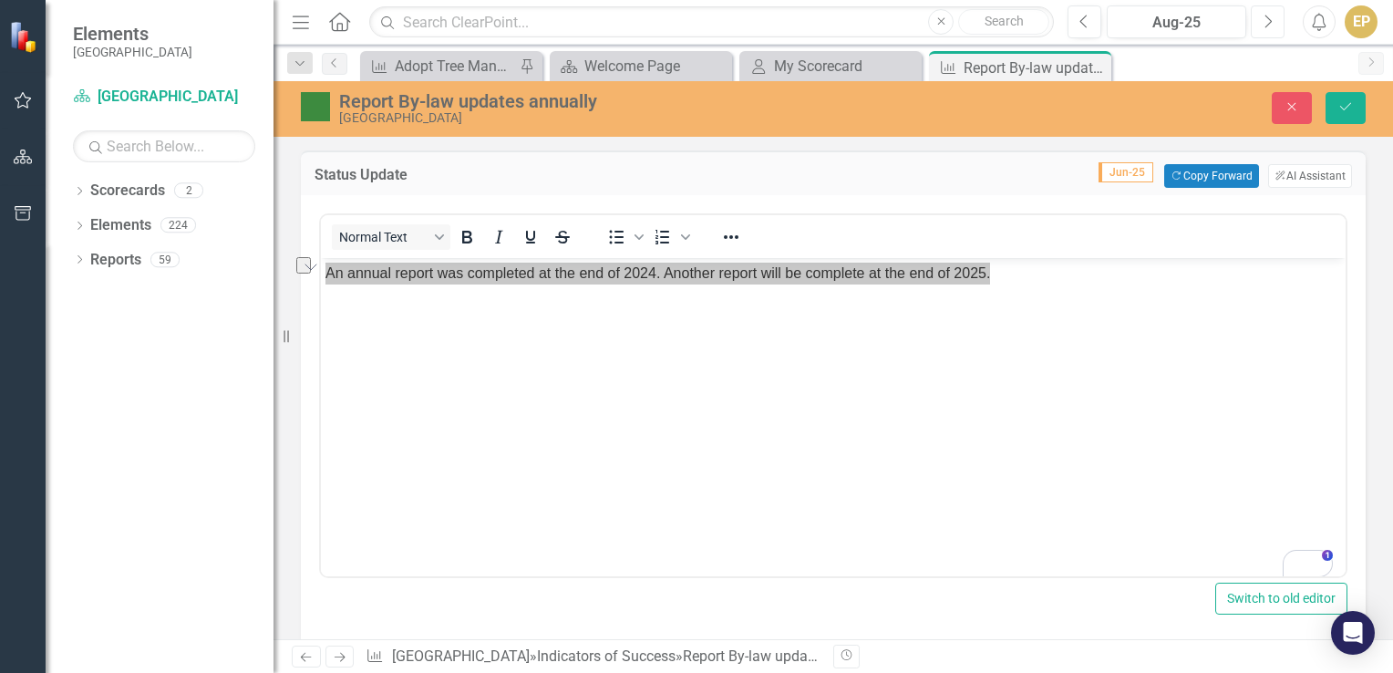
click at [1266, 9] on button "Next" at bounding box center [1268, 21] width 34 height 33
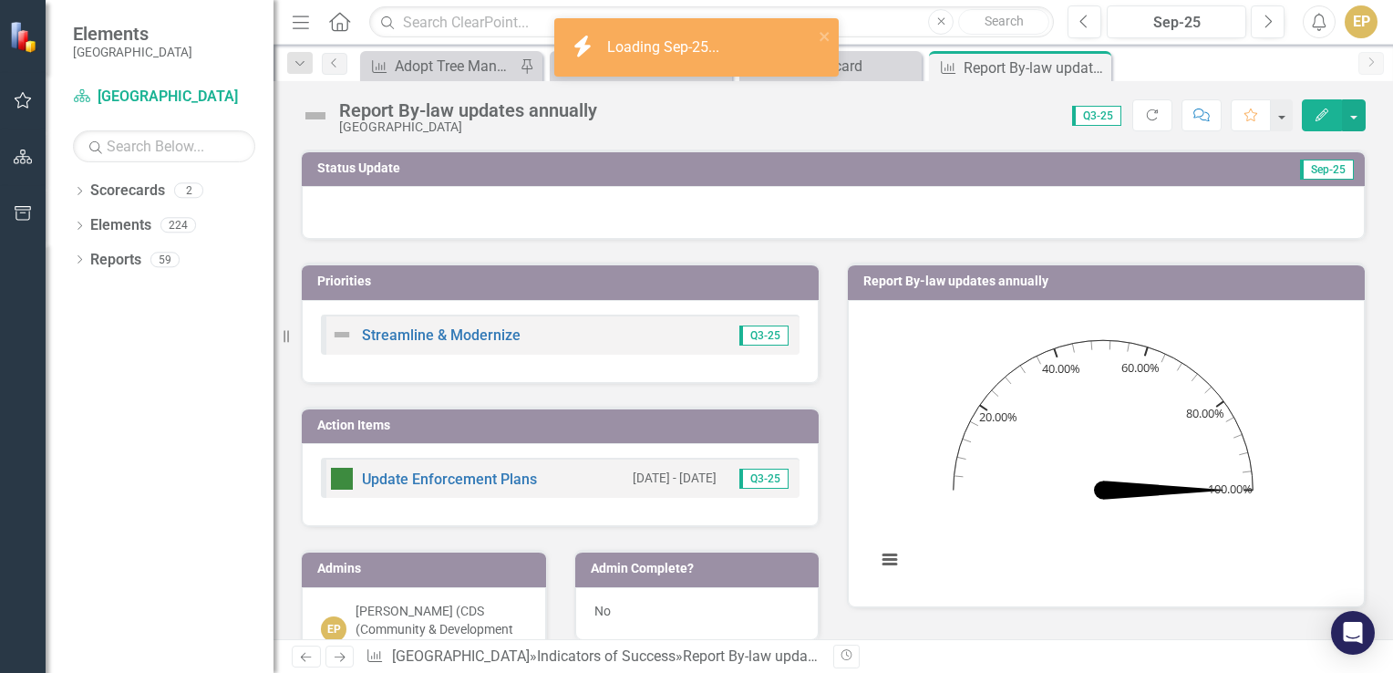
click at [365, 201] on div at bounding box center [833, 212] width 1063 height 53
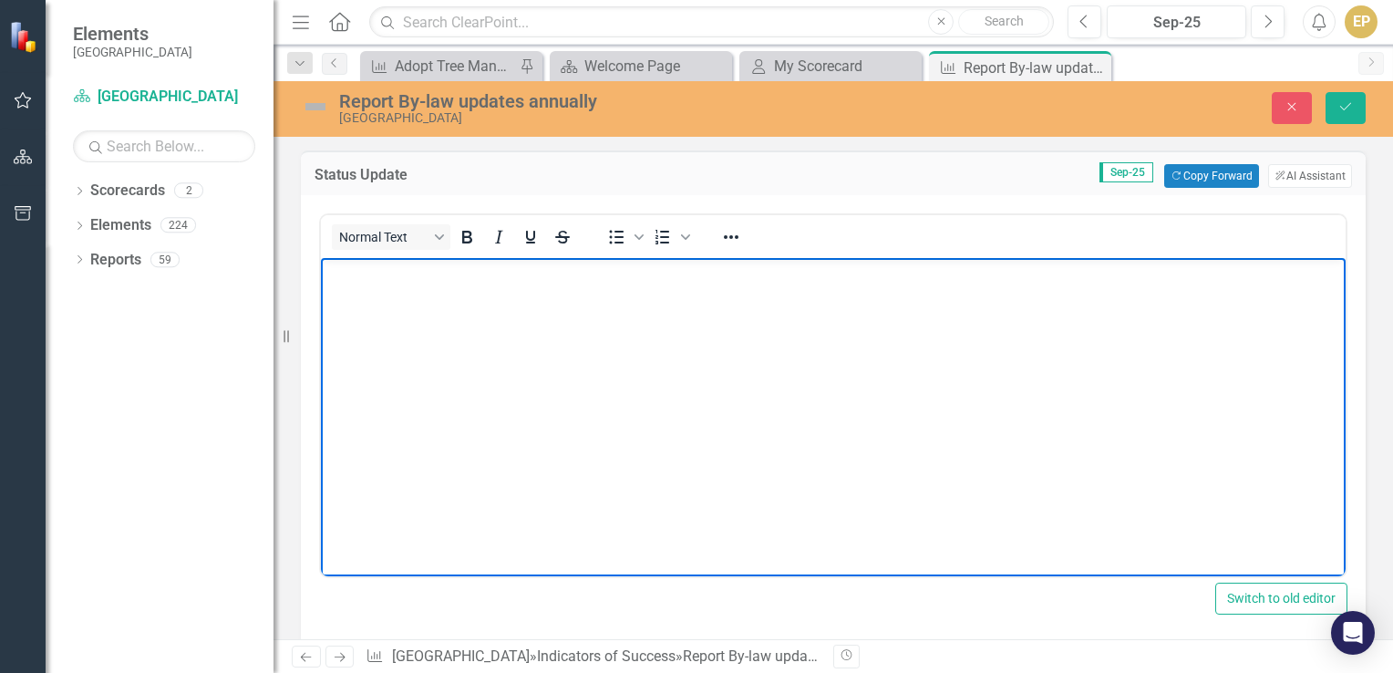
click at [383, 313] on body "Rich Text Area. Press ALT-0 for help." at bounding box center [833, 394] width 1025 height 273
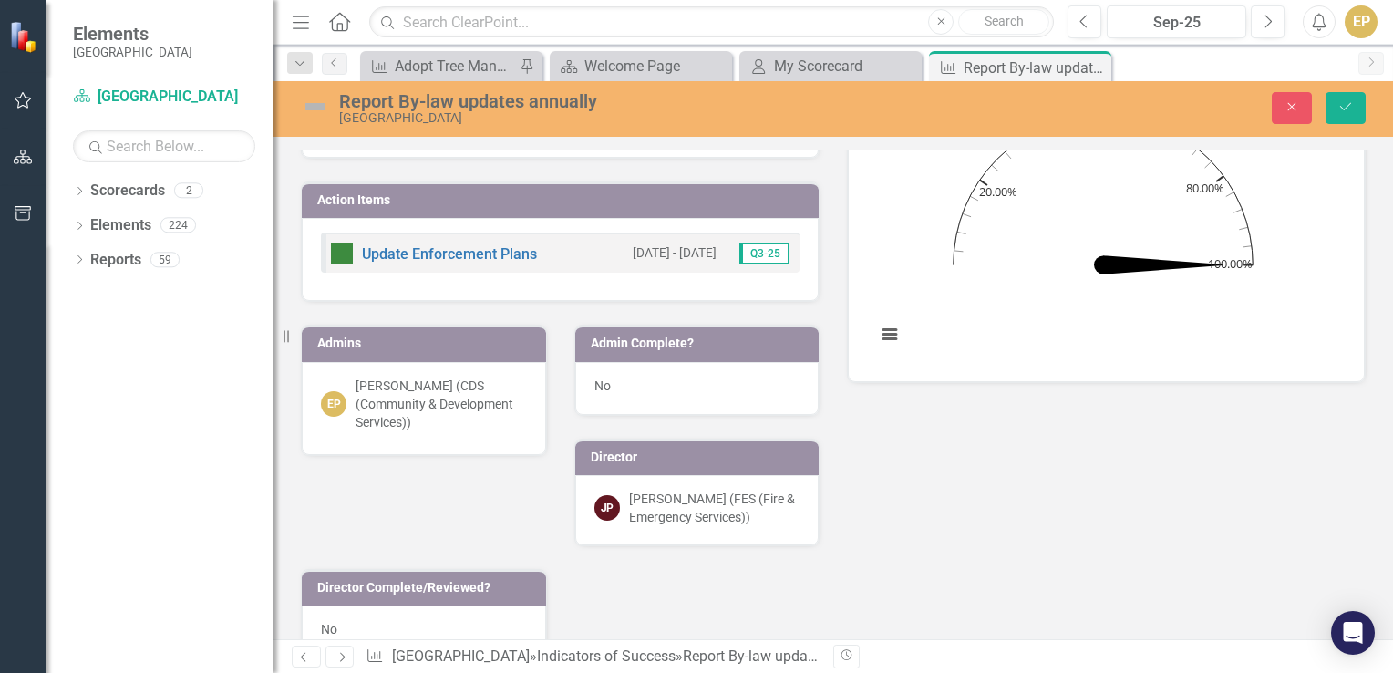
scroll to position [638, 0]
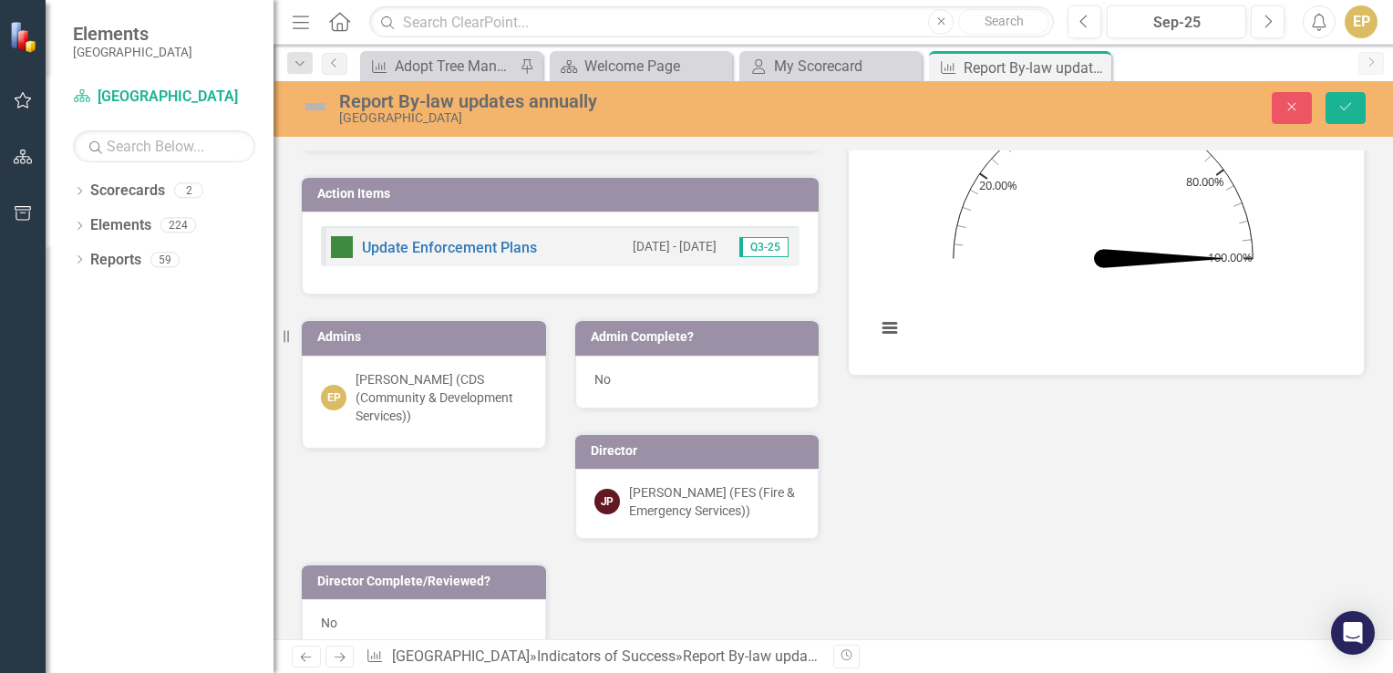
click at [617, 381] on div "No" at bounding box center [697, 381] width 244 height 53
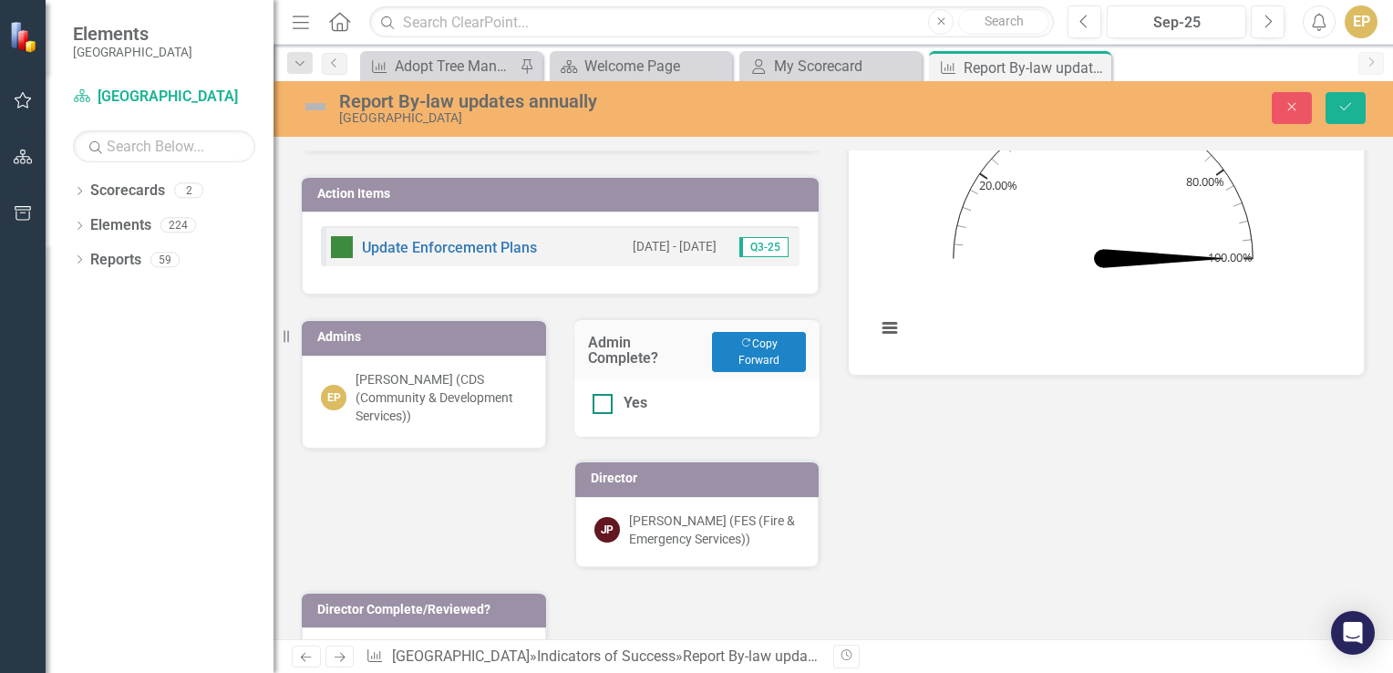
click at [600, 402] on div at bounding box center [602, 404] width 20 height 20
click at [600, 402] on input "Yes" at bounding box center [598, 400] width 12 height 12
checkbox input "true"
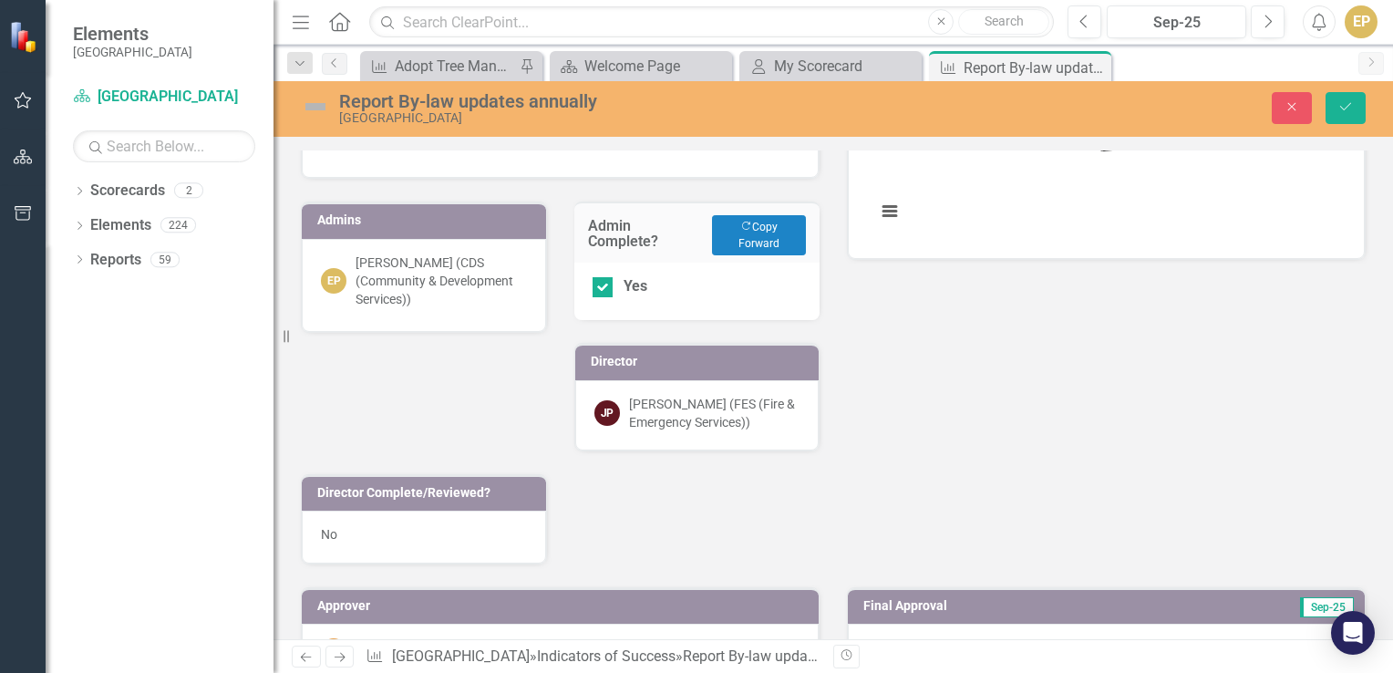
scroll to position [912, 0]
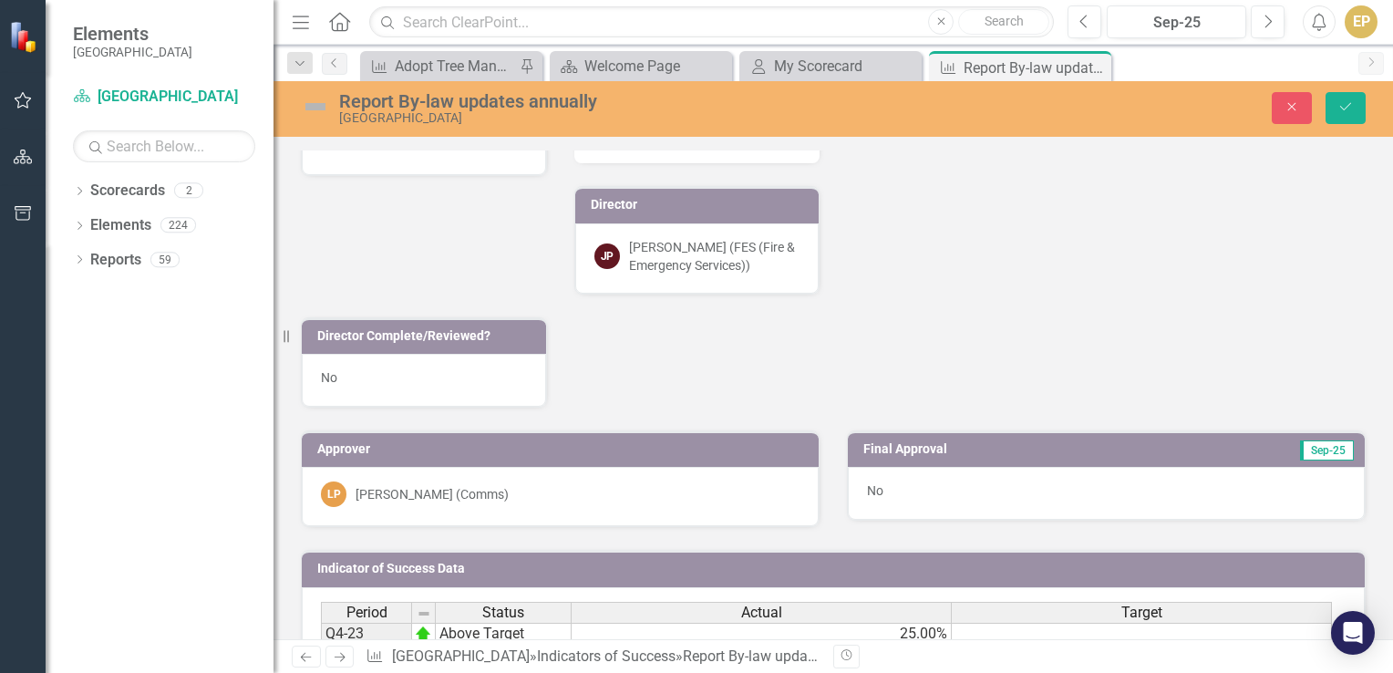
click at [357, 360] on div "No" at bounding box center [424, 380] width 244 height 53
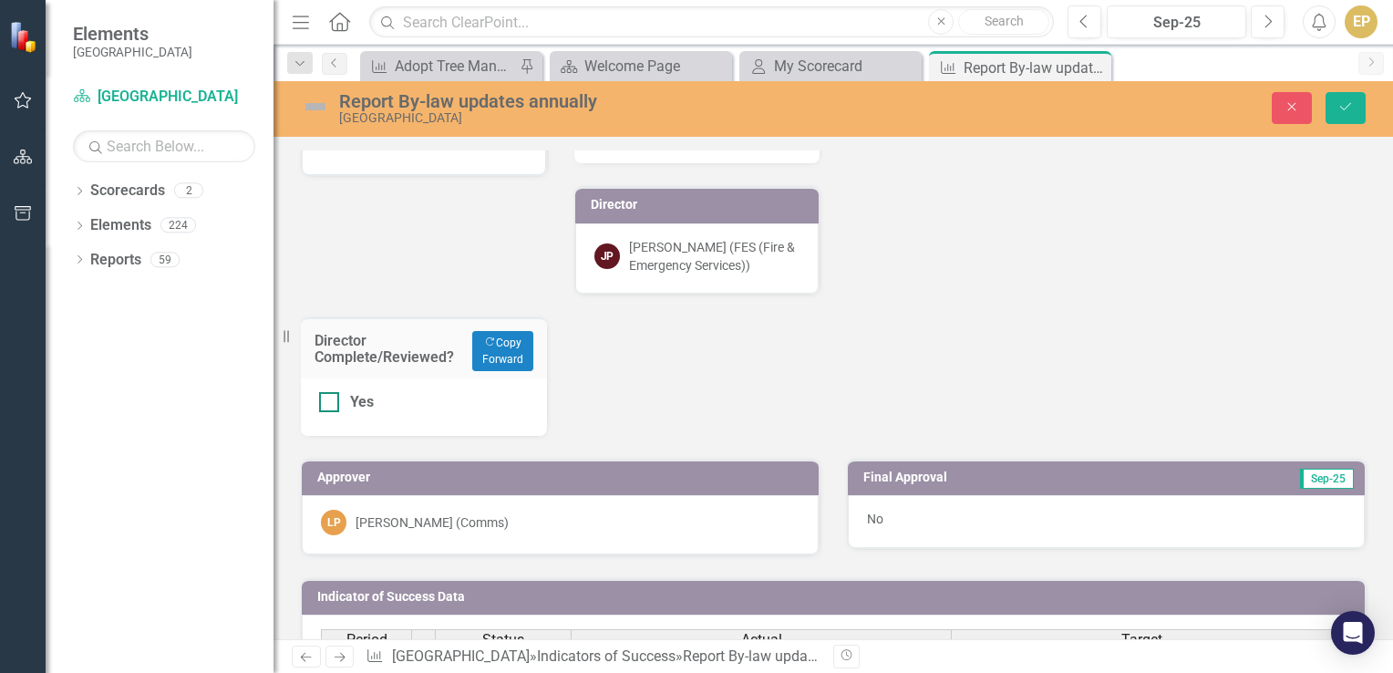
click at [331, 397] on div at bounding box center [329, 402] width 20 height 20
click at [331, 397] on input "Yes" at bounding box center [325, 398] width 12 height 12
checkbox input "true"
click at [727, 354] on div "Priorities Streamline & Modernize Q3-25 Action Items Update Enforcement Plans 1…" at bounding box center [560, 85] width 546 height 700
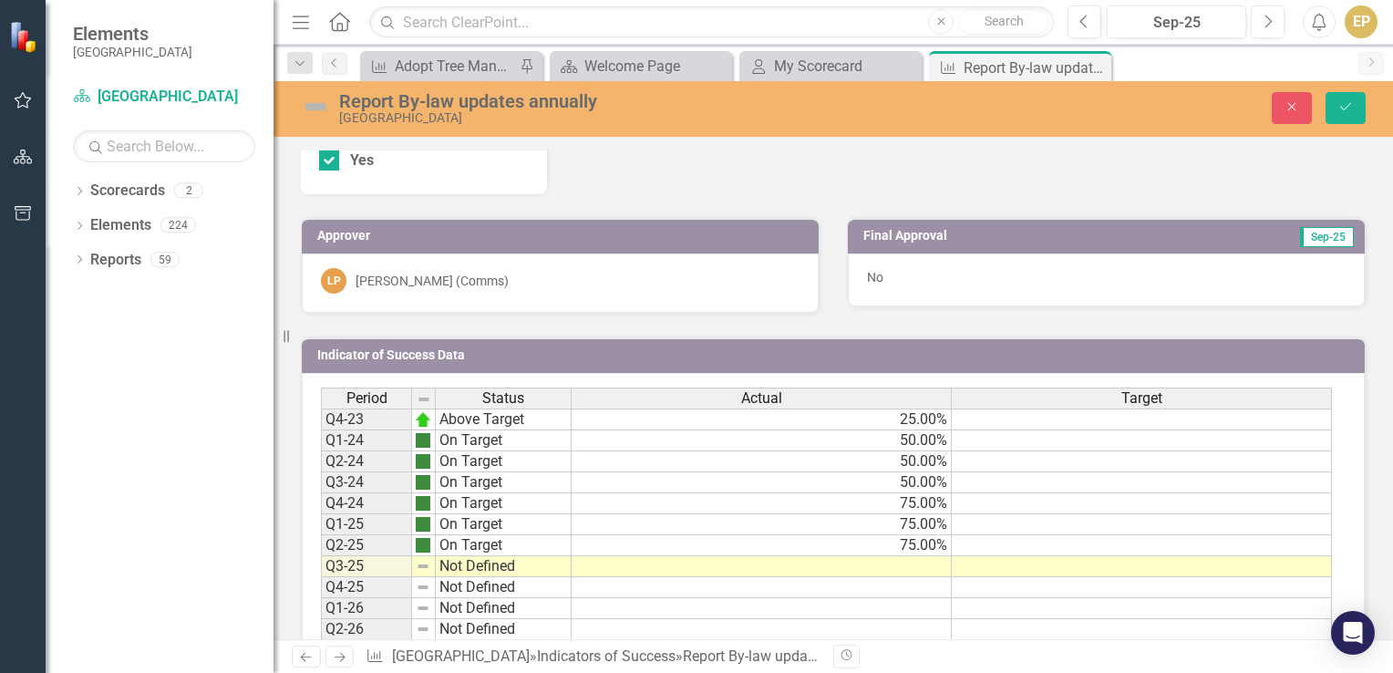
scroll to position [1185, 0]
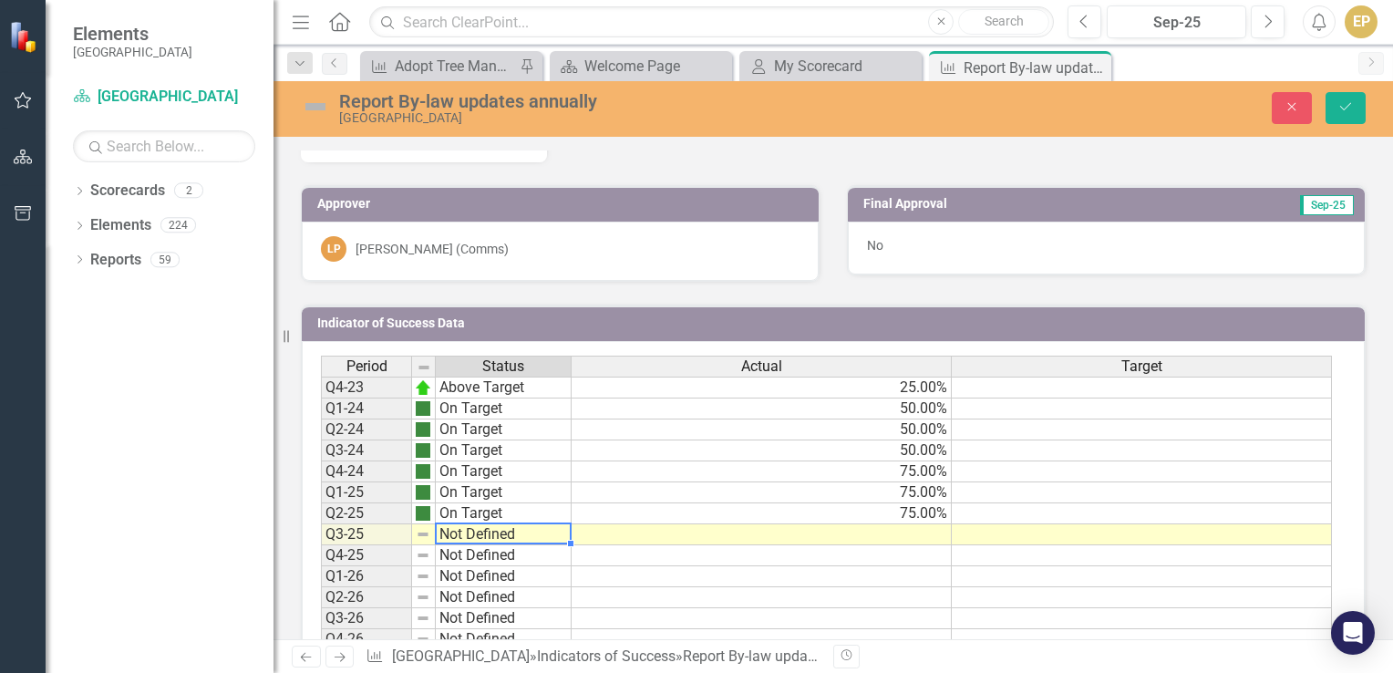
click at [498, 527] on td "Not Defined" at bounding box center [504, 534] width 136 height 21
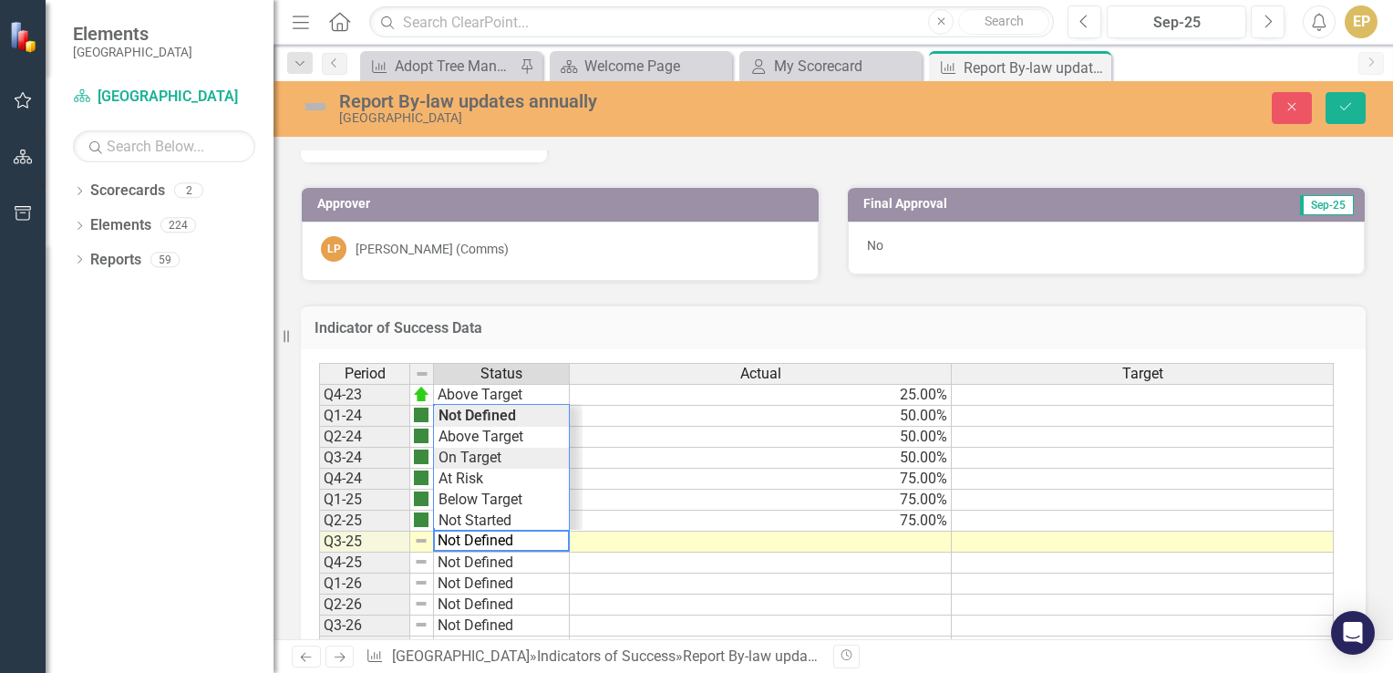
click at [482, 452] on td "On Target" at bounding box center [501, 458] width 135 height 21
type textarea "On Target"
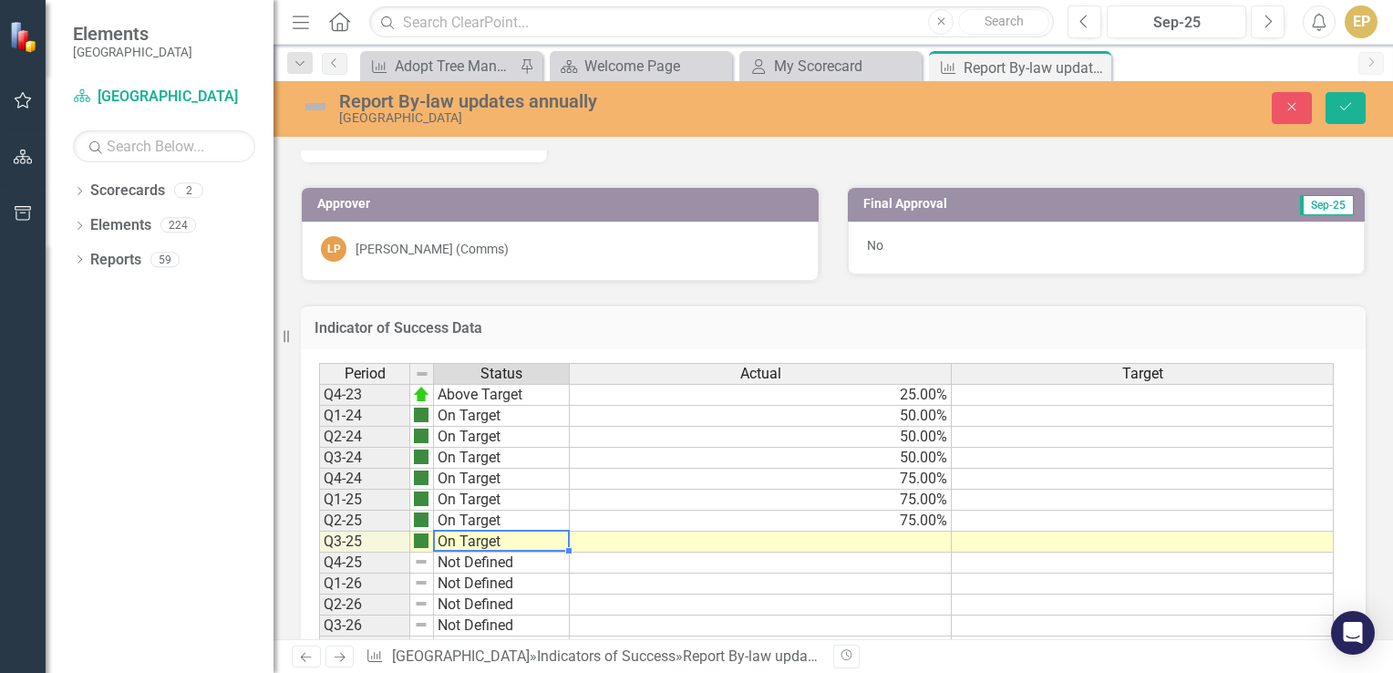
click at [319, 523] on div "Period Status Actual Target Q4-23 Above Target 25.00% Q1-24 On Target 50.00% Q2…" at bounding box center [319, 510] width 0 height 294
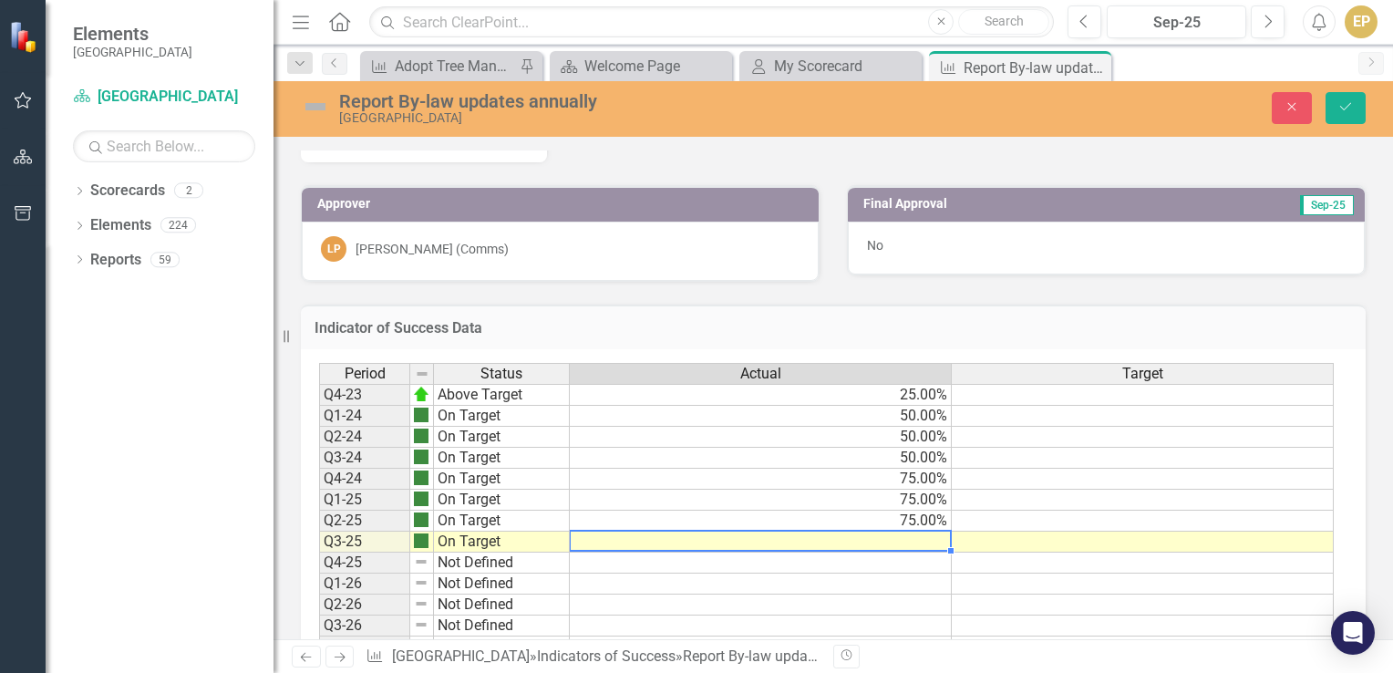
click at [926, 538] on td at bounding box center [761, 541] width 382 height 21
click at [922, 534] on td at bounding box center [761, 541] width 382 height 21
type textarea "75"
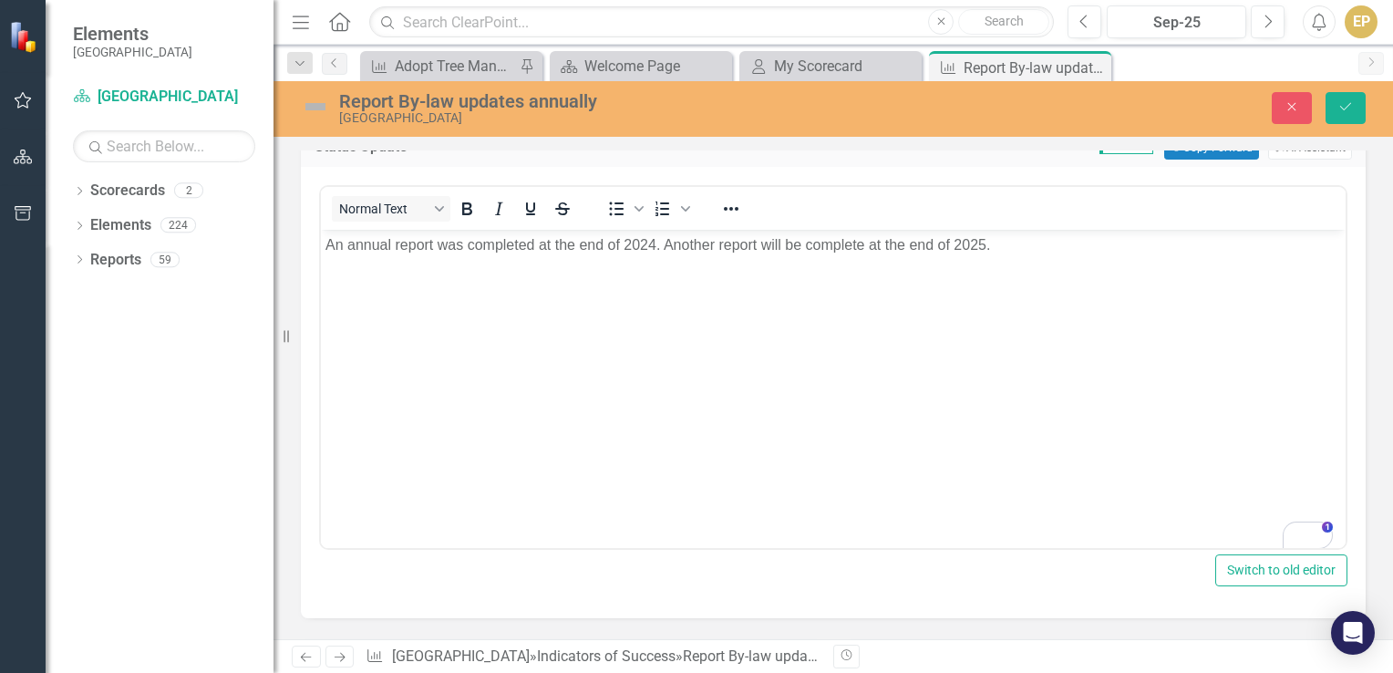
scroll to position [0, 0]
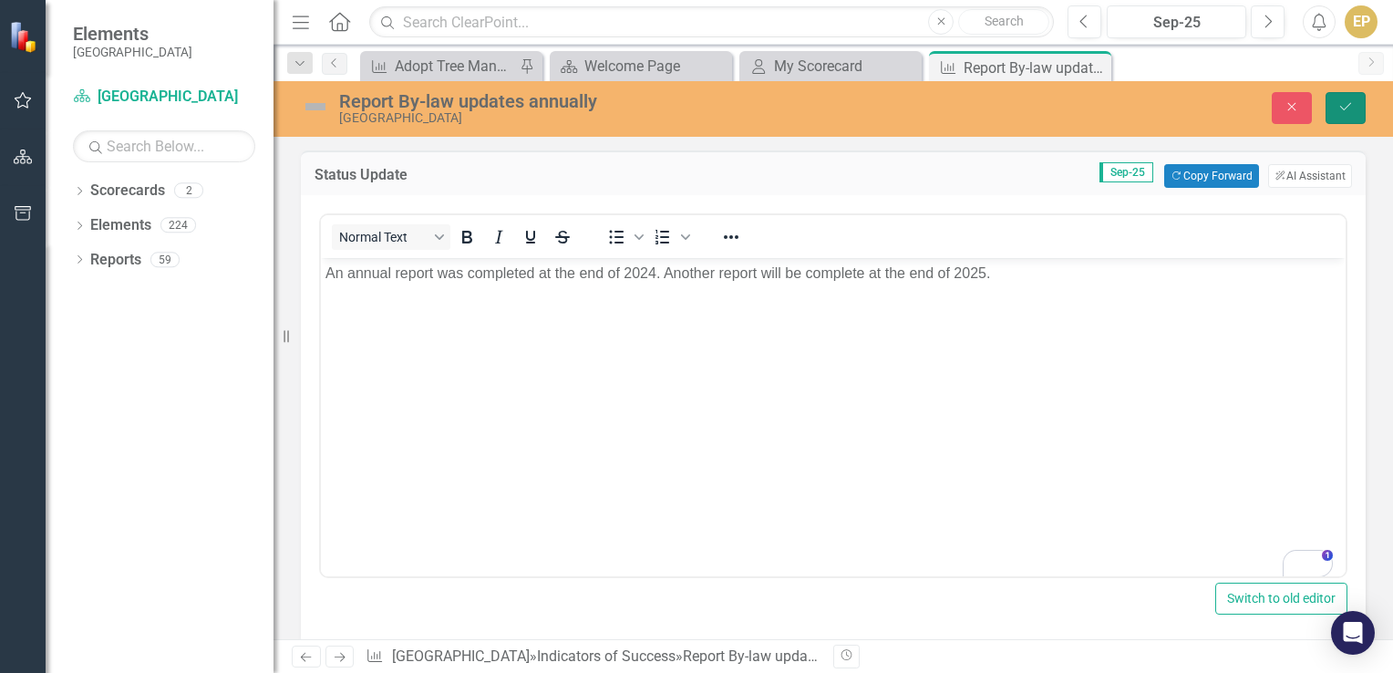
click at [1347, 115] on button "Save" at bounding box center [1345, 108] width 40 height 32
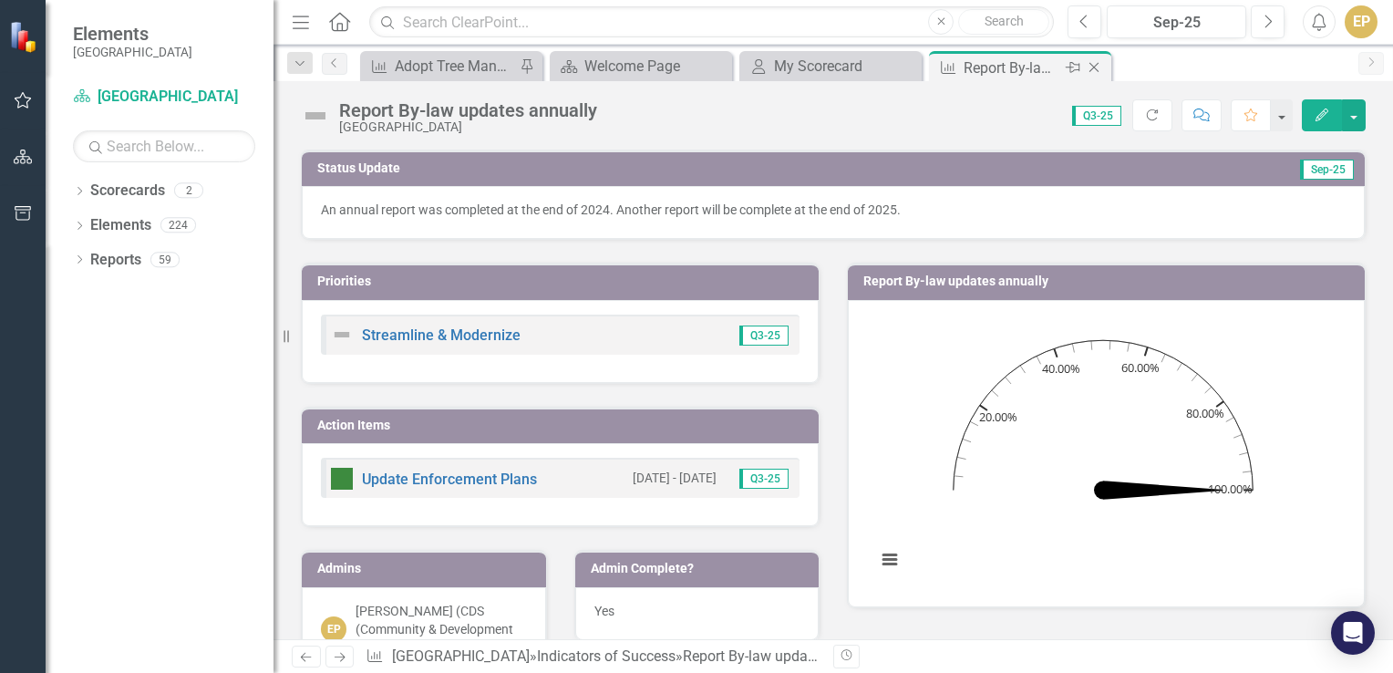
click at [1091, 67] on icon "Close" at bounding box center [1094, 67] width 18 height 15
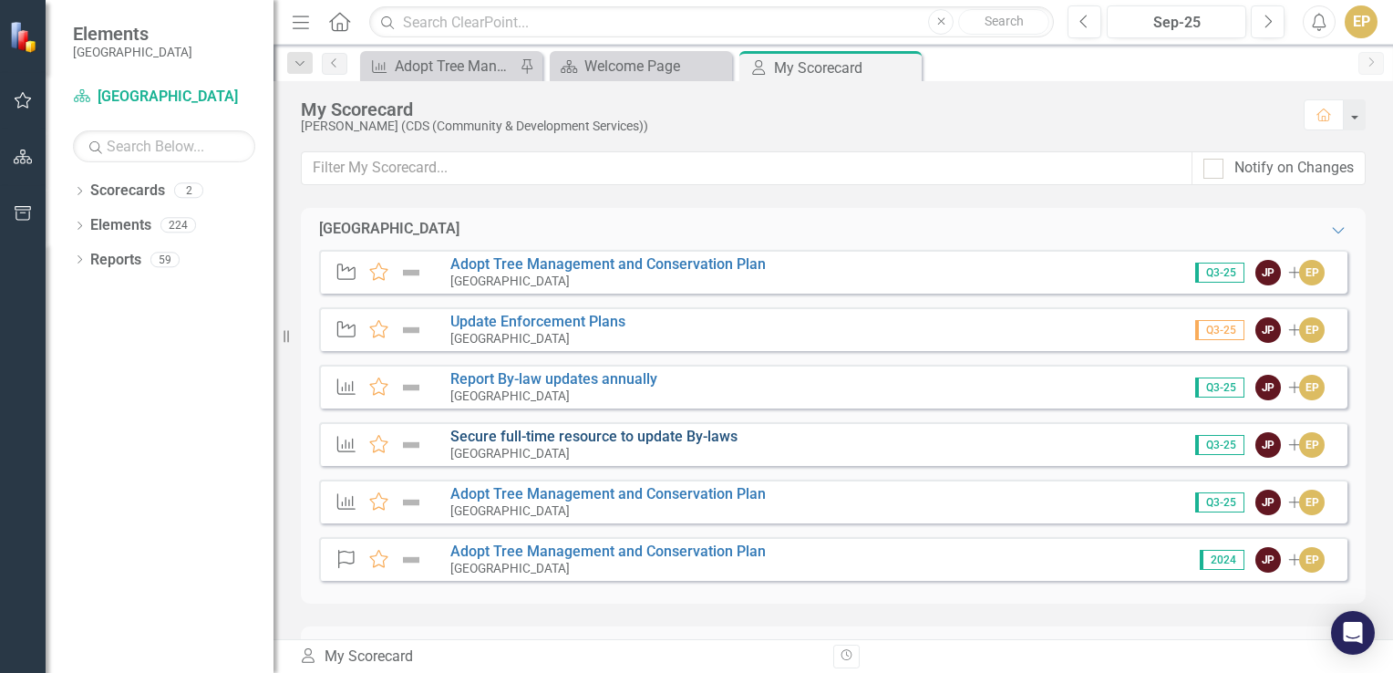
click at [535, 435] on link "Secure full-time resource to update By-laws" at bounding box center [593, 436] width 287 height 17
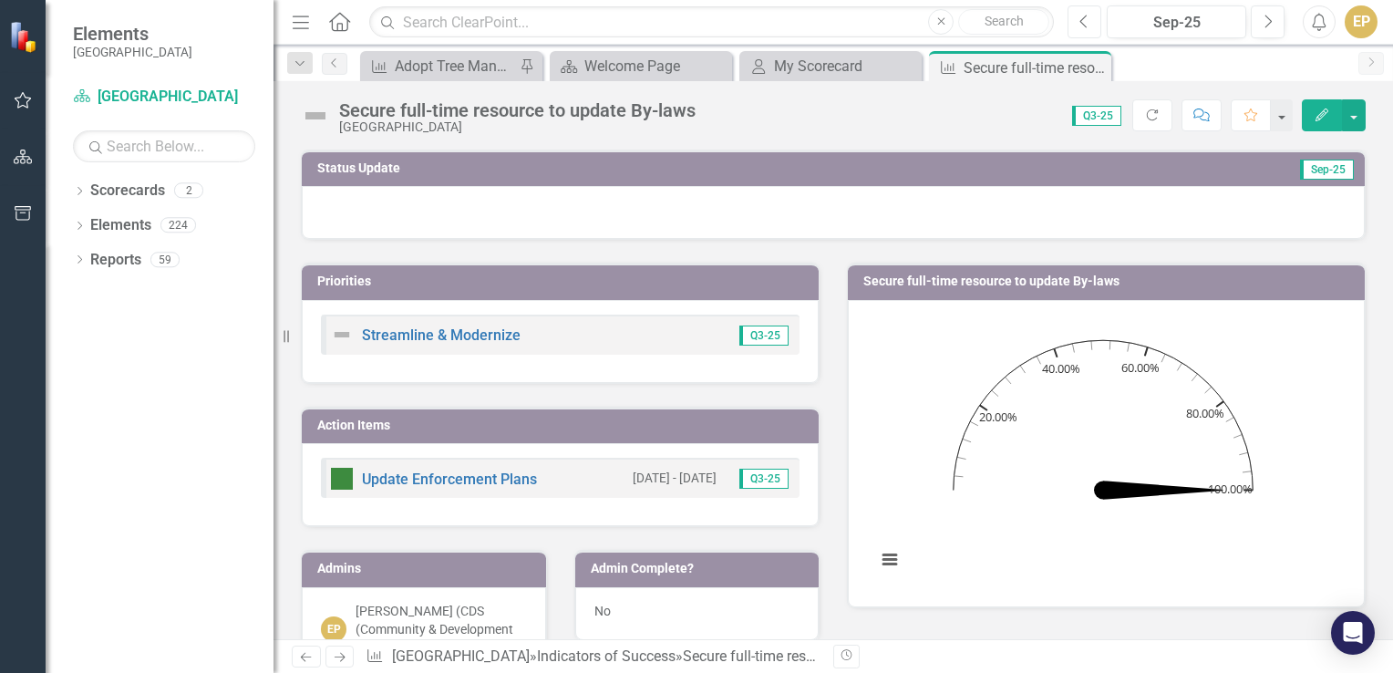
click at [1087, 31] on button "Previous" at bounding box center [1084, 21] width 34 height 33
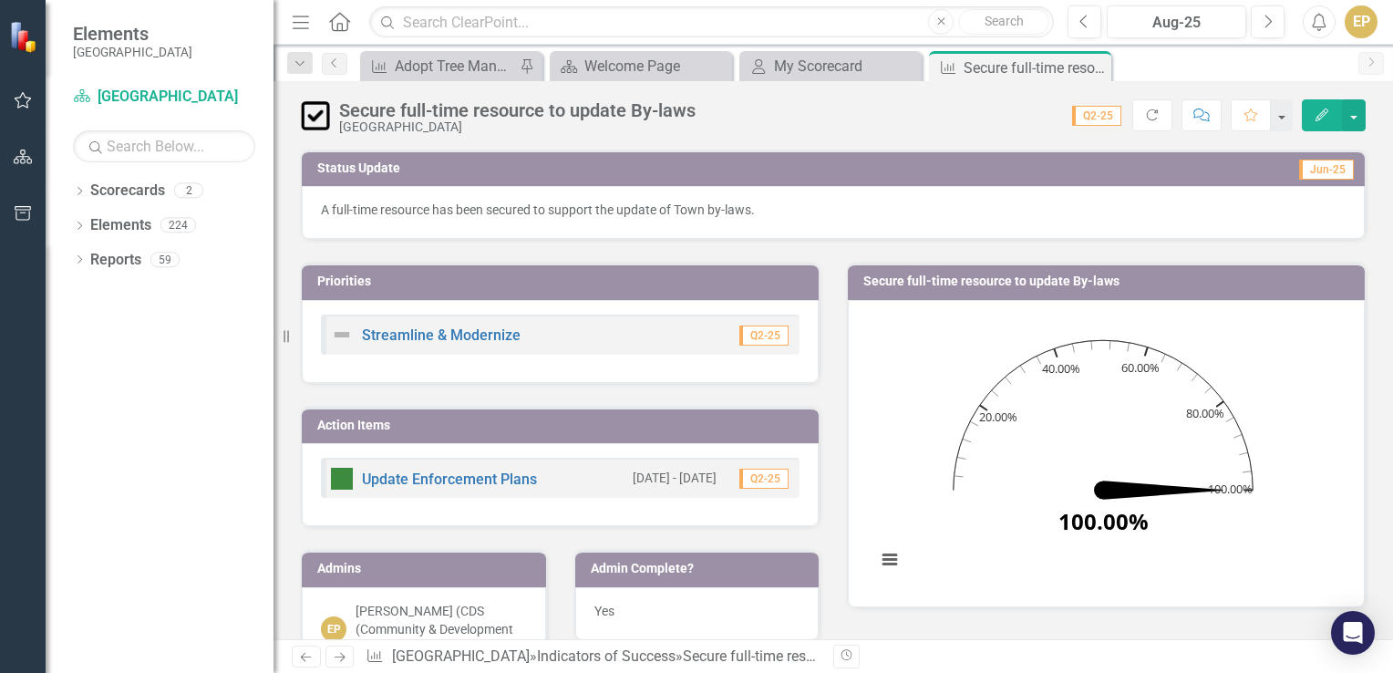
click at [782, 218] on div "A full-time resource has been secured to support the update of Town by-laws." at bounding box center [833, 212] width 1063 height 53
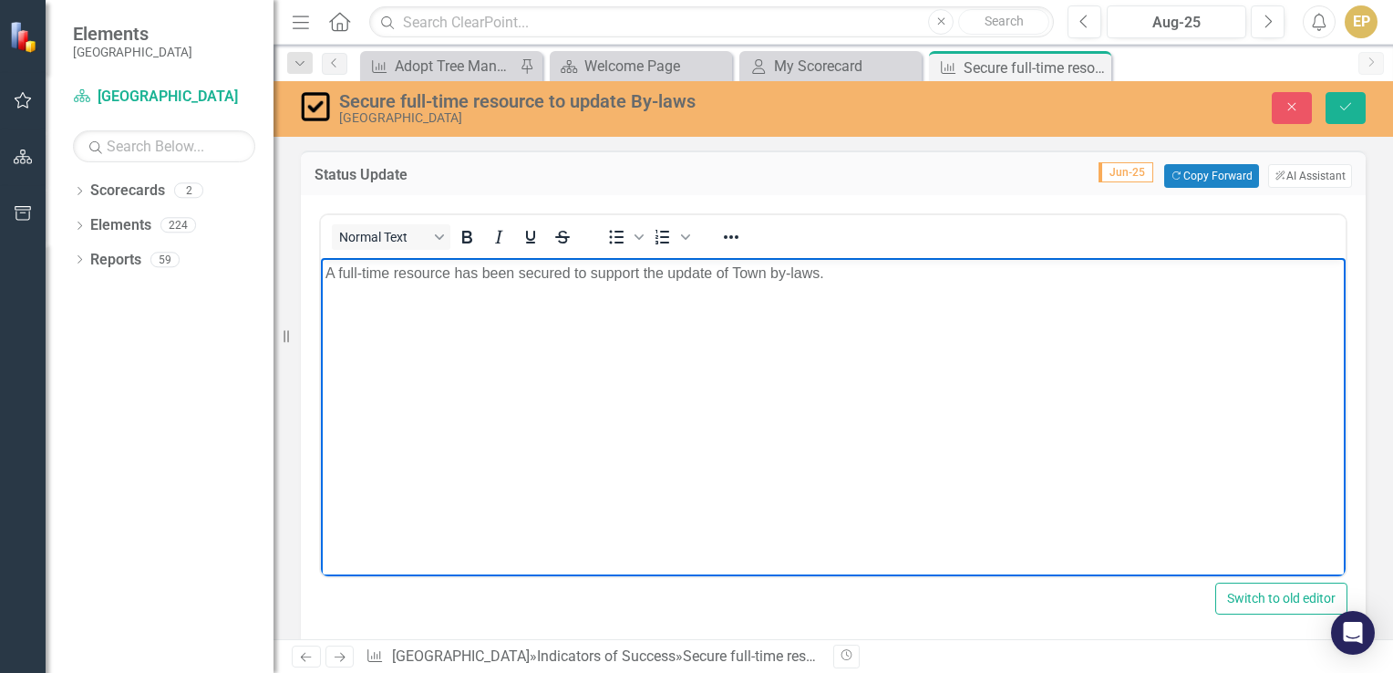
drag, startPoint x: 842, startPoint y: 275, endPoint x: 1329, endPoint y: 479, distance: 527.5
click at [842, 275] on p "A full-time resource has been secured to support the update of Town by-laws." at bounding box center [832, 274] width 1015 height 22
click at [1185, 174] on button "Copy Forward Copy Forward" at bounding box center [1211, 176] width 94 height 24
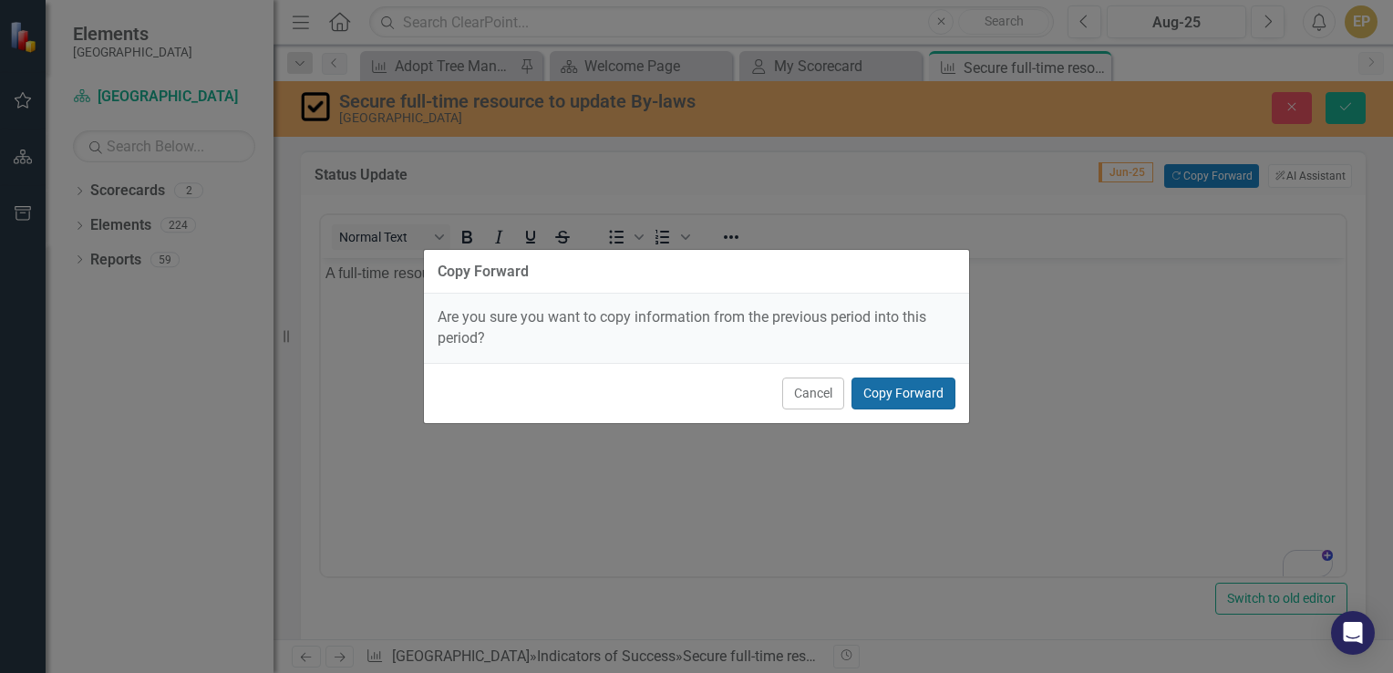
click at [920, 388] on button "Copy Forward" at bounding box center [903, 393] width 104 height 32
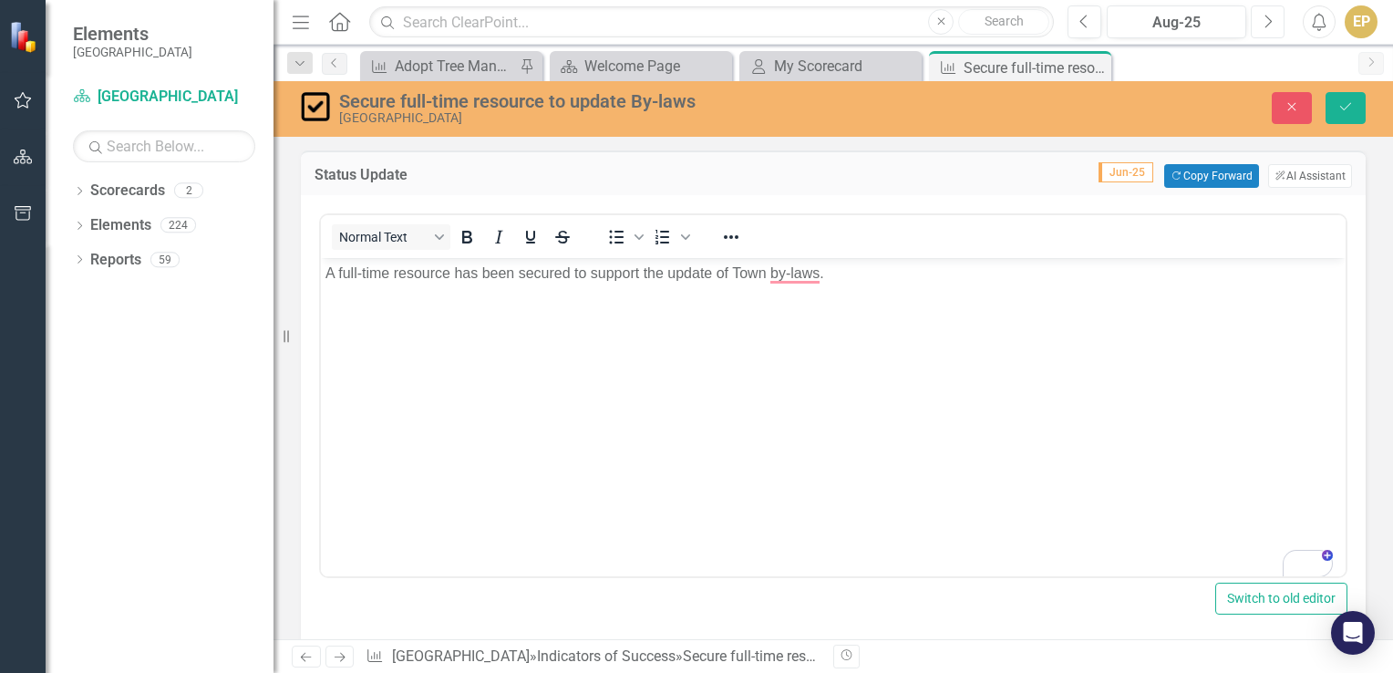
click at [1262, 16] on icon "Next" at bounding box center [1267, 22] width 10 height 16
click at [1360, 101] on button "Save" at bounding box center [1345, 108] width 40 height 32
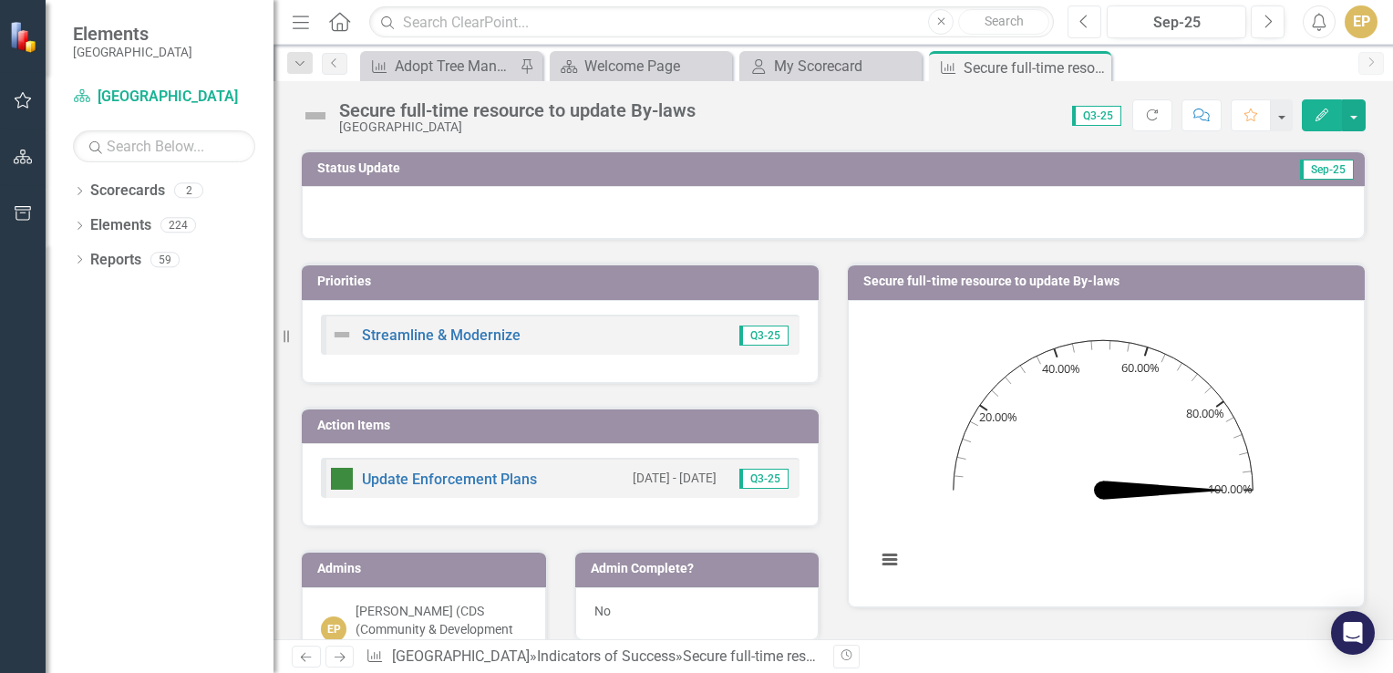
click at [1084, 17] on icon "button" at bounding box center [1083, 21] width 7 height 13
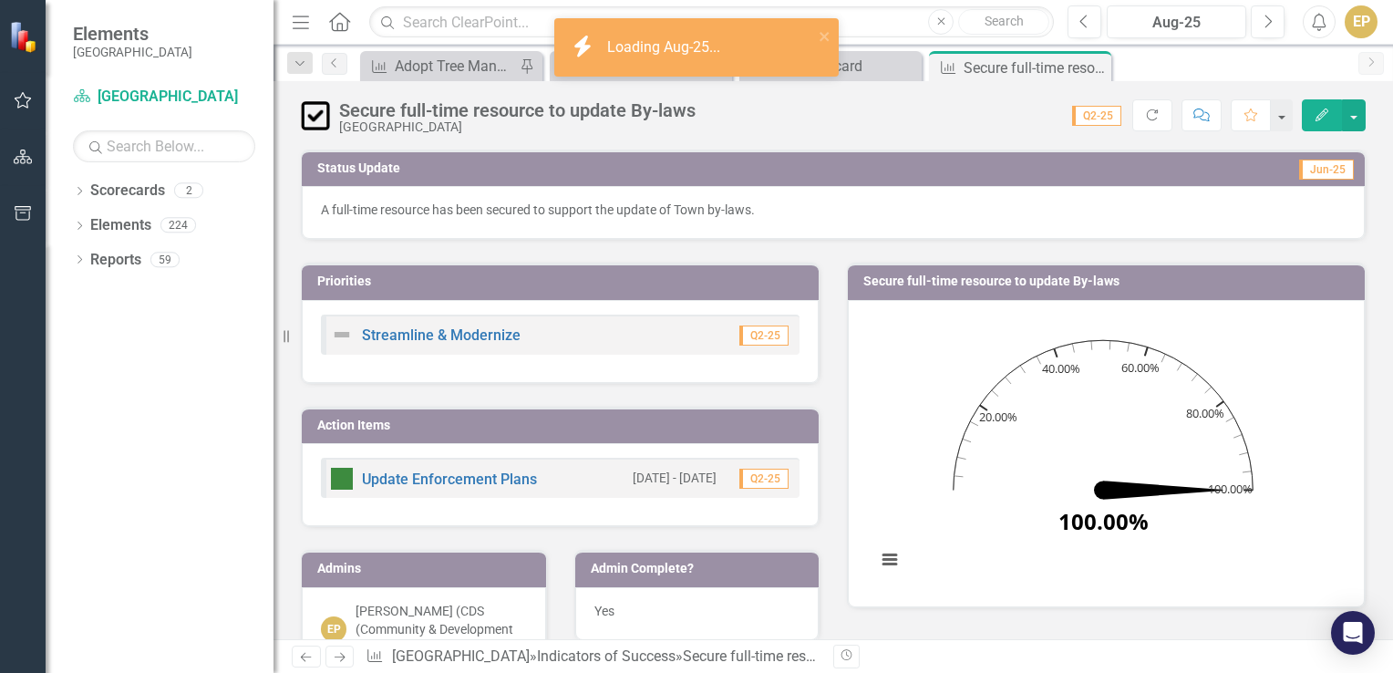
click at [716, 212] on p "A full-time resource has been secured to support the update of Town by-laws." at bounding box center [833, 210] width 1025 height 18
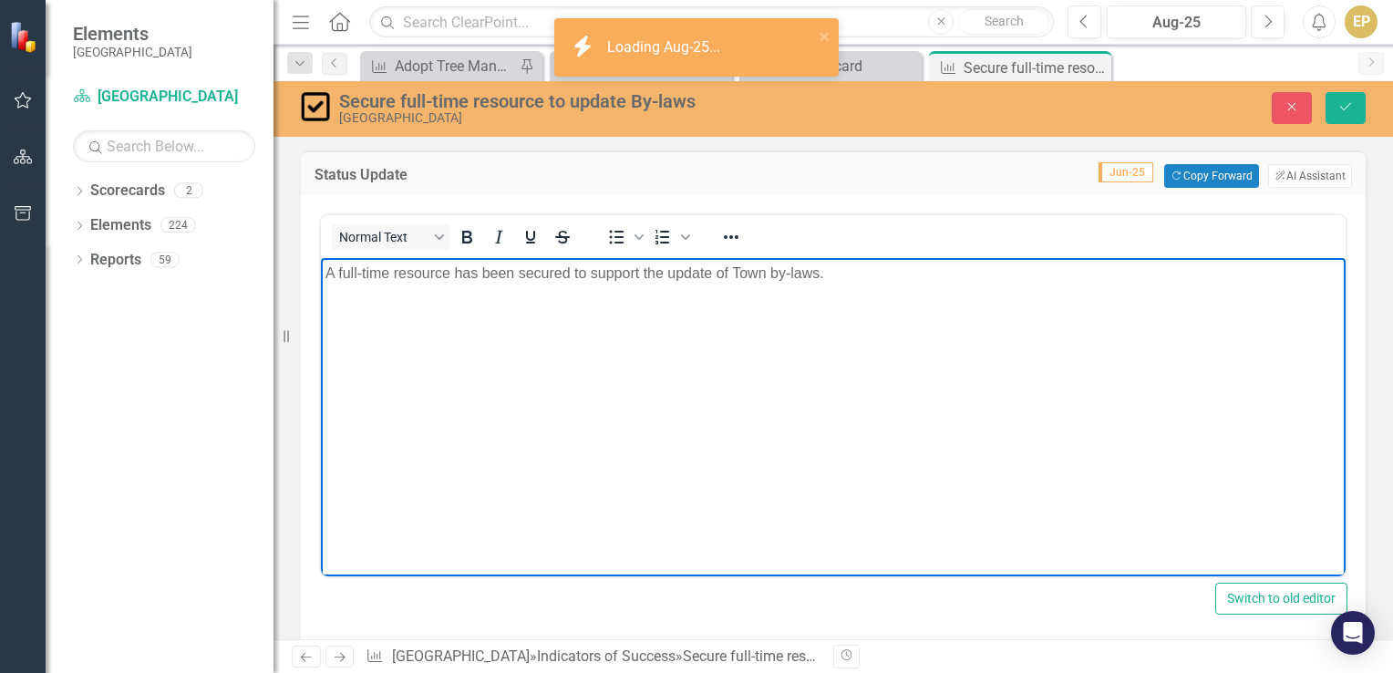
click at [843, 283] on p "A full-time resource has been secured to support the update of Town by-laws." at bounding box center [832, 274] width 1015 height 22
click at [1179, 172] on button "Copy Forward Copy Forward" at bounding box center [1211, 176] width 94 height 24
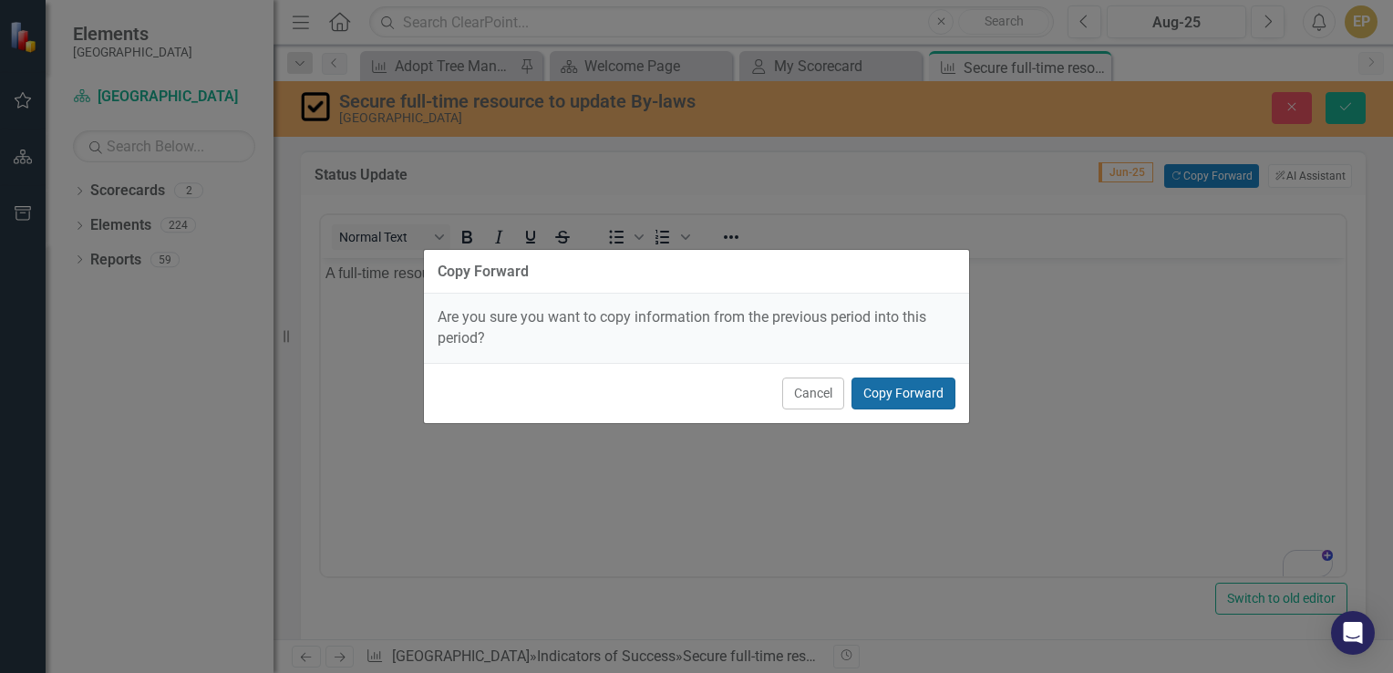
click at [900, 405] on button "Copy Forward" at bounding box center [903, 393] width 104 height 32
click at [884, 396] on body "A full-time resource has been secured to support the update of Town by-laws." at bounding box center [833, 394] width 1025 height 273
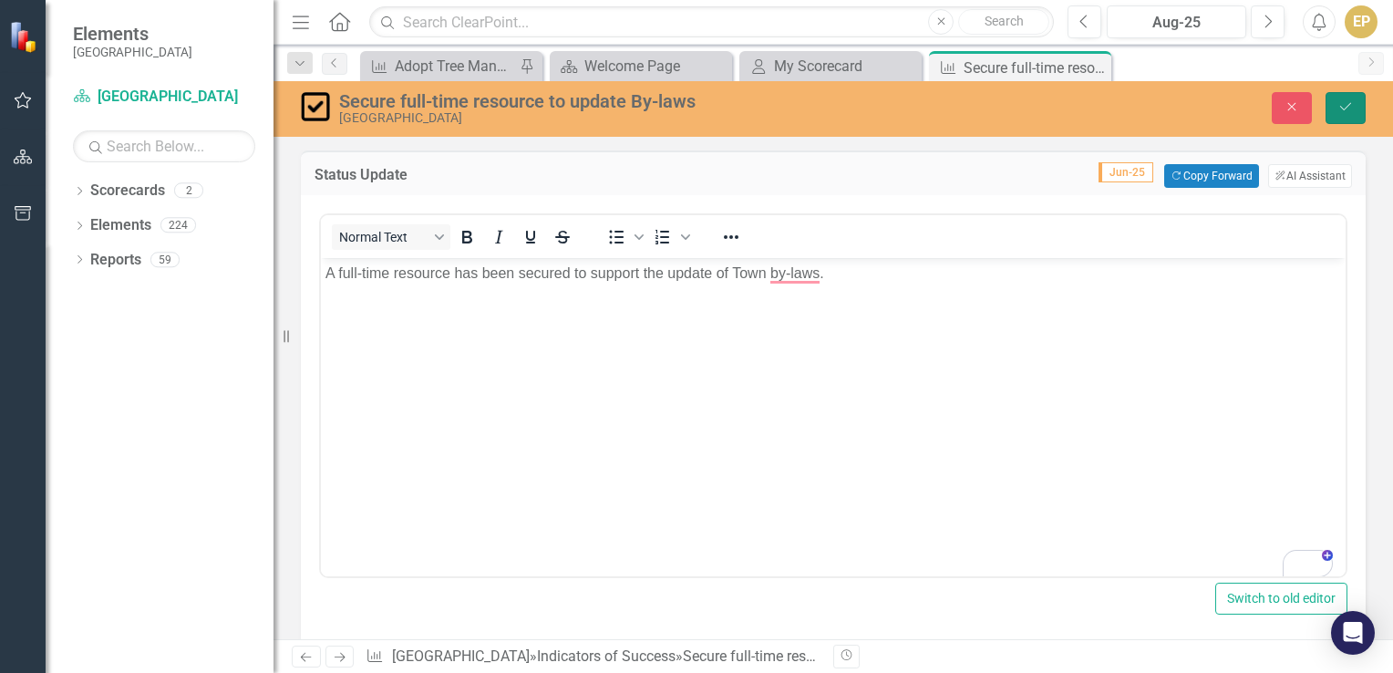
click at [1344, 100] on icon "Save" at bounding box center [1345, 106] width 16 height 13
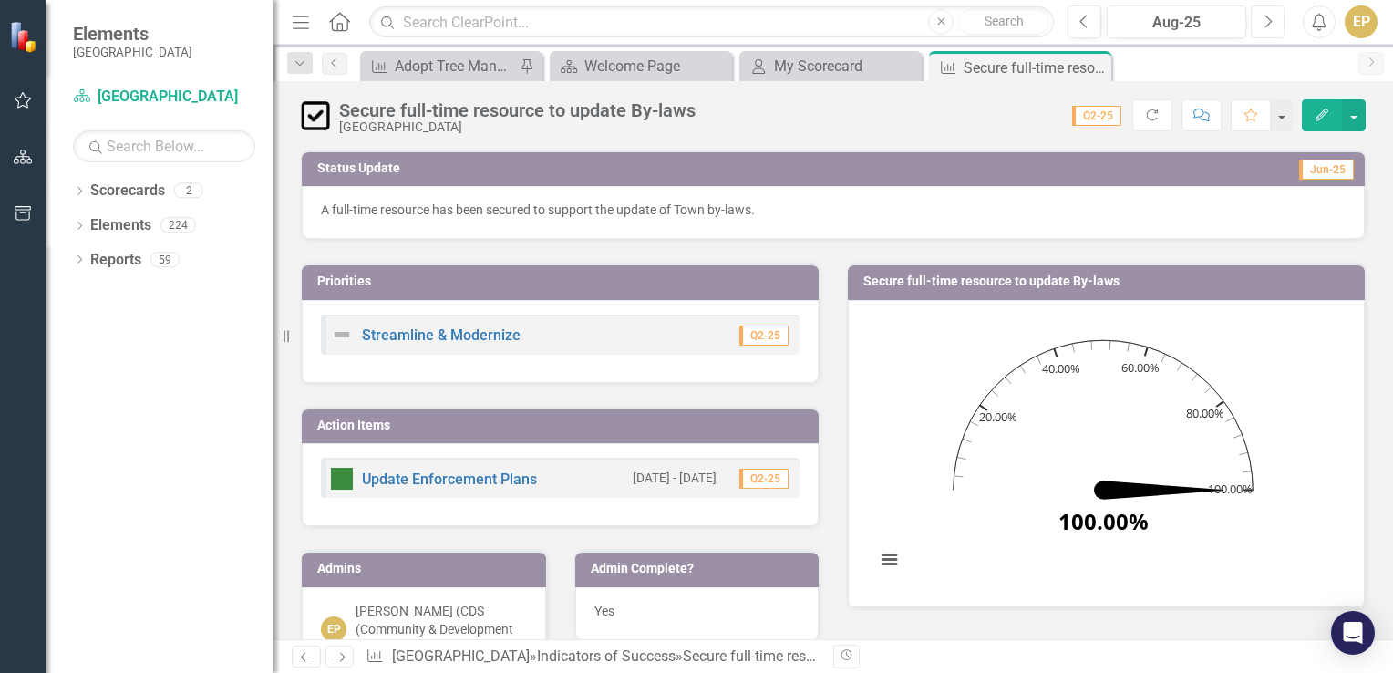
click at [1265, 21] on icon "Next" at bounding box center [1267, 22] width 10 height 16
